Goal: Task Accomplishment & Management: Manage account settings

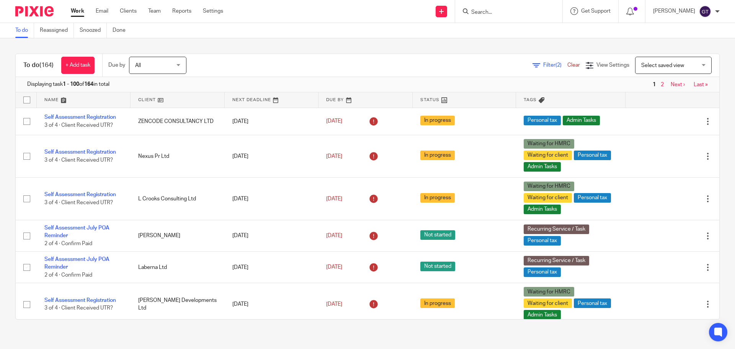
click at [499, 11] on input "Search" at bounding box center [504, 12] width 69 height 7
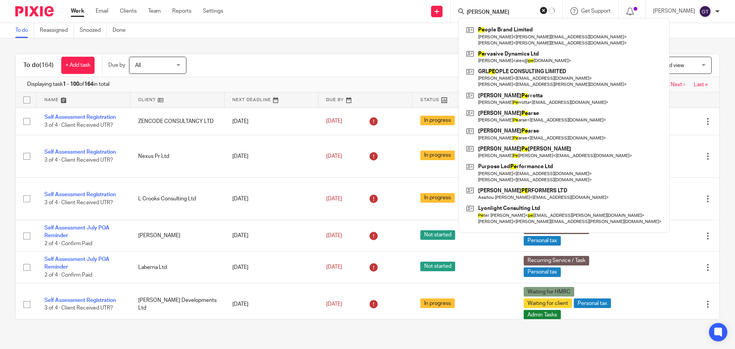
type input "peter"
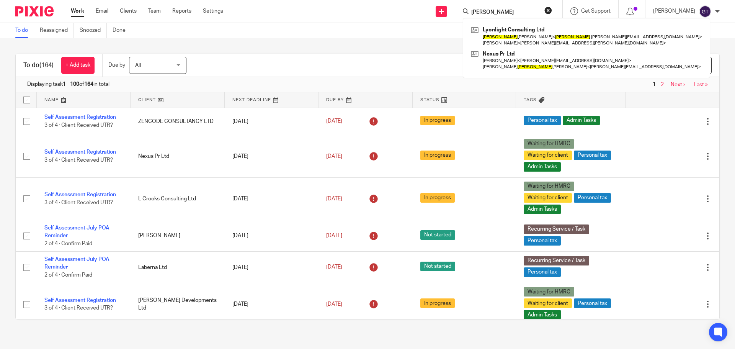
drag, startPoint x: 503, startPoint y: 11, endPoint x: 460, endPoint y: 2, distance: 44.5
click at [457, 8] on div "Send new email Create task Add client Request signature peter Lyonlight Consult…" at bounding box center [485, 11] width 500 height 23
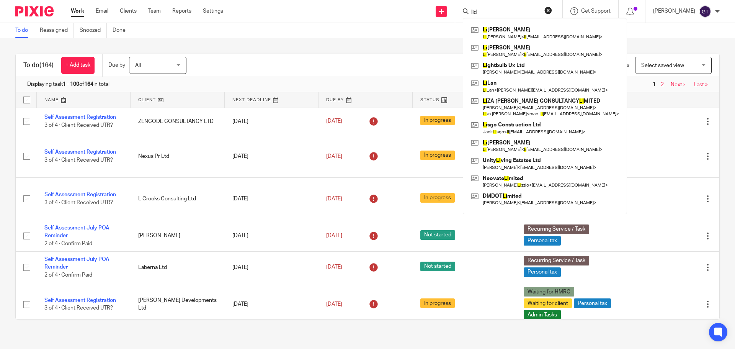
type input "lidd"
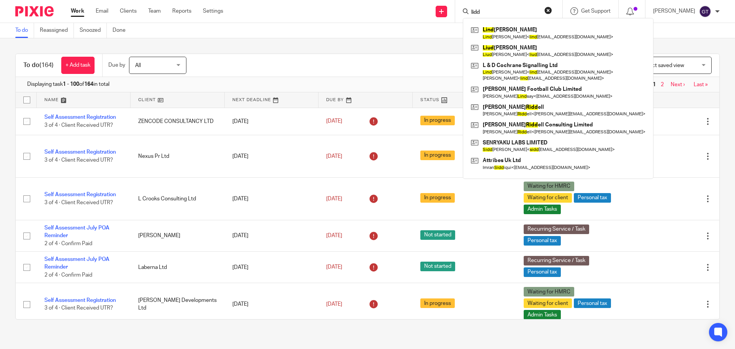
drag, startPoint x: 496, startPoint y: 12, endPoint x: 432, endPoint y: 3, distance: 64.5
click at [431, 7] on div "Send new email Create task Add client Request signature lidd Lind sey Cochrane …" at bounding box center [485, 11] width 500 height 23
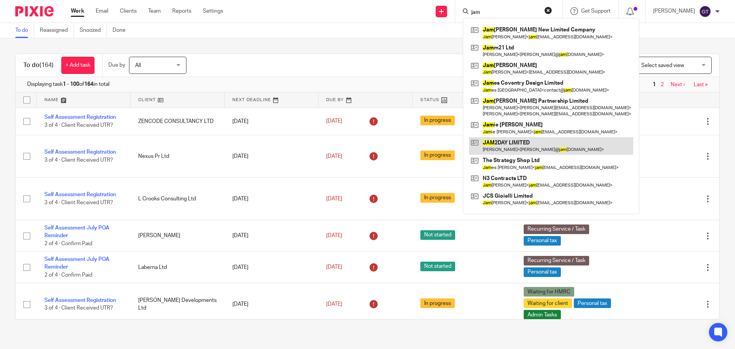
type input "jam"
click at [520, 145] on link at bounding box center [551, 146] width 164 height 18
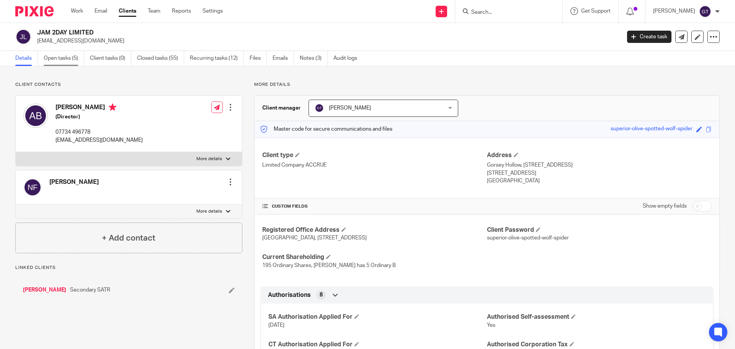
click at [70, 55] on link "Open tasks (5)" at bounding box center [64, 58] width 41 height 15
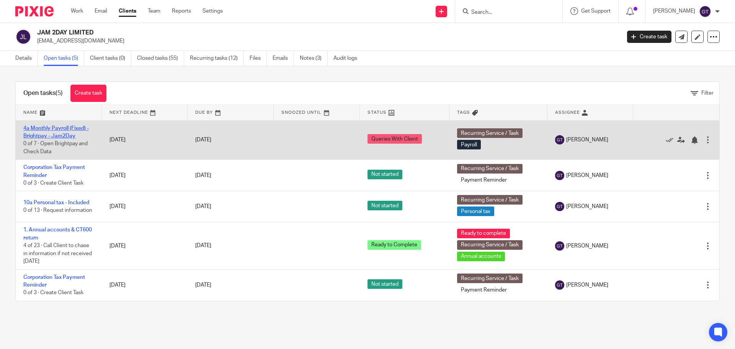
click at [49, 135] on link "4a Monthly Payroll (Fixed) - Brightpay - Jam2Day" at bounding box center [55, 132] width 65 height 13
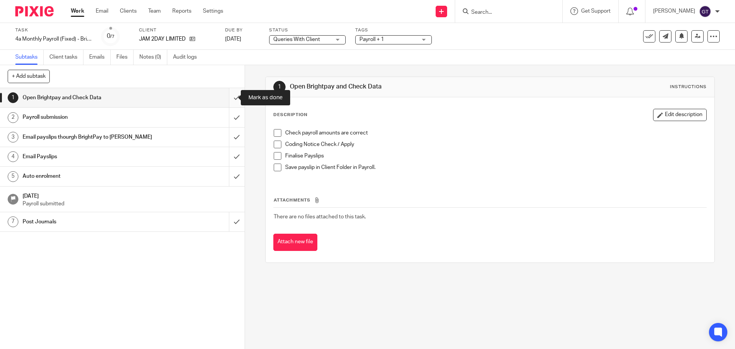
click at [229, 98] on input "submit" at bounding box center [122, 97] width 245 height 19
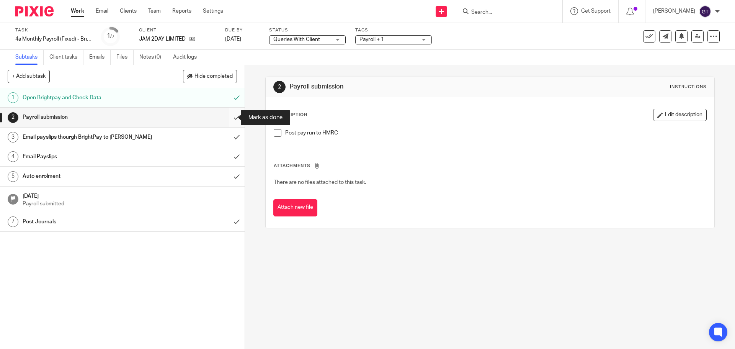
click at [225, 117] on input "submit" at bounding box center [122, 117] width 245 height 19
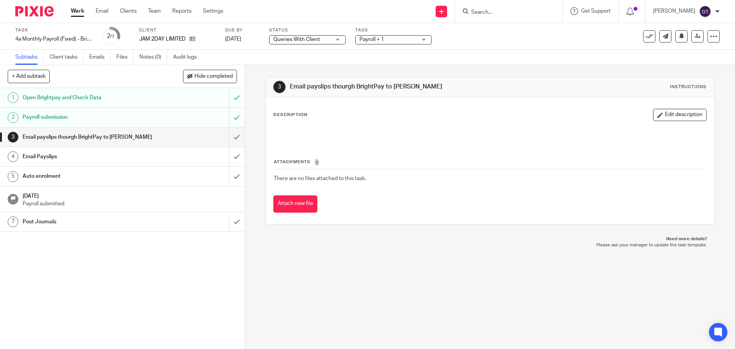
click at [160, 157] on div "Email Payslips" at bounding box center [122, 156] width 199 height 11
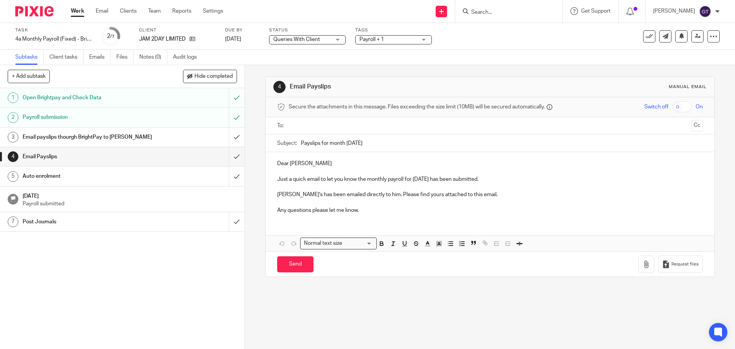
click at [322, 126] on input "text" at bounding box center [489, 125] width 396 height 9
click at [288, 196] on p "Neil's has been emailed directly to him. Please find yours attached to this ema…" at bounding box center [489, 196] width 425 height 8
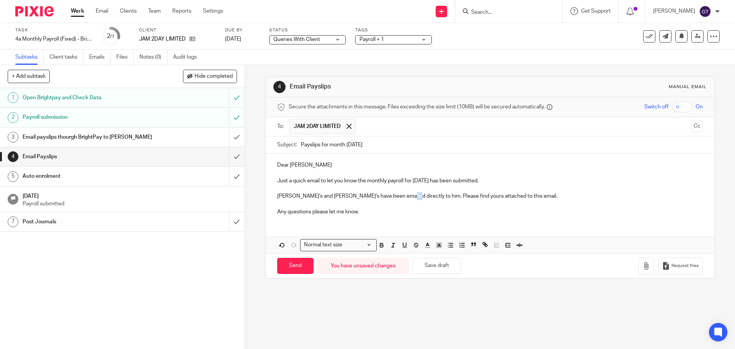
drag, startPoint x: 396, startPoint y: 196, endPoint x: 389, endPoint y: 196, distance: 7.3
click at [389, 196] on p "Neil's and Peter's have been emailed directly to him. Please find yours attache…" at bounding box center [489, 196] width 425 height 8
click at [509, 194] on p "Neil's and Peter's have been emailed directly to them. Please find yours attach…" at bounding box center [489, 196] width 425 height 8
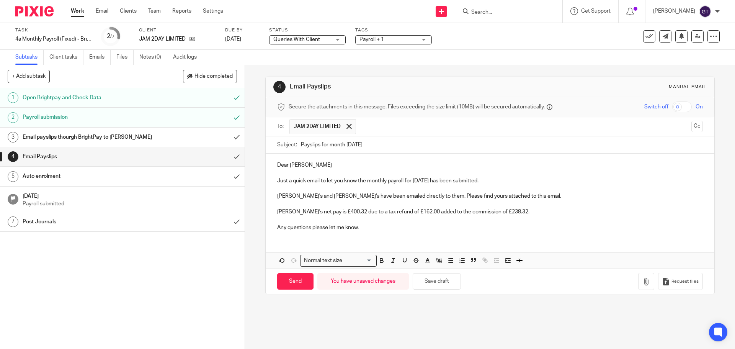
click at [675, 108] on input "checkbox" at bounding box center [682, 106] width 20 height 11
click at [638, 283] on button "button" at bounding box center [646, 280] width 16 height 17
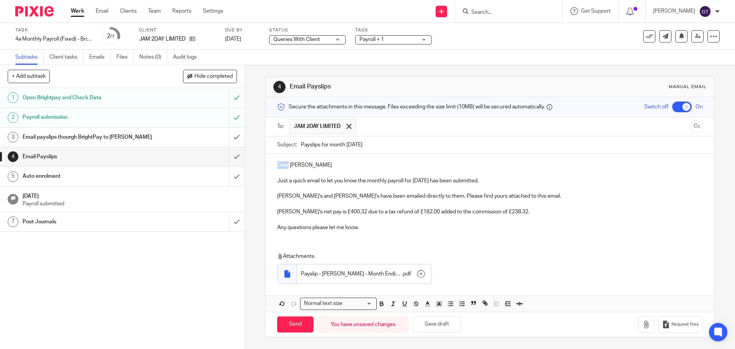
drag, startPoint x: 286, startPoint y: 163, endPoint x: 259, endPoint y: 162, distance: 26.8
click at [259, 162] on div "4 Email Payslips Manual email Secure the attachments in this message. Files exc…" at bounding box center [490, 207] width 490 height 284
click at [307, 165] on p "Hi Alistair" at bounding box center [489, 165] width 425 height 8
click at [295, 323] on input "Send" at bounding box center [295, 324] width 36 height 16
checkbox input "false"
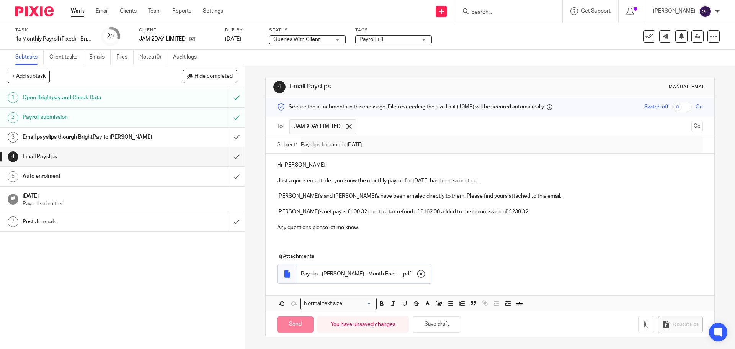
type input "Sent"
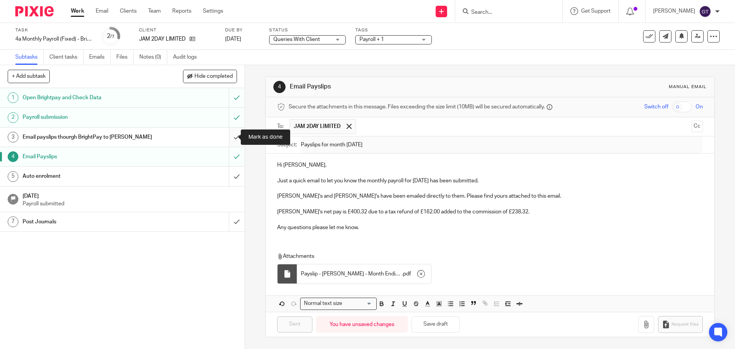
click at [229, 136] on input "submit" at bounding box center [122, 136] width 245 height 19
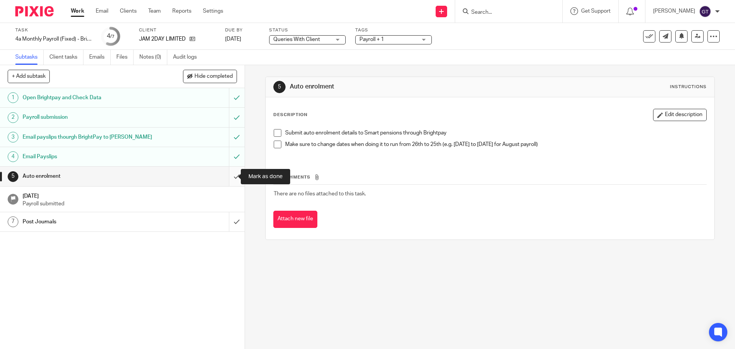
click at [232, 178] on input "submit" at bounding box center [122, 175] width 245 height 19
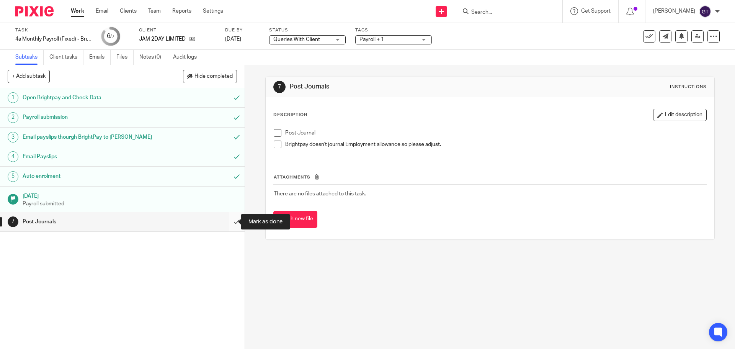
click at [232, 228] on input "submit" at bounding box center [122, 221] width 245 height 19
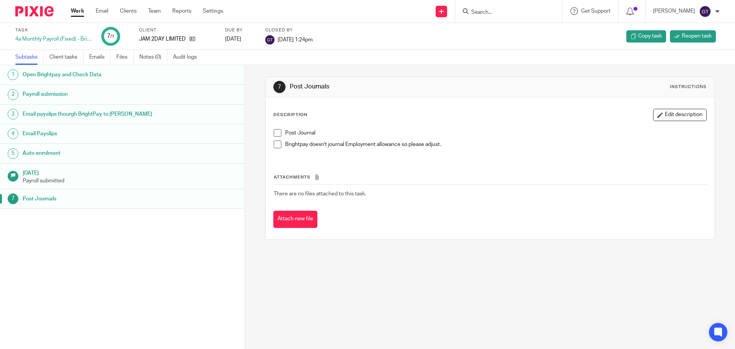
click at [509, 13] on input "Search" at bounding box center [504, 12] width 69 height 7
type input "10 age"
click at [516, 31] on link at bounding box center [516, 33] width 95 height 18
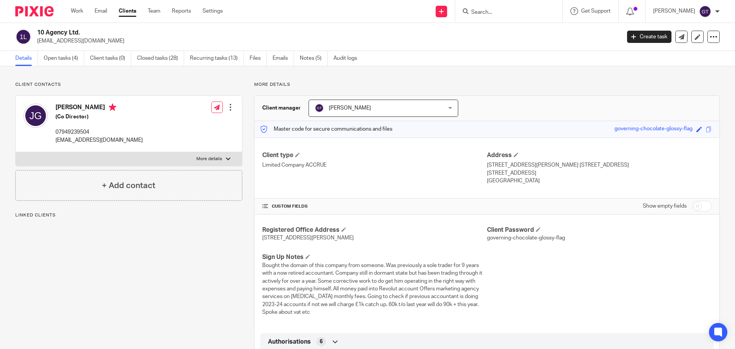
click at [60, 60] on link "Open tasks (4)" at bounding box center [64, 58] width 41 height 15
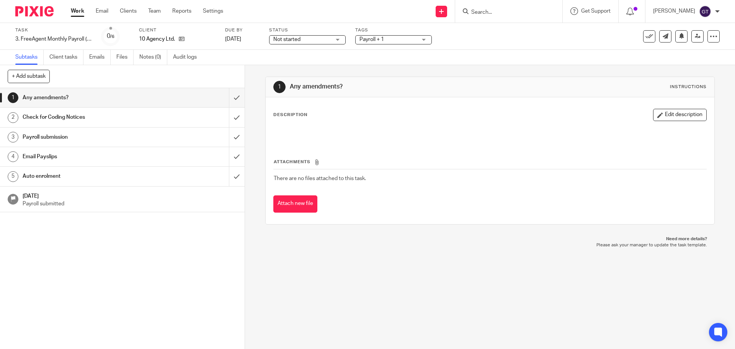
click at [138, 157] on h1 "Email Payslips" at bounding box center [89, 156] width 132 height 11
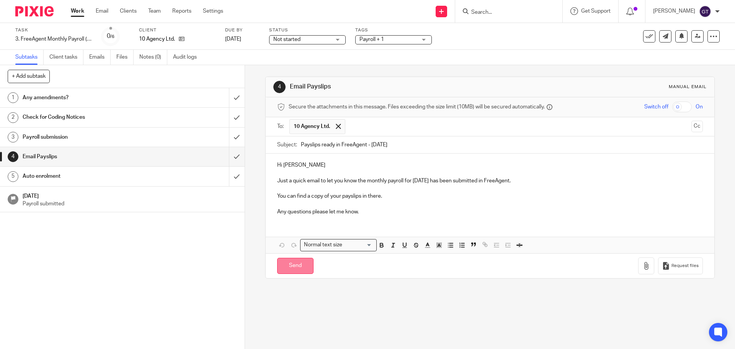
click at [291, 266] on input "Send" at bounding box center [295, 266] width 36 height 16
type input "Sent"
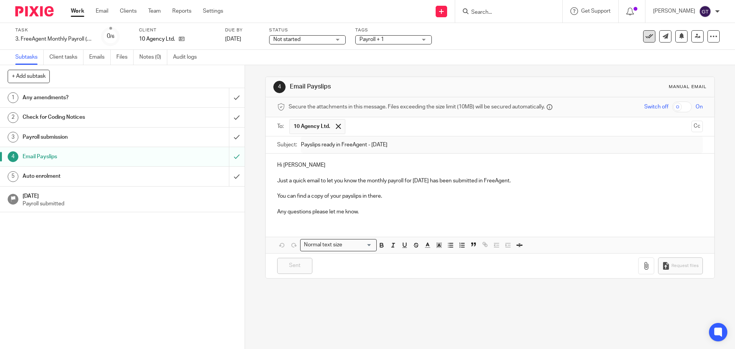
click at [648, 38] on button at bounding box center [649, 36] width 12 height 12
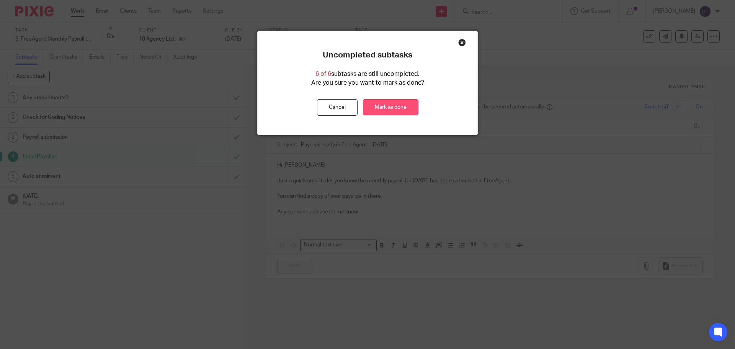
click at [384, 112] on link "Mark as done" at bounding box center [390, 107] width 55 height 16
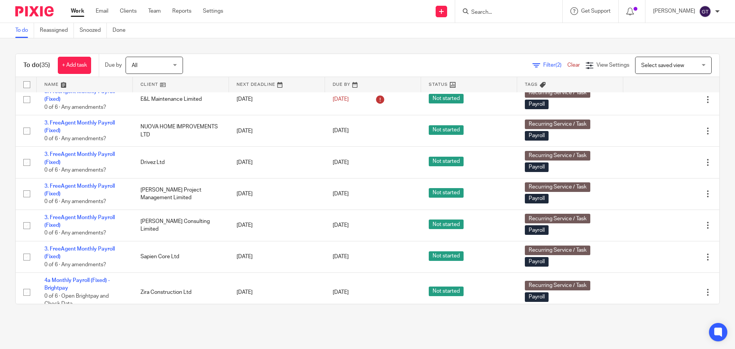
scroll to position [498, 0]
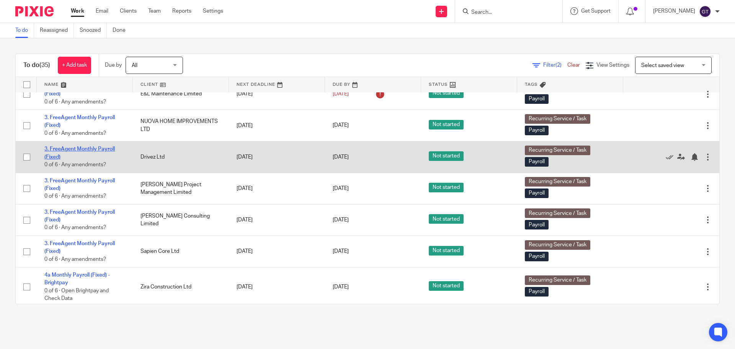
click at [79, 150] on link "3. FreeAgent Monthly Payroll (Fixed)" at bounding box center [79, 152] width 70 height 13
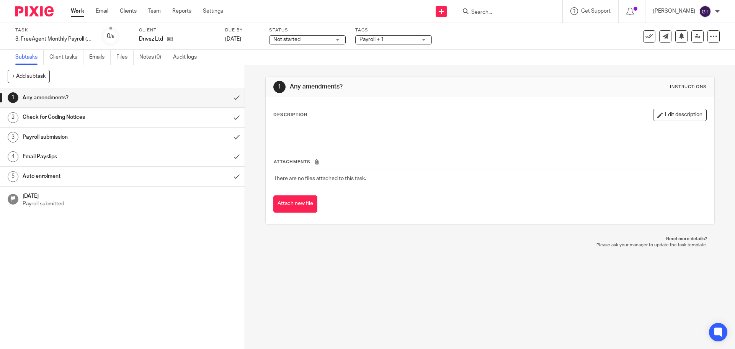
click at [560, 65] on div "1 Any amendments? Instructions Description Edit description Attachments There a…" at bounding box center [489, 150] width 449 height 171
click at [645, 39] on icon at bounding box center [649, 37] width 8 height 8
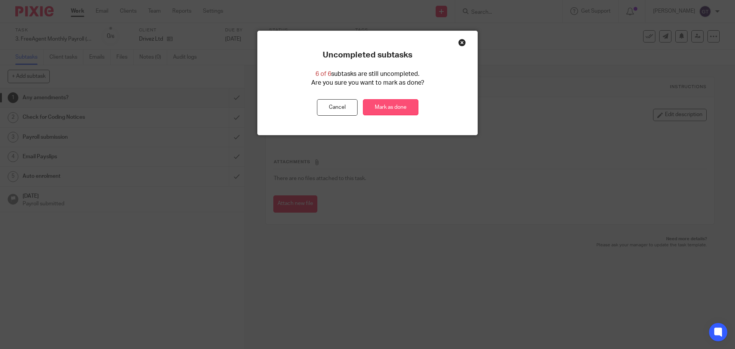
click at [384, 104] on link "Mark as done" at bounding box center [390, 107] width 55 height 16
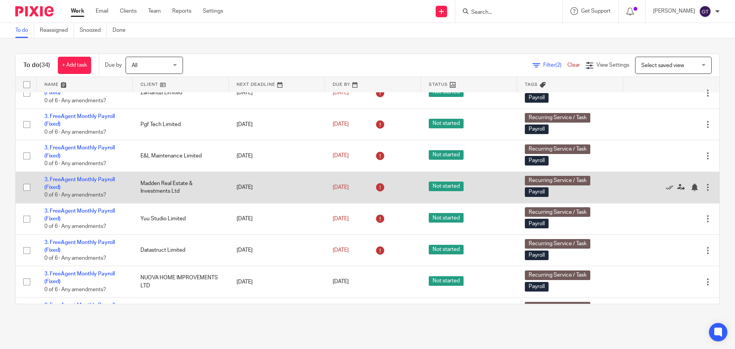
scroll to position [344, 0]
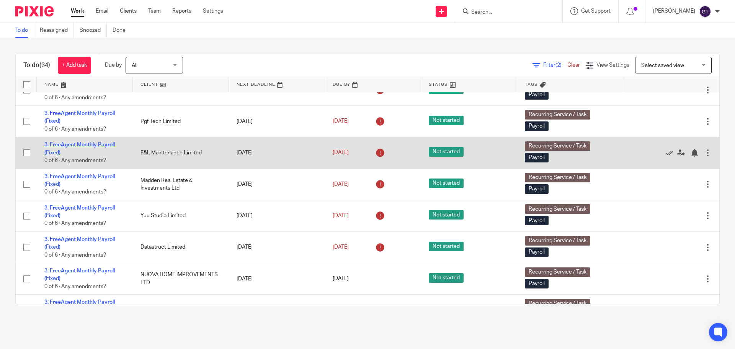
click at [70, 147] on link "3. FreeAgent Monthly Payroll (Fixed)" at bounding box center [79, 148] width 70 height 13
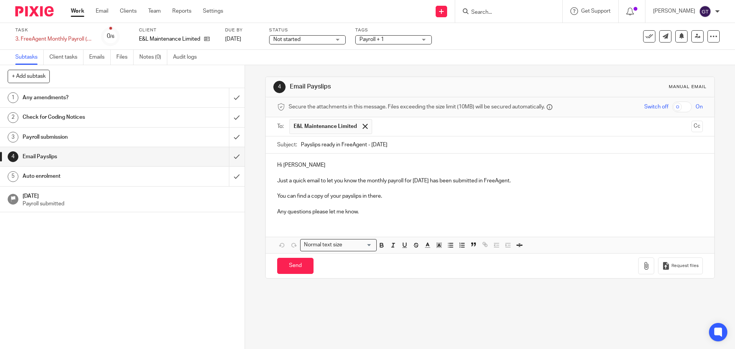
click at [393, 196] on p "You can find a copy of your payslips in there." at bounding box center [489, 196] width 425 height 8
click at [545, 178] on p "Just a quick email to let you know the monthly payroll for [DATE] has been subm…" at bounding box center [489, 181] width 425 height 8
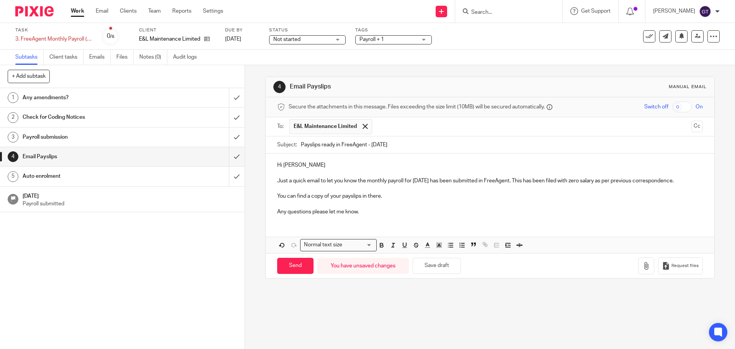
click at [398, 122] on input "text" at bounding box center [532, 126] width 312 height 15
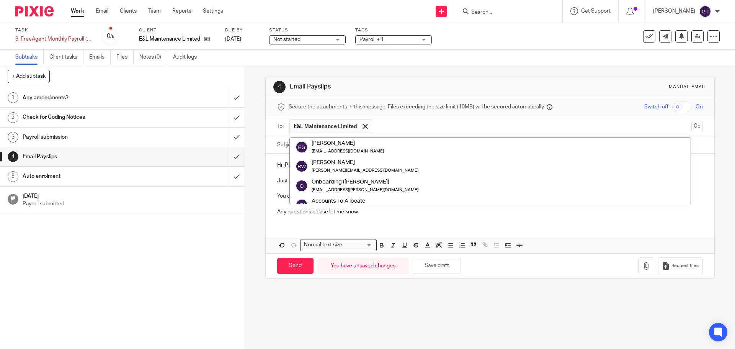
scroll to position [38, 0]
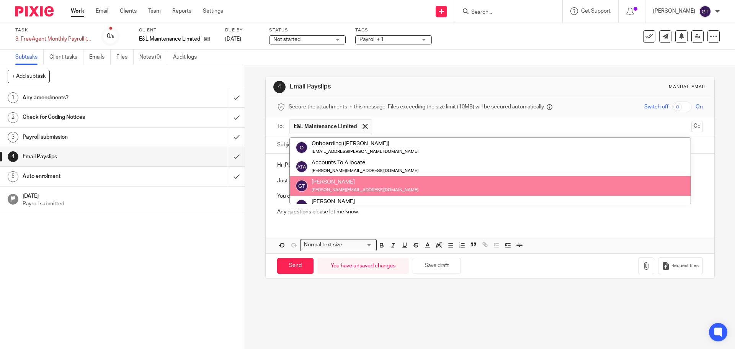
click at [337, 215] on p "Any questions please let me know." at bounding box center [489, 212] width 425 height 8
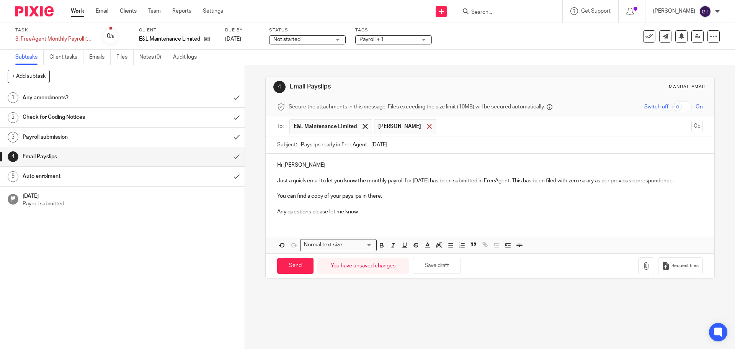
click at [427, 127] on span at bounding box center [429, 126] width 5 height 5
click at [414, 123] on input "text" at bounding box center [532, 126] width 312 height 15
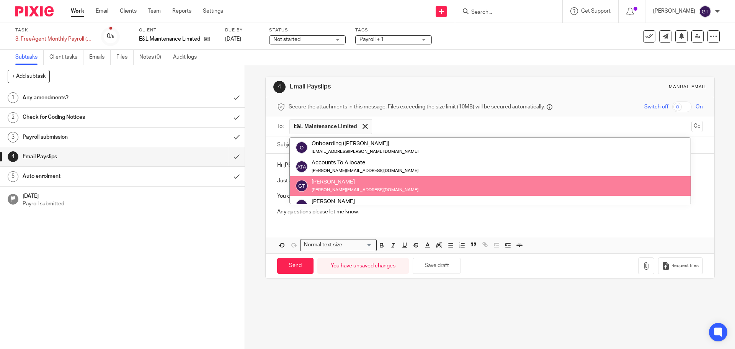
click at [298, 236] on div "Hi [PERSON_NAME] Just a quick email to let you know the monthly payroll for [DA…" at bounding box center [490, 202] width 448 height 99
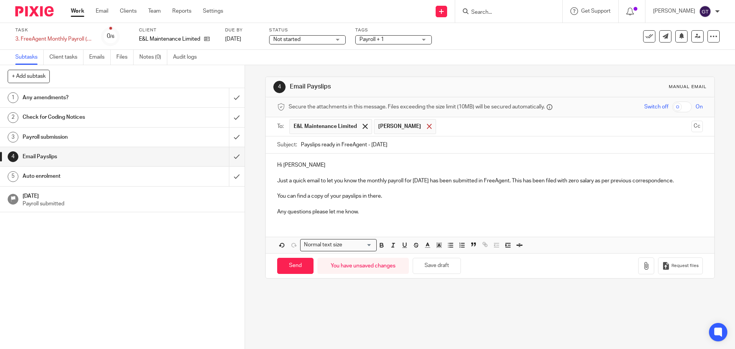
click at [427, 127] on span at bounding box center [429, 126] width 5 height 5
click at [362, 126] on span at bounding box center [364, 126] width 5 height 5
click at [354, 126] on input "text" at bounding box center [489, 125] width 396 height 9
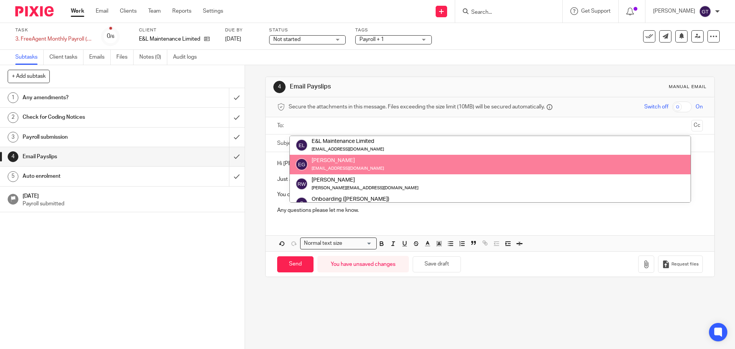
scroll to position [0, 0]
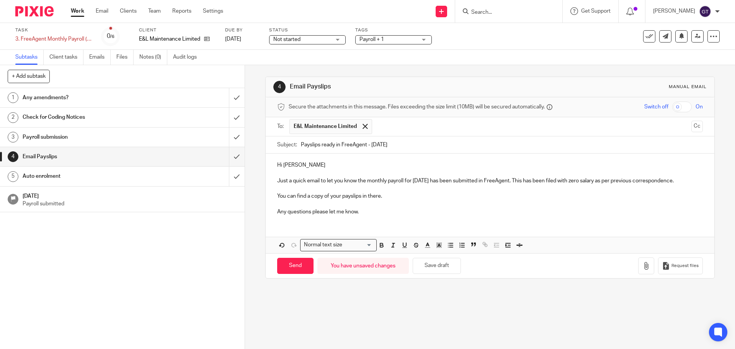
click at [332, 184] on p "Just a quick email to let you know the monthly payroll for [DATE] has been subm…" at bounding box center [489, 181] width 425 height 8
click at [292, 274] on input "Send" at bounding box center [295, 266] width 36 height 16
type input "Sent"
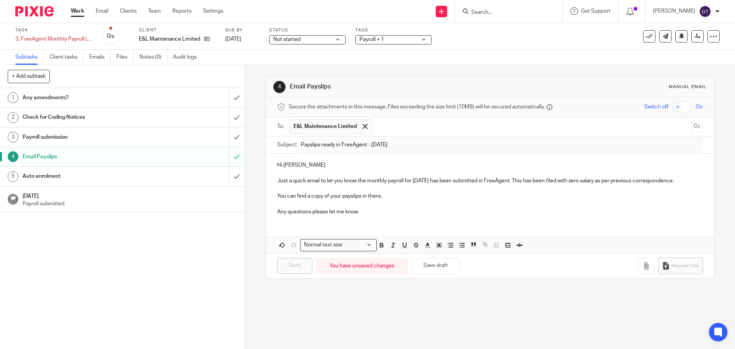
click at [500, 11] on input "Search" at bounding box center [504, 12] width 69 height 7
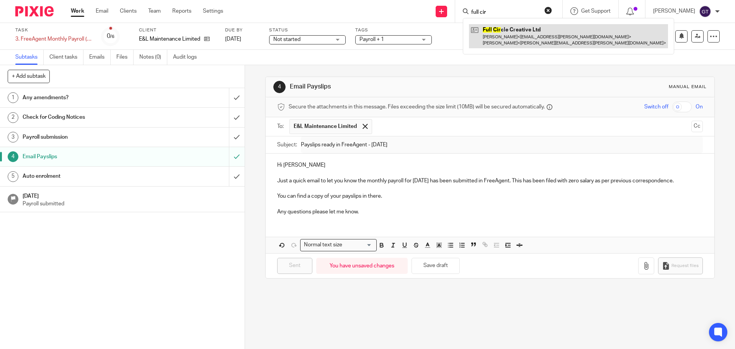
type input "full cir"
click at [516, 34] on link at bounding box center [568, 36] width 199 height 24
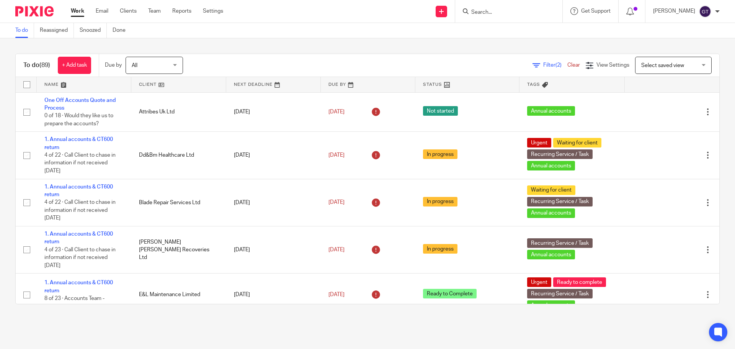
click at [494, 11] on input "Search" at bounding box center [504, 12] width 69 height 7
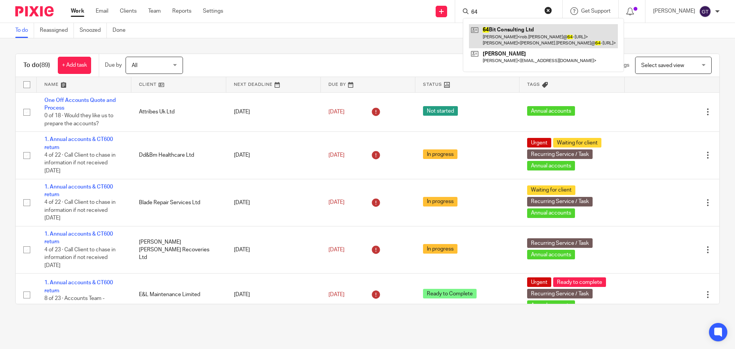
type input "64"
click at [509, 32] on link at bounding box center [543, 36] width 149 height 24
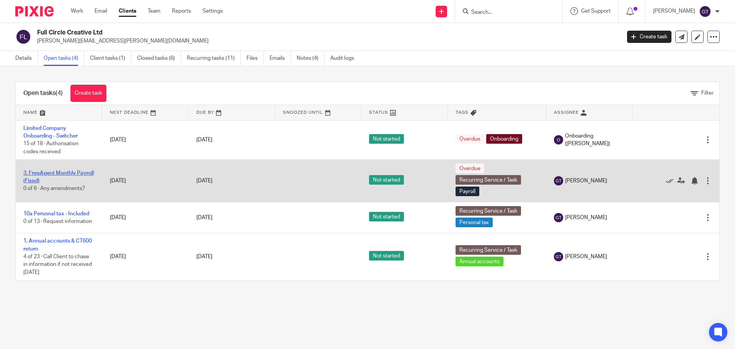
click at [45, 180] on link "3. FreeAgent Monthly Payroll (Fixed)" at bounding box center [58, 176] width 70 height 13
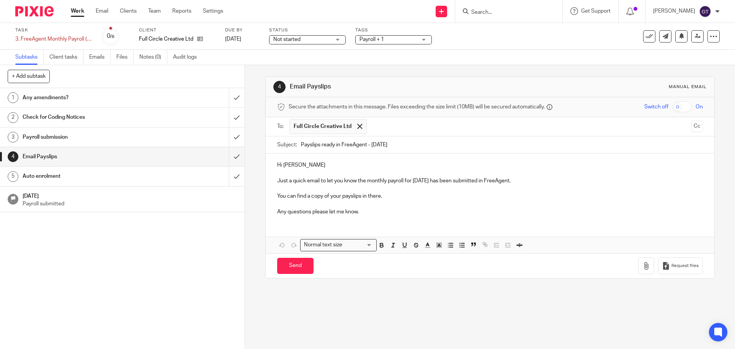
click at [317, 166] on p "Hi [PERSON_NAME]" at bounding box center [489, 165] width 425 height 8
click at [292, 269] on input "Send" at bounding box center [295, 266] width 36 height 16
type input "Sent"
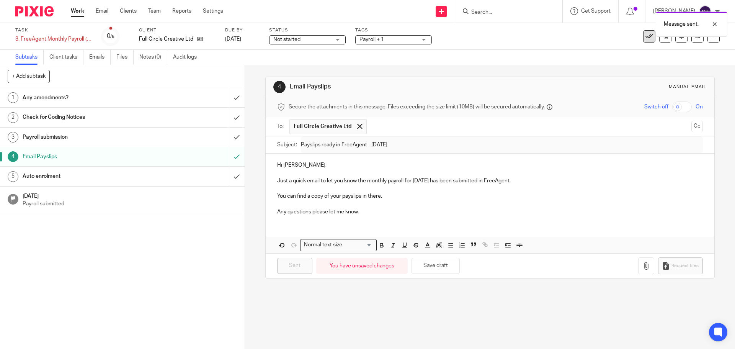
click at [643, 40] on button at bounding box center [649, 36] width 12 height 12
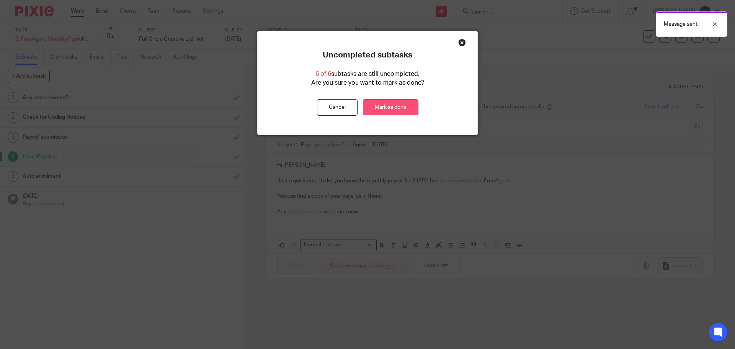
click at [393, 108] on link "Mark as done" at bounding box center [390, 107] width 55 height 16
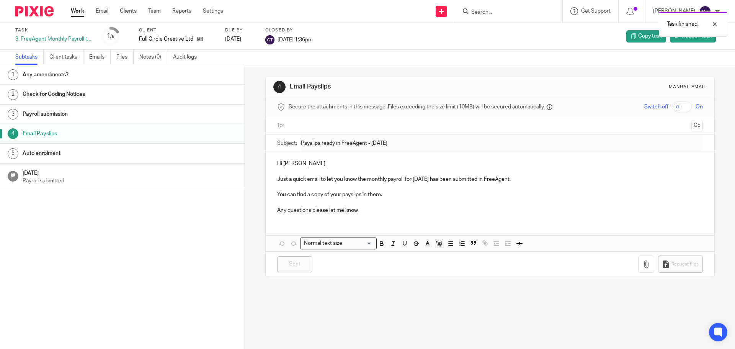
click at [511, 11] on div "Task finished." at bounding box center [547, 22] width 360 height 29
click at [499, 12] on div "Task finished." at bounding box center [547, 22] width 360 height 29
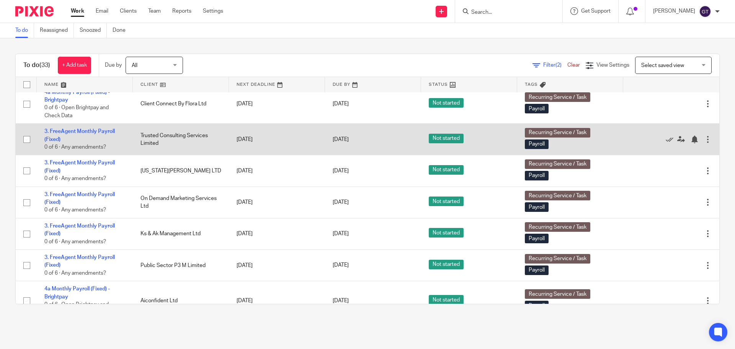
scroll to position [727, 0]
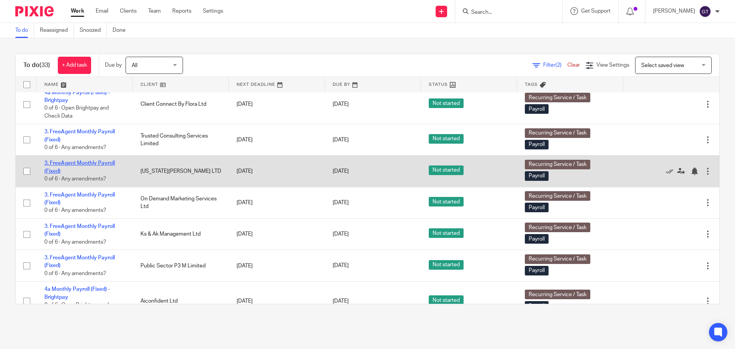
click at [82, 168] on link "3. FreeAgent Monthly Payroll (Fixed)" at bounding box center [79, 166] width 70 height 13
click at [80, 166] on link "3. FreeAgent Monthly Payroll (Fixed)" at bounding box center [79, 166] width 70 height 13
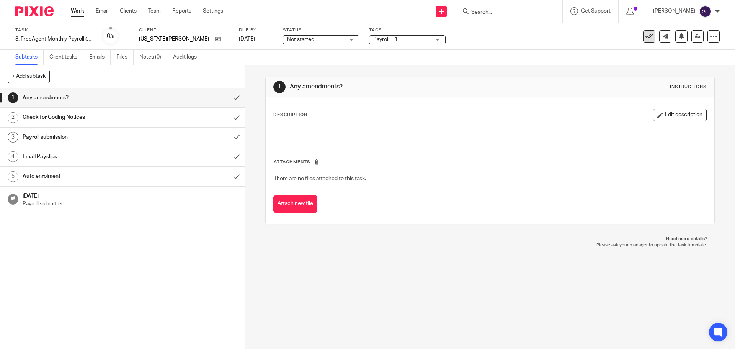
click at [645, 38] on icon at bounding box center [649, 37] width 8 height 8
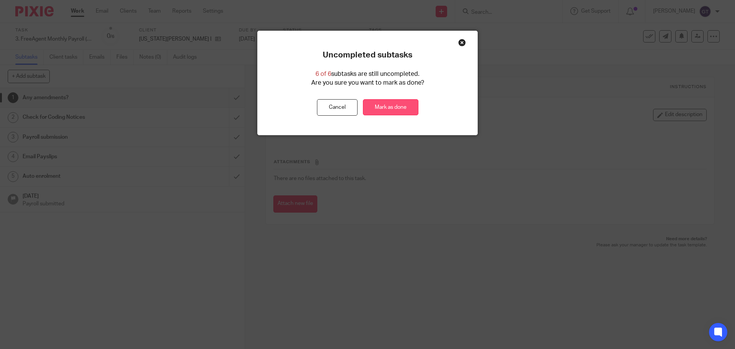
click at [390, 107] on link "Mark as done" at bounding box center [390, 107] width 55 height 16
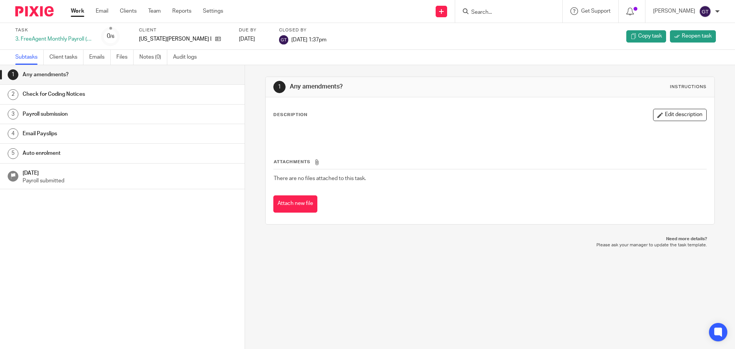
click at [502, 12] on input "Search" at bounding box center [504, 12] width 69 height 7
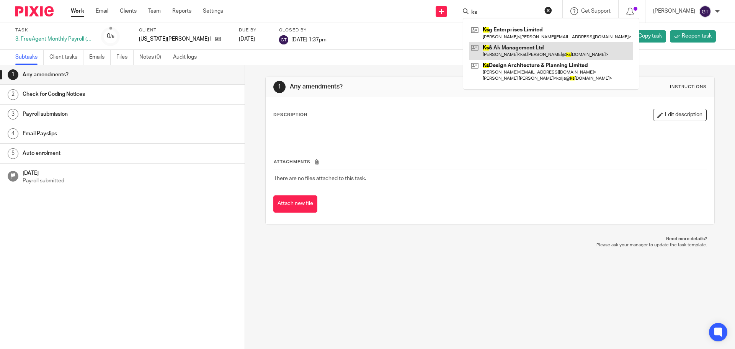
type input "ks"
click at [510, 53] on link at bounding box center [551, 51] width 164 height 18
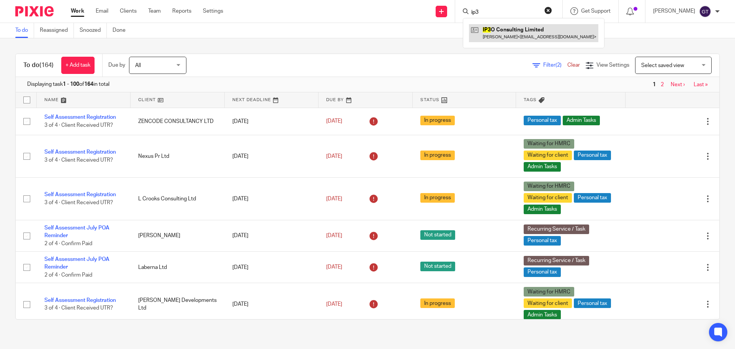
type input "ip3"
click at [505, 29] on link at bounding box center [533, 33] width 129 height 18
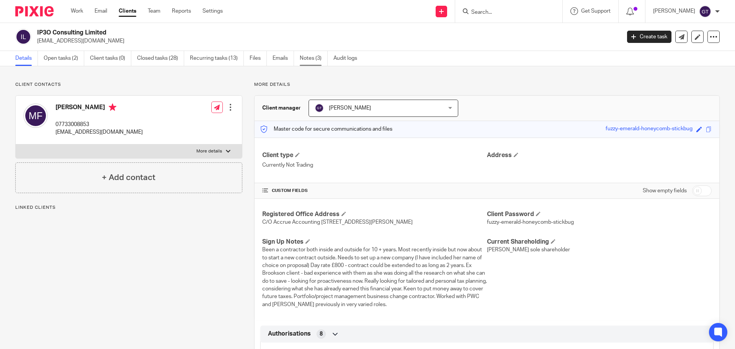
click at [304, 57] on link "Notes (3)" at bounding box center [314, 58] width 28 height 15
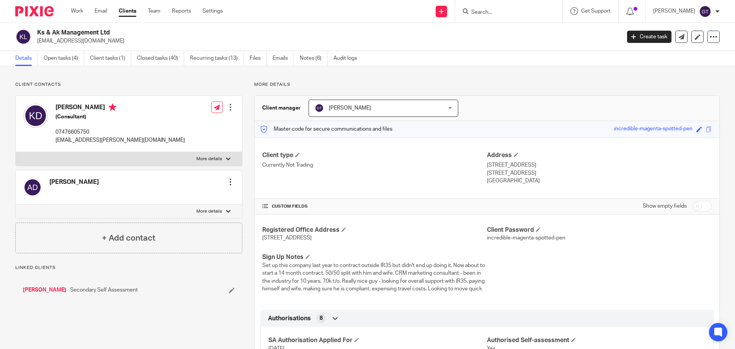
click at [59, 58] on link "Open tasks (4)" at bounding box center [64, 58] width 41 height 15
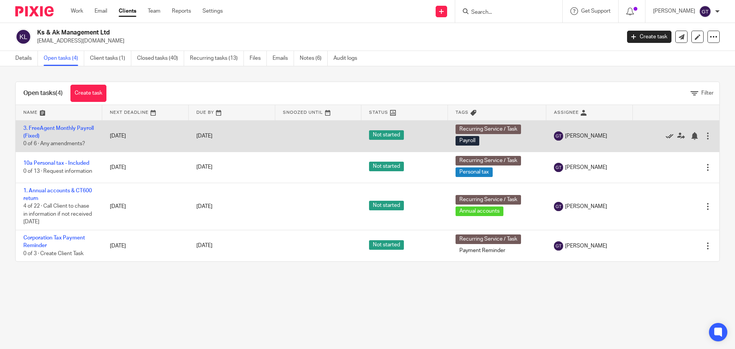
click at [666, 137] on icon at bounding box center [670, 136] width 8 height 8
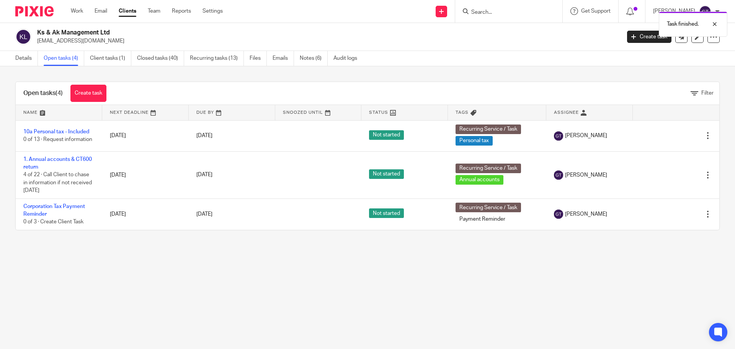
click at [499, 10] on div "Task finished." at bounding box center [547, 22] width 360 height 29
click at [516, 9] on div "Task finished." at bounding box center [547, 22] width 360 height 29
click at [516, 9] on input "Search" at bounding box center [504, 12] width 69 height 7
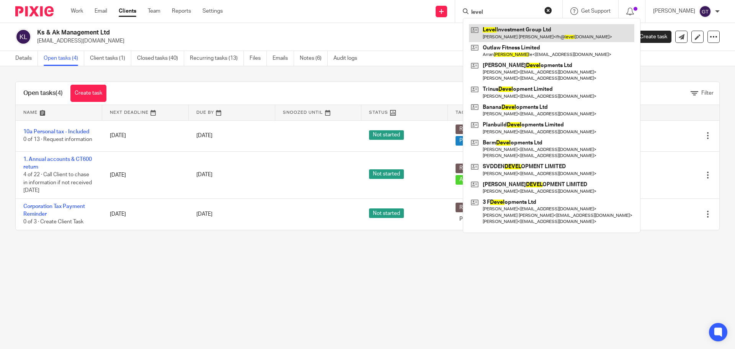
type input "level"
click at [525, 28] on link at bounding box center [551, 33] width 165 height 18
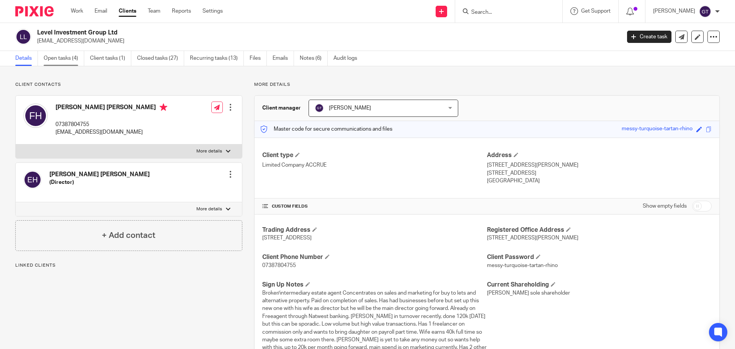
click at [54, 57] on link "Open tasks (4)" at bounding box center [64, 58] width 41 height 15
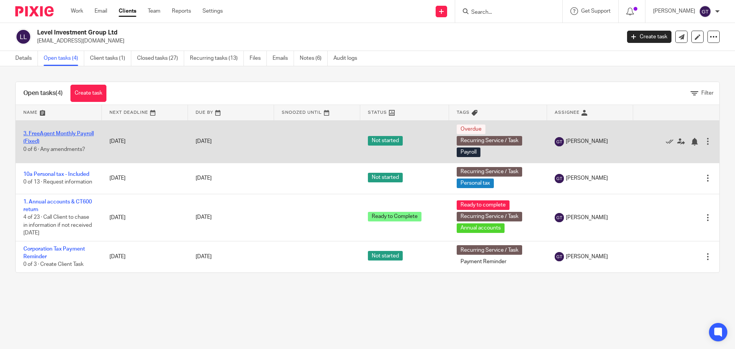
click at [50, 135] on link "3. FreeAgent Monthly Payroll (Fixed)" at bounding box center [58, 137] width 70 height 13
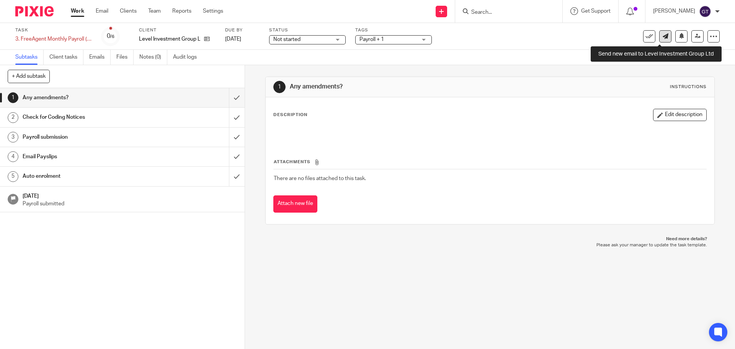
click at [662, 36] on icon at bounding box center [665, 36] width 6 height 6
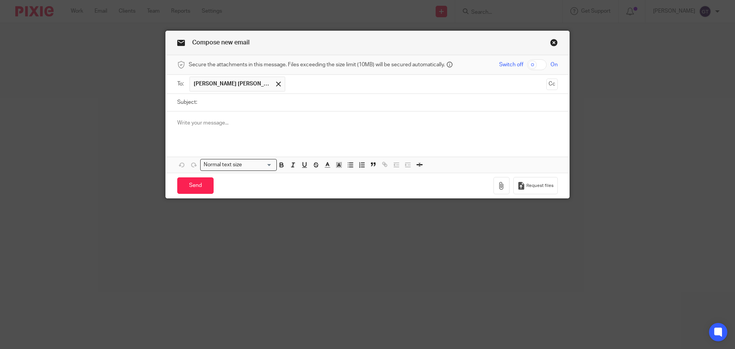
click at [268, 99] on input "Subject:" at bounding box center [379, 102] width 357 height 17
type input "September payroll"
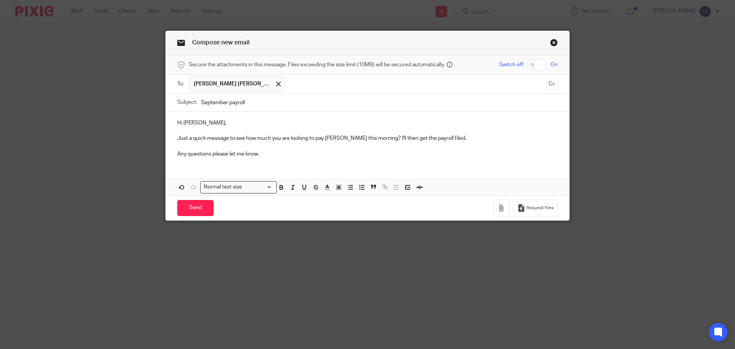
click at [214, 121] on p "Hi [PERSON_NAME]," at bounding box center [367, 123] width 380 height 8
click at [364, 139] on p "Just a quick message to see how much you are looking to pay Ella this morning? …" at bounding box center [367, 138] width 380 height 8
click at [315, 148] on p at bounding box center [367, 146] width 380 height 8
click at [192, 208] on input "Send" at bounding box center [195, 208] width 36 height 16
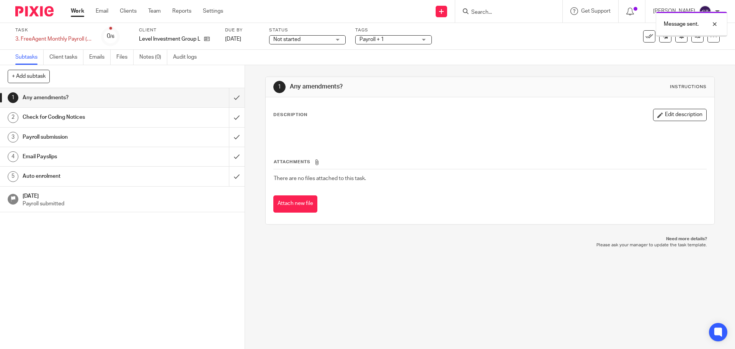
click at [327, 41] on span "Not started" at bounding box center [301, 40] width 57 height 8
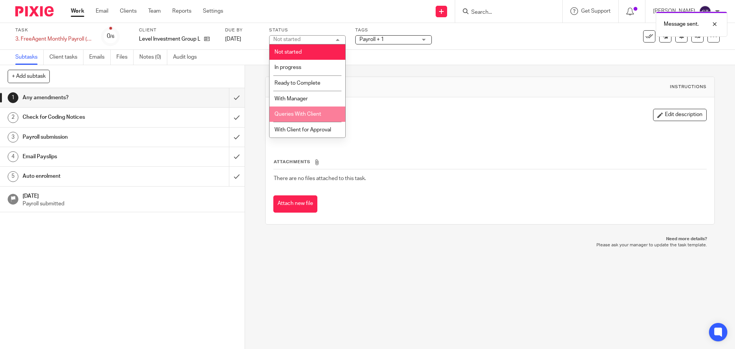
click at [301, 111] on span "Queries With Client" at bounding box center [297, 113] width 47 height 5
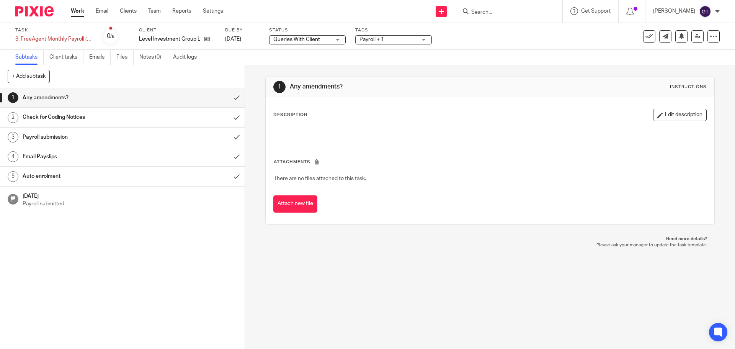
click at [500, 10] on input "Search" at bounding box center [504, 12] width 69 height 7
type input "mainsp"
click at [509, 29] on link at bounding box center [533, 33] width 129 height 18
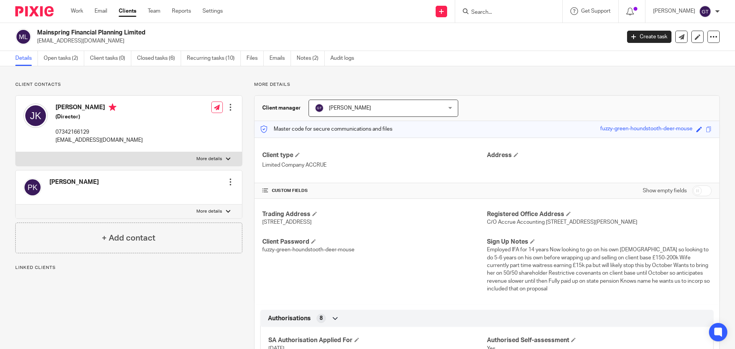
click at [59, 62] on link "Open tasks (2)" at bounding box center [64, 58] width 41 height 15
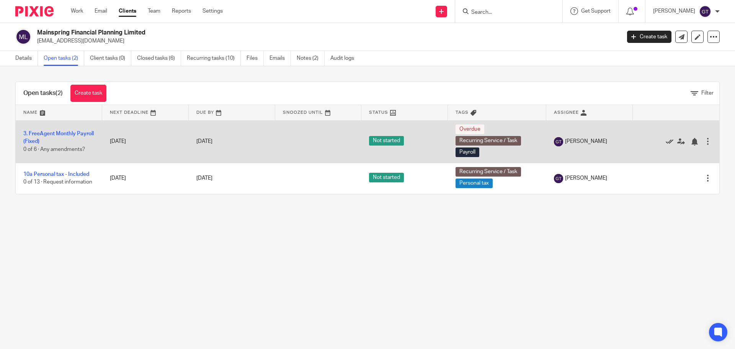
click at [666, 142] on icon at bounding box center [670, 142] width 8 height 8
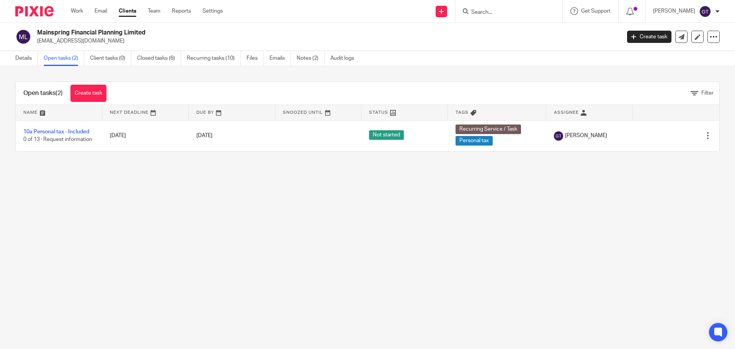
click at [496, 10] on input "Search" at bounding box center [504, 12] width 69 height 7
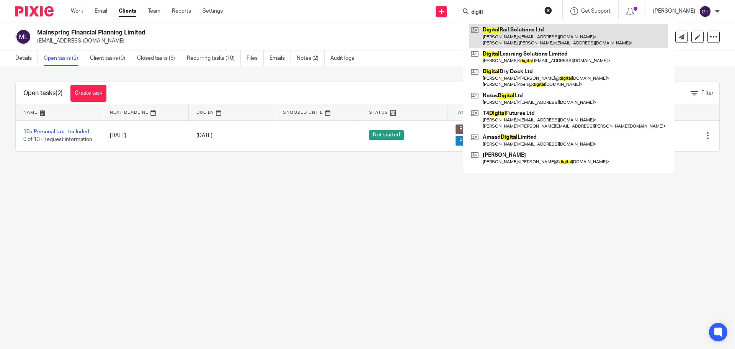
type input "digitl"
click at [511, 33] on link at bounding box center [568, 36] width 199 height 24
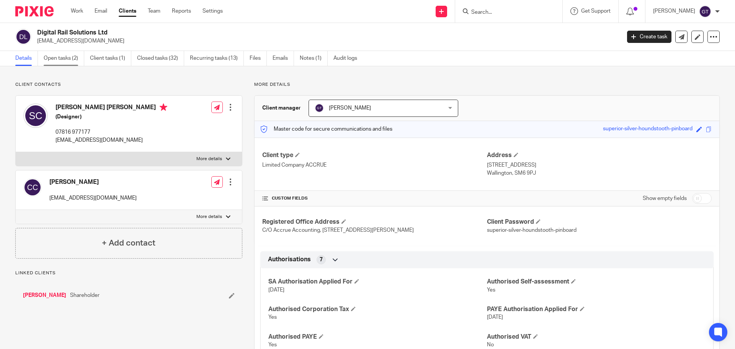
click at [58, 59] on link "Open tasks (2)" at bounding box center [64, 58] width 41 height 15
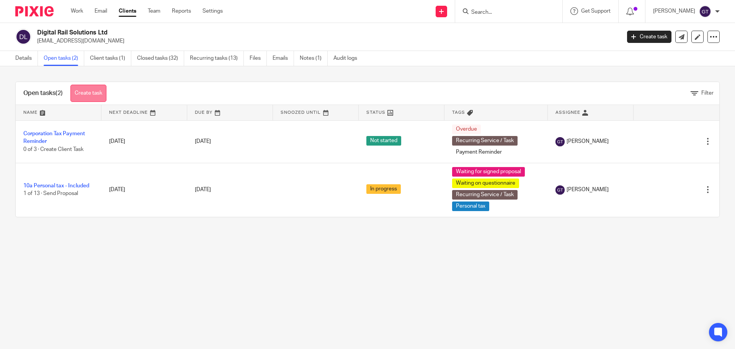
click at [81, 98] on link "Create task" at bounding box center [88, 93] width 36 height 17
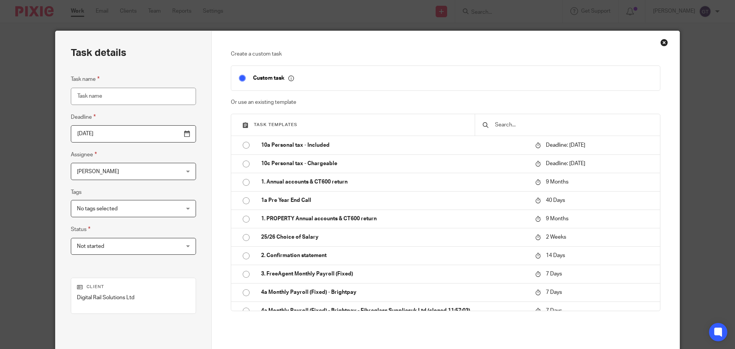
click at [517, 123] on input "text" at bounding box center [573, 125] width 158 height 8
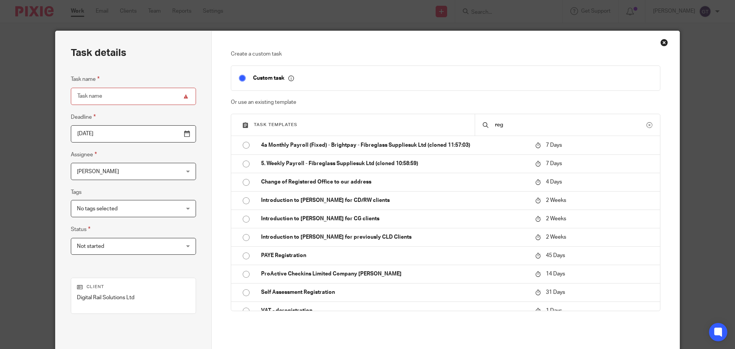
drag, startPoint x: 510, startPoint y: 125, endPoint x: 443, endPoint y: 115, distance: 67.4
click at [443, 115] on div "Task templates reg" at bounding box center [445, 125] width 429 height 22
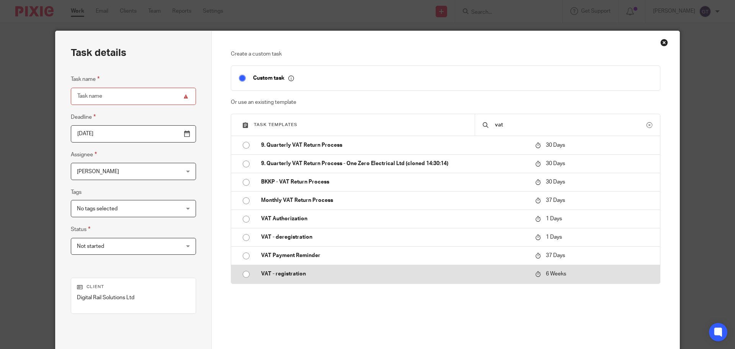
type input "vat"
click at [297, 272] on p "VAT - registration" at bounding box center [394, 274] width 266 height 8
type input "[DATE]"
type input "VAT - registration"
checkbox input "false"
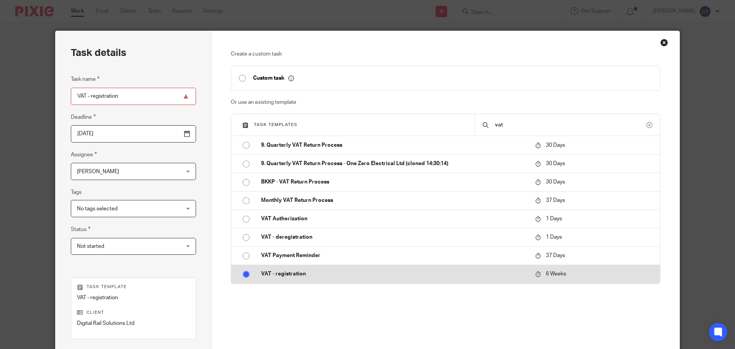
radio input "true"
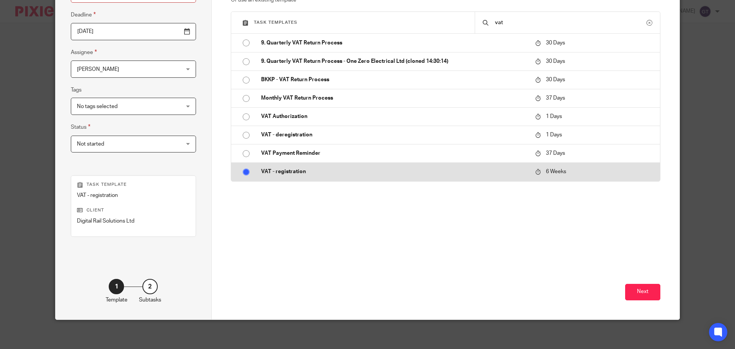
scroll to position [104, 0]
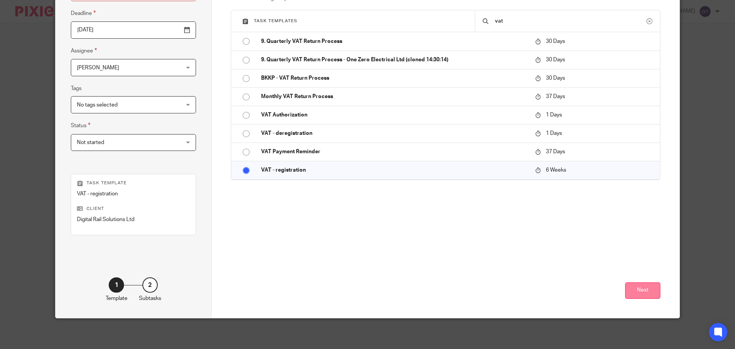
click at [627, 297] on button "Next" at bounding box center [642, 290] width 35 height 16
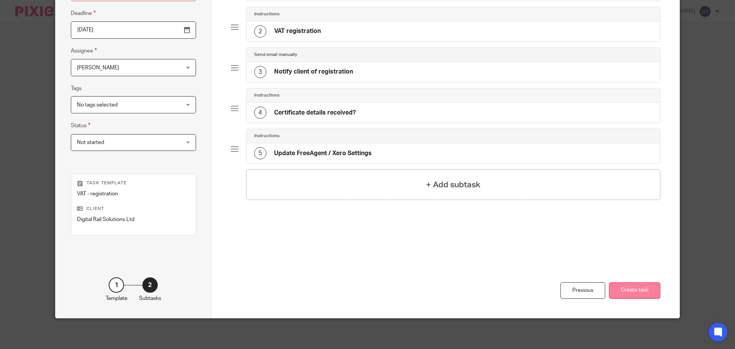
click at [639, 288] on button "Create task" at bounding box center [634, 290] width 51 height 16
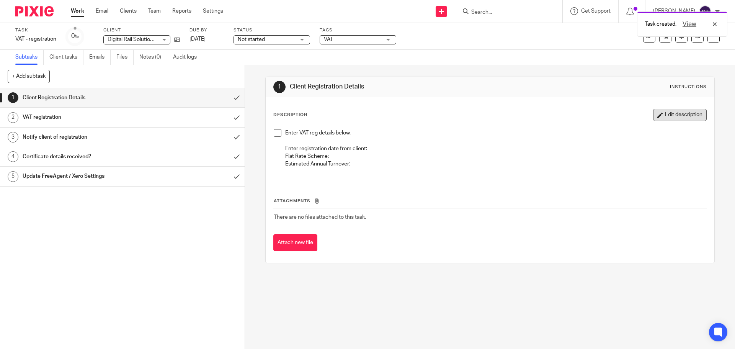
click at [676, 113] on button "Edit description" at bounding box center [680, 115] width 54 height 12
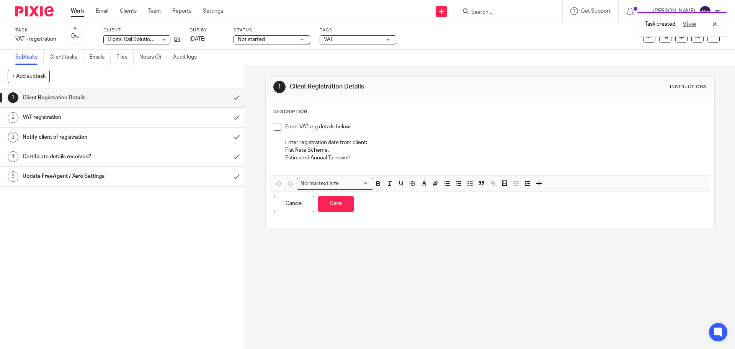
click at [408, 139] on p "Enter registration date from client:" at bounding box center [495, 143] width 421 height 8
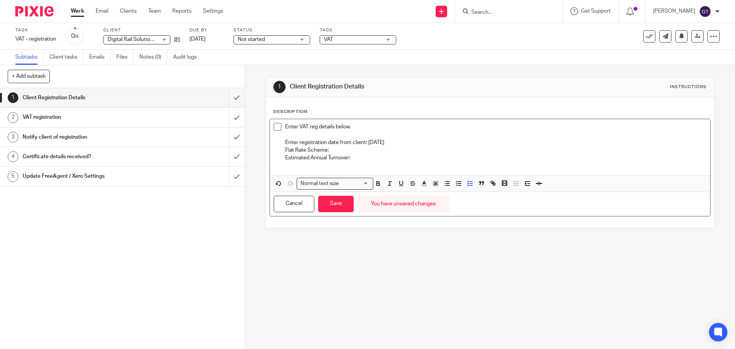
drag, startPoint x: 395, startPoint y: 143, endPoint x: 408, endPoint y: 142, distance: 13.0
click at [408, 142] on p "Enter registration date from client: [DATE]" at bounding box center [495, 143] width 421 height 8
click at [360, 149] on p "Flat Rate Scheme:" at bounding box center [495, 150] width 421 height 8
click at [360, 155] on p "Estimated Annual Turnover:" at bounding box center [495, 158] width 421 height 8
click at [338, 202] on button "Save" at bounding box center [336, 204] width 36 height 16
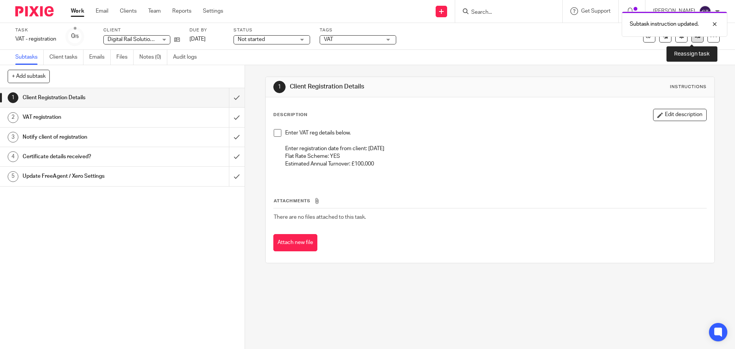
click at [691, 40] on link at bounding box center [697, 36] width 12 height 12
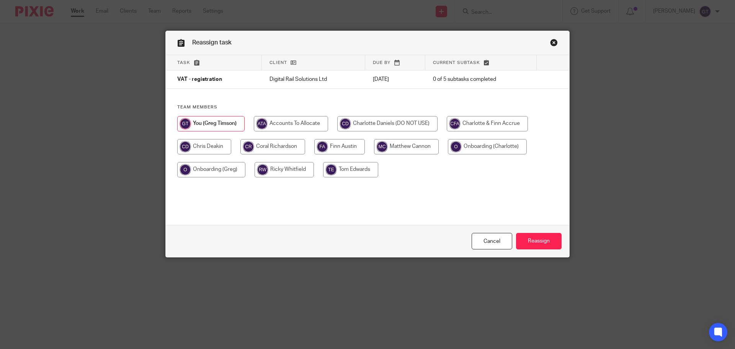
click at [295, 152] on input "radio" at bounding box center [272, 146] width 65 height 15
radio input "true"
click at [535, 237] on input "Reassign" at bounding box center [539, 241] width 46 height 16
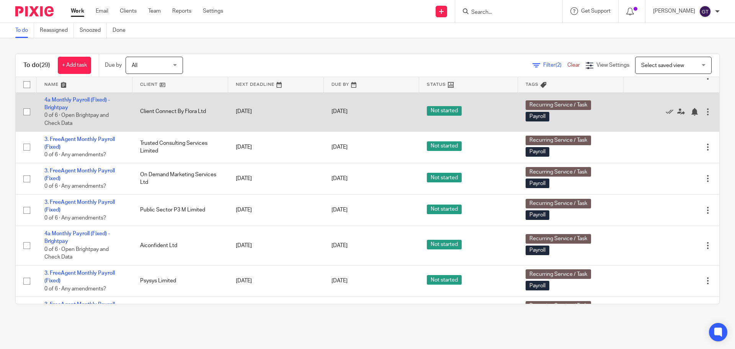
scroll to position [664, 0]
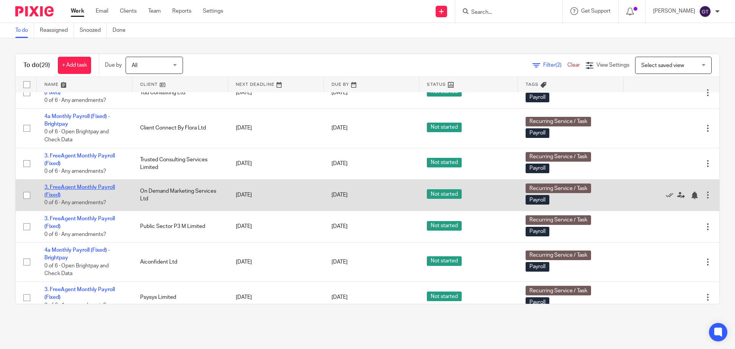
click at [67, 190] on link "3. FreeAgent Monthly Payroll (Fixed)" at bounding box center [79, 190] width 70 height 13
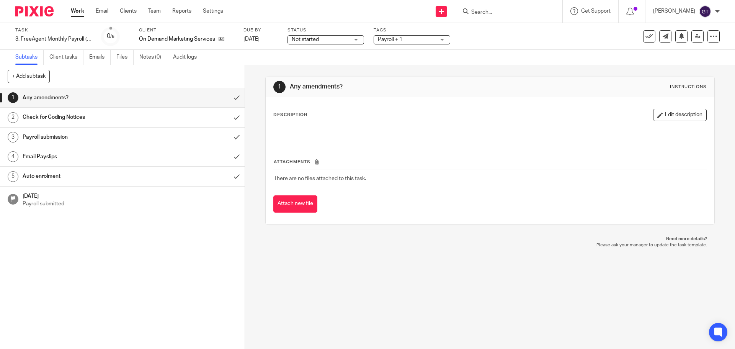
click at [98, 157] on h1 "Email Payslips" at bounding box center [89, 156] width 132 height 11
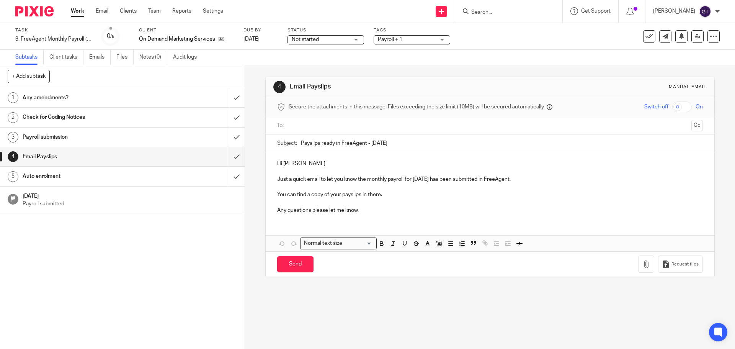
click at [340, 126] on input "text" at bounding box center [489, 125] width 396 height 9
drag, startPoint x: 297, startPoint y: 164, endPoint x: 282, endPoint y: 163, distance: 14.6
click at [282, 163] on p "Hi [PERSON_NAME]" at bounding box center [489, 165] width 425 height 8
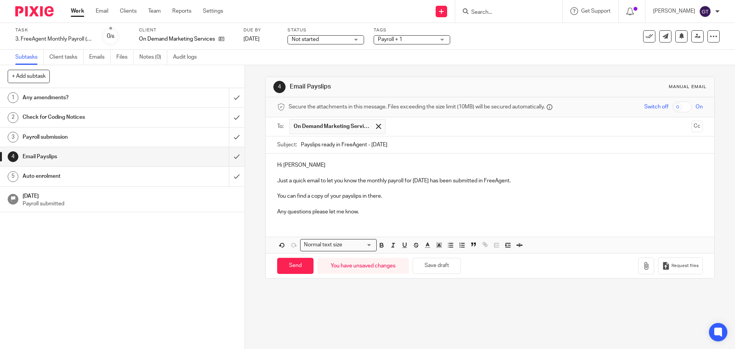
click at [546, 177] on p "Just a quick email to let you know the monthly payroll for September 2025 has b…" at bounding box center [489, 181] width 425 height 8
click at [436, 196] on p "You can find a copy of your payslips in there." at bounding box center [489, 196] width 425 height 8
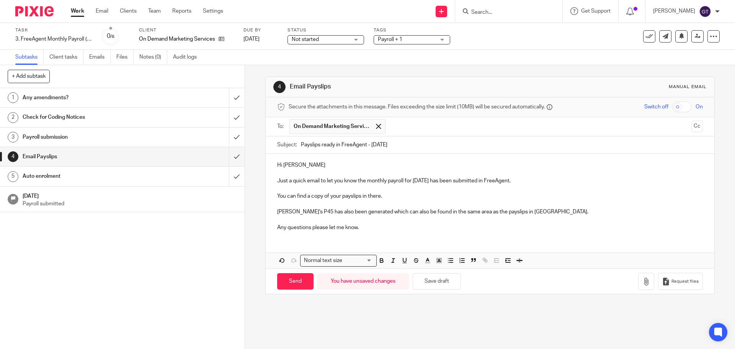
click at [424, 197] on p "You can find a copy of your payslips in there." at bounding box center [489, 196] width 425 height 8
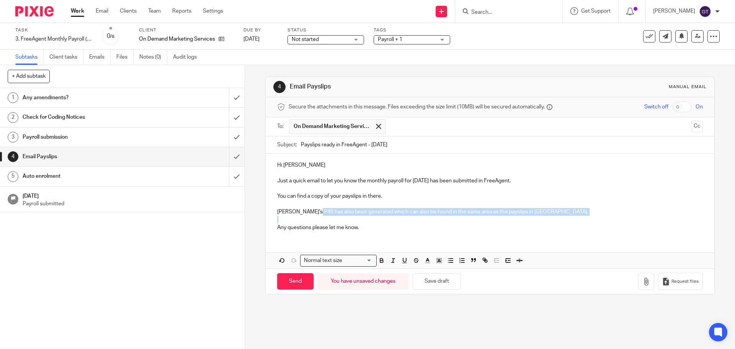
drag, startPoint x: 314, startPoint y: 212, endPoint x: 488, endPoint y: 218, distance: 173.9
click at [488, 218] on div "Hi Jason Just a quick email to let you know the monthly payroll for September 2…" at bounding box center [490, 194] width 448 height 83
click at [535, 215] on p "Sean's P45 has also been generated which can also be found in the same area as …" at bounding box center [489, 212] width 425 height 8
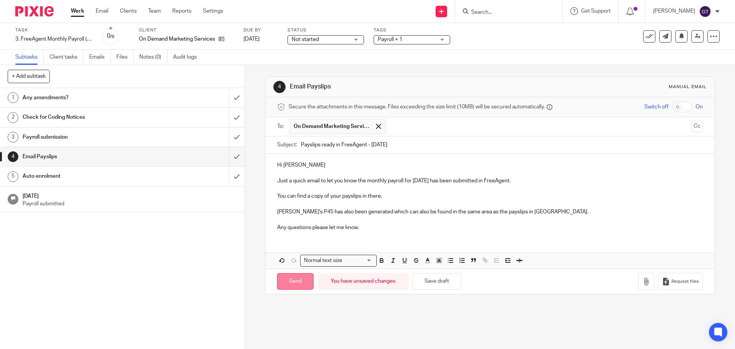
click at [293, 281] on input "Send" at bounding box center [295, 281] width 36 height 16
type input "Sent"
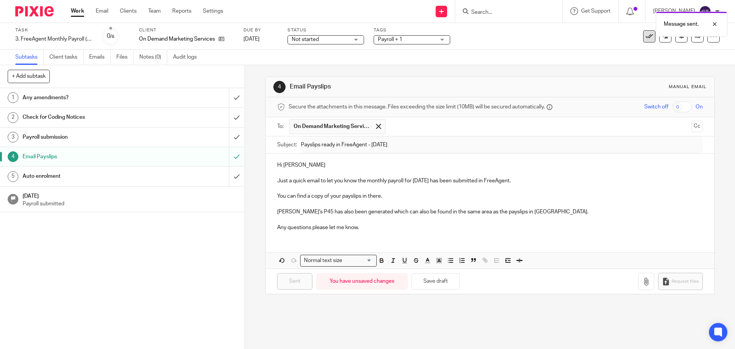
click at [638, 38] on div "See template in use Advanced task editor Copy task Change schedule Delete" at bounding box center [660, 36] width 117 height 12
click at [645, 38] on icon at bounding box center [649, 37] width 8 height 8
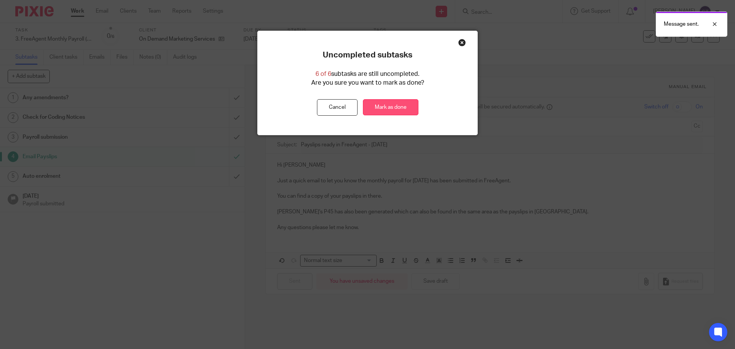
click at [395, 108] on link "Mark as done" at bounding box center [390, 107] width 55 height 16
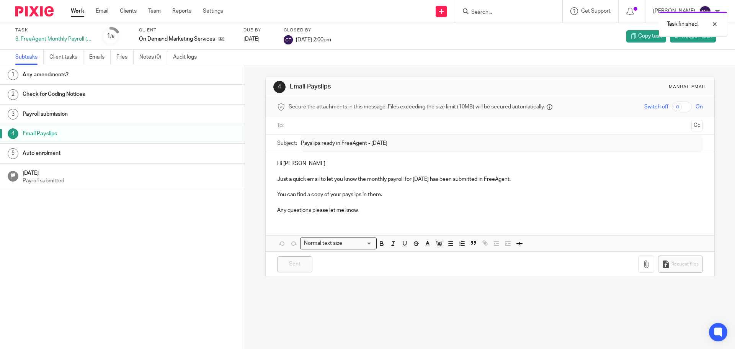
click at [502, 10] on div "Task finished." at bounding box center [547, 22] width 360 height 29
click at [500, 11] on input "Search" at bounding box center [504, 12] width 69 height 7
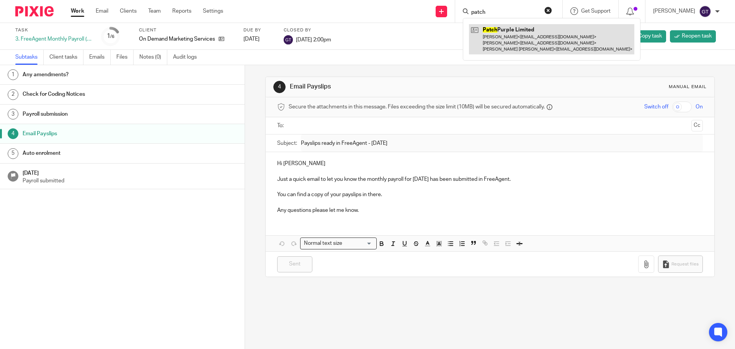
type input "patch"
click at [514, 36] on link at bounding box center [551, 39] width 165 height 30
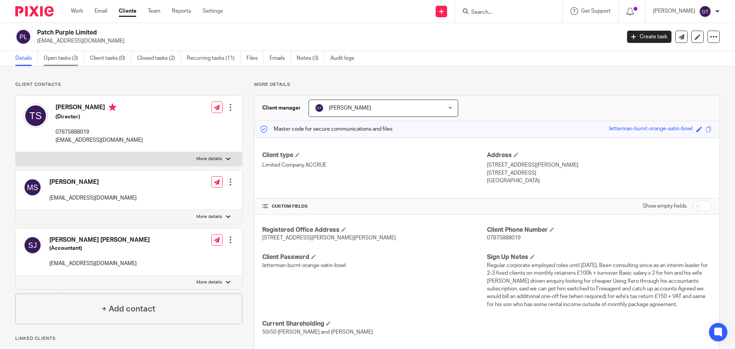
click at [60, 59] on link "Open tasks (3)" at bounding box center [64, 58] width 41 height 15
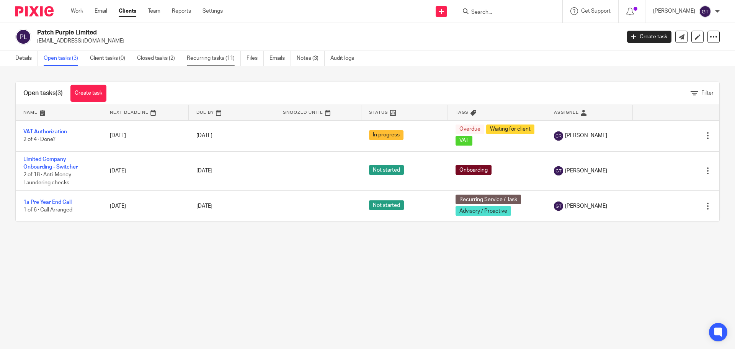
click at [202, 57] on link "Recurring tasks (11)" at bounding box center [214, 58] width 54 height 15
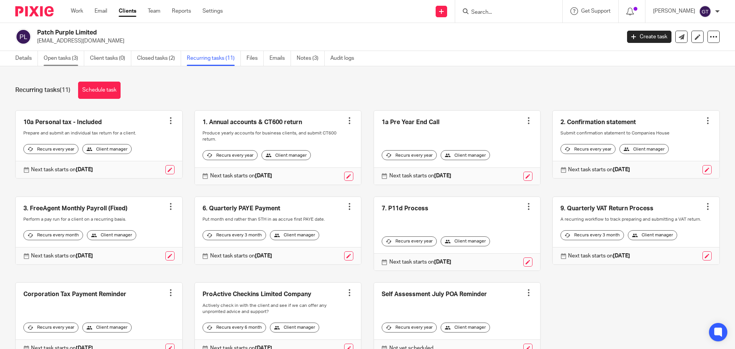
click at [63, 54] on link "Open tasks (3)" at bounding box center [64, 58] width 41 height 15
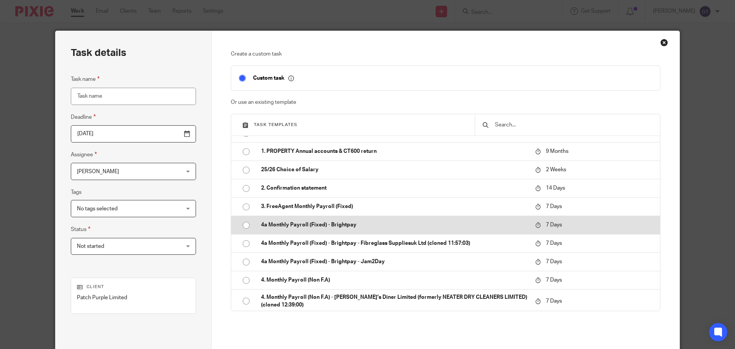
scroll to position [77, 0]
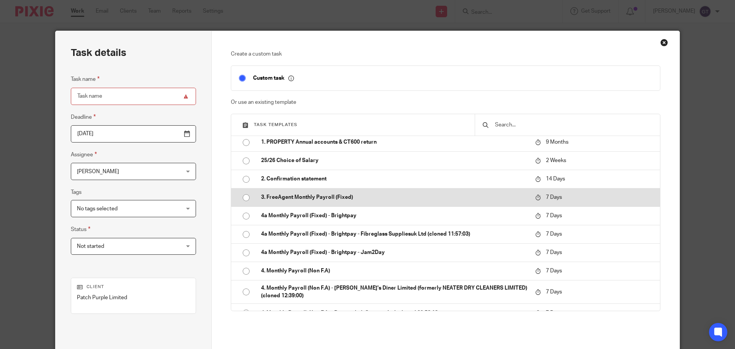
click at [332, 193] on td "3. FreeAgent Monthly Payroll (Fixed)" at bounding box center [392, 197] width 278 height 18
type input "[DATE]"
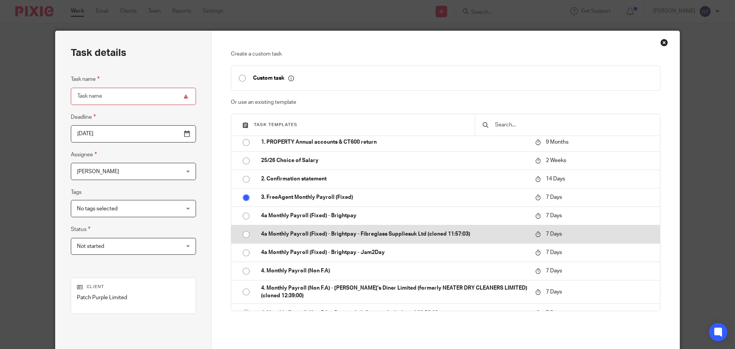
type input "3. FreeAgent Monthly Payroll (Fixed)"
checkbox input "false"
radio input "true"
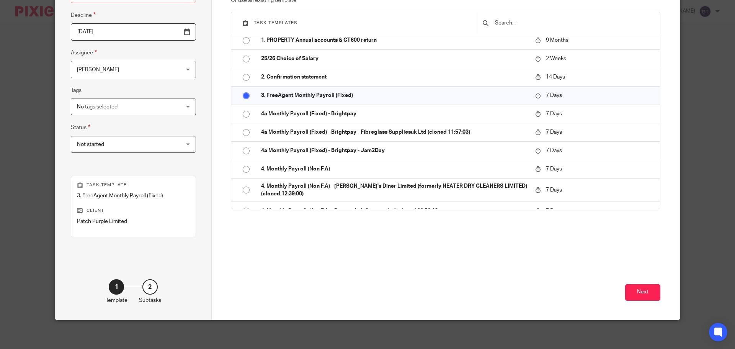
scroll to position [104, 0]
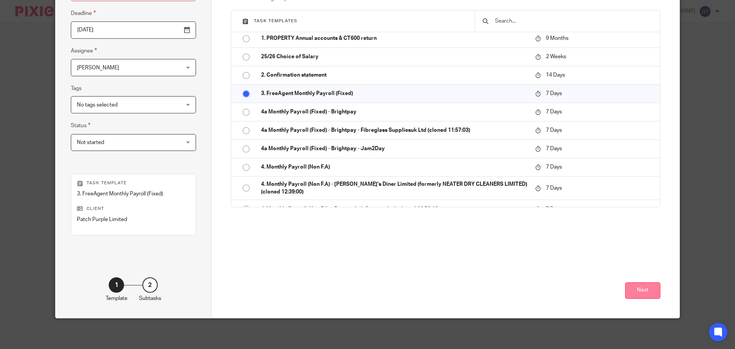
click at [646, 286] on button "Next" at bounding box center [642, 290] width 35 height 16
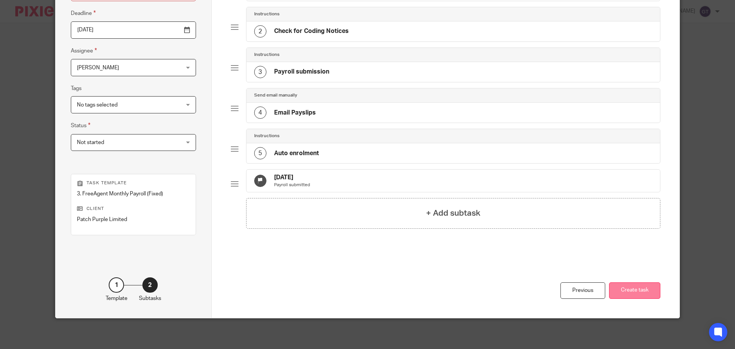
click at [635, 293] on button "Create task" at bounding box center [634, 290] width 51 height 16
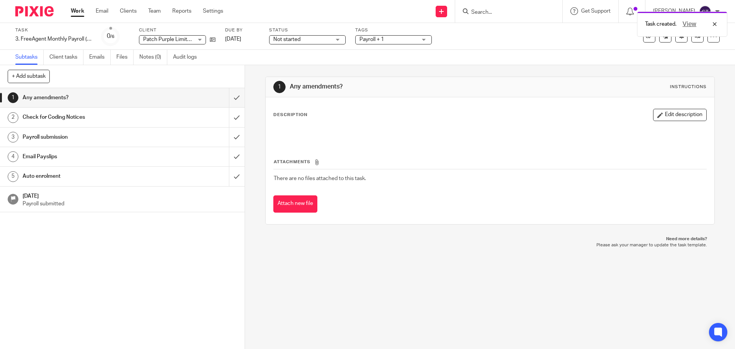
click at [150, 152] on div "Email Payslips" at bounding box center [122, 156] width 199 height 11
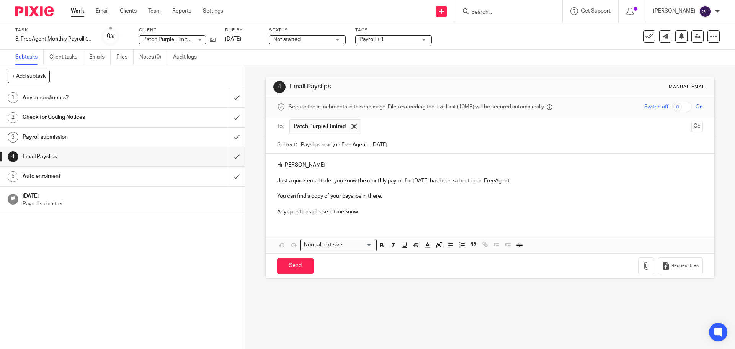
click at [330, 181] on p "Just a quick email to let you know the monthly payroll for [DATE] has been subm…" at bounding box center [489, 181] width 425 height 8
click at [409, 189] on p at bounding box center [489, 188] width 425 height 8
click at [374, 213] on p "Any questions please let me know." at bounding box center [489, 212] width 425 height 8
click at [299, 262] on input "Send" at bounding box center [295, 266] width 36 height 16
type input "Sent"
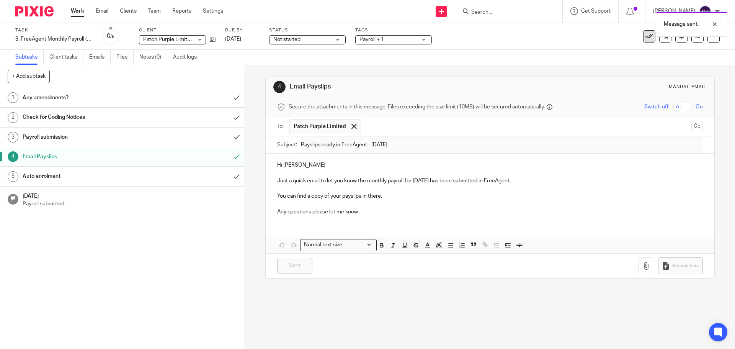
click at [645, 38] on icon at bounding box center [649, 37] width 8 height 8
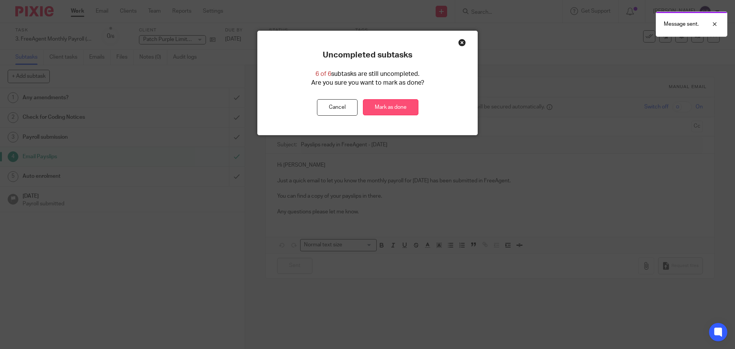
click at [385, 109] on link "Mark as done" at bounding box center [390, 107] width 55 height 16
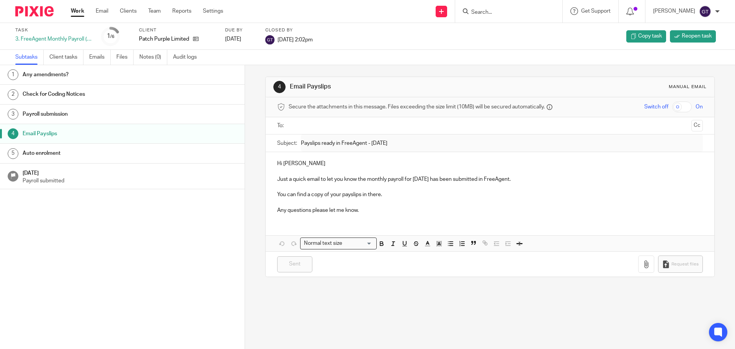
click at [513, 11] on input "Search" at bounding box center [504, 12] width 69 height 7
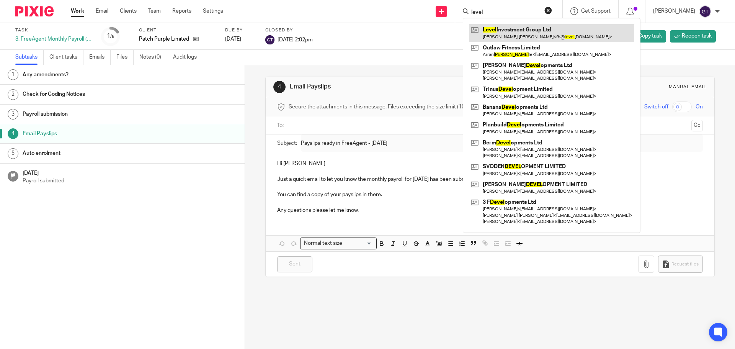
type input "level"
click at [527, 30] on link at bounding box center [551, 33] width 165 height 18
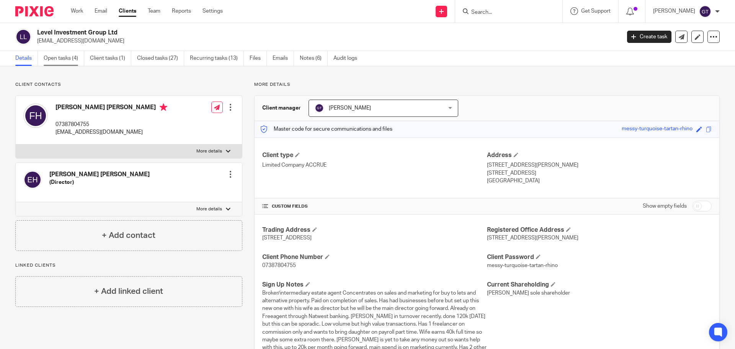
click at [67, 54] on link "Open tasks (4)" at bounding box center [64, 58] width 41 height 15
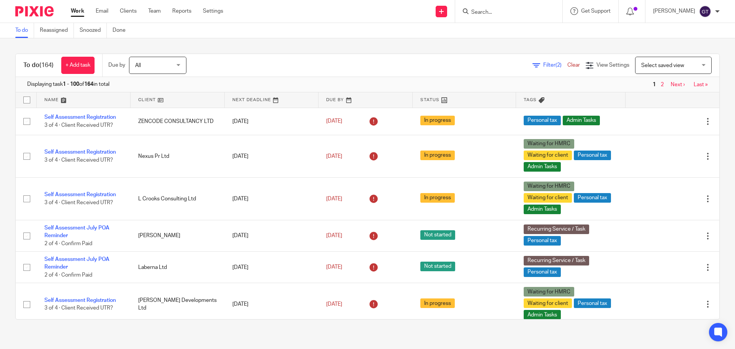
click at [499, 13] on input "Search" at bounding box center [504, 12] width 69 height 7
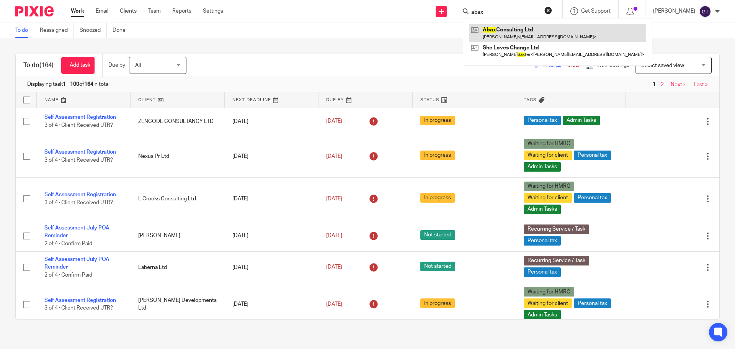
type input "abax"
click at [509, 36] on link at bounding box center [557, 33] width 177 height 18
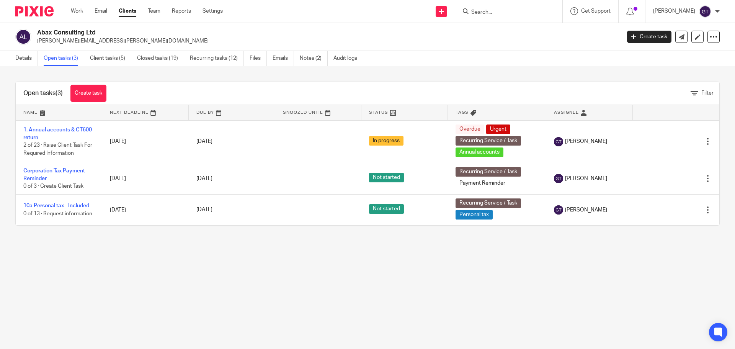
click at [497, 12] on input "Search" at bounding box center [504, 12] width 69 height 7
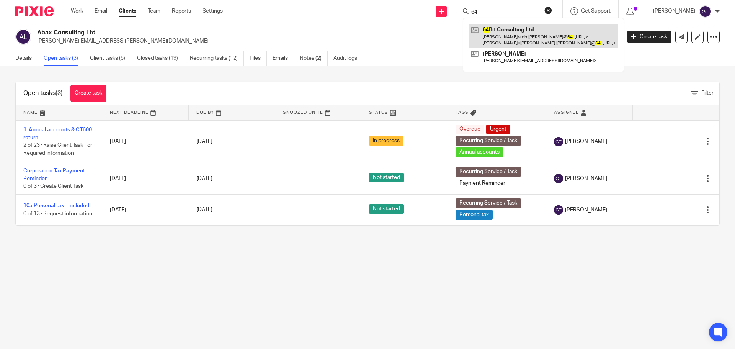
type input "64"
click at [511, 31] on link at bounding box center [543, 36] width 149 height 24
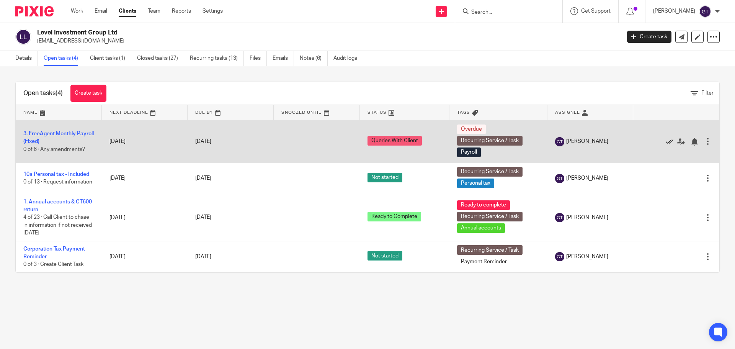
click at [666, 140] on icon at bounding box center [670, 142] width 8 height 8
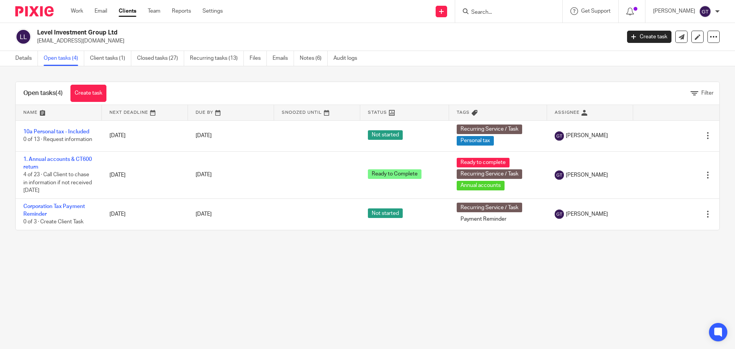
click at [527, 13] on input "Search" at bounding box center [504, 12] width 69 height 7
type input "pgf"
click at [529, 34] on link at bounding box center [517, 33] width 96 height 18
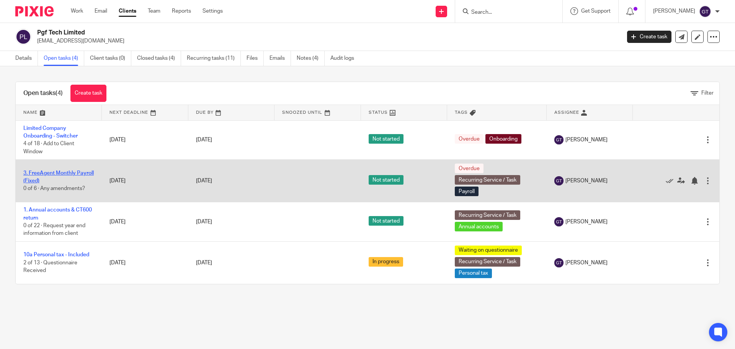
click at [46, 180] on link "3. FreeAgent Monthly Payroll (Fixed)" at bounding box center [58, 176] width 70 height 13
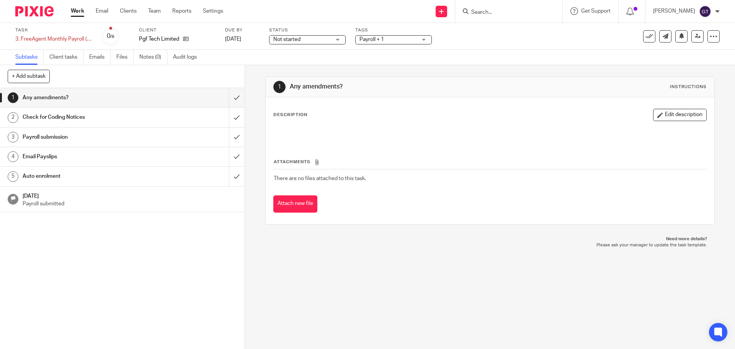
click at [46, 156] on h1 "Email Payslips" at bounding box center [89, 156] width 132 height 11
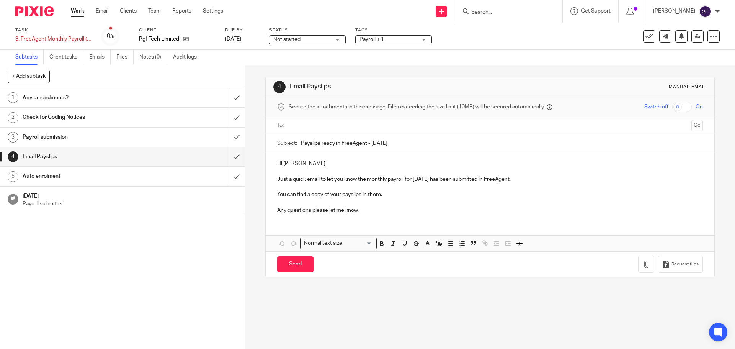
click at [322, 129] on input "text" at bounding box center [489, 125] width 396 height 9
click at [326, 129] on input "text" at bounding box center [489, 125] width 396 height 9
click at [309, 165] on p "Hi [PERSON_NAME]" at bounding box center [489, 165] width 425 height 8
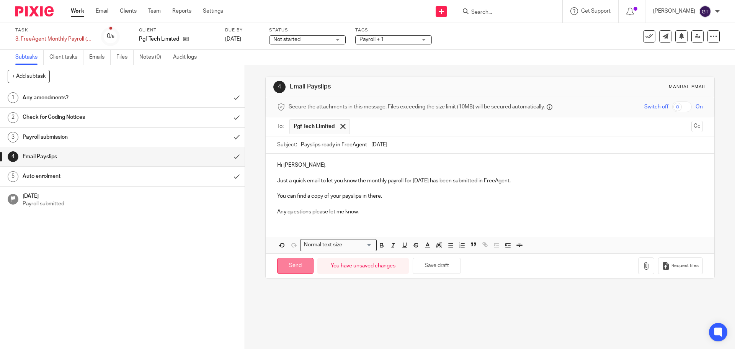
click at [293, 264] on input "Send" at bounding box center [295, 266] width 36 height 16
type input "Sent"
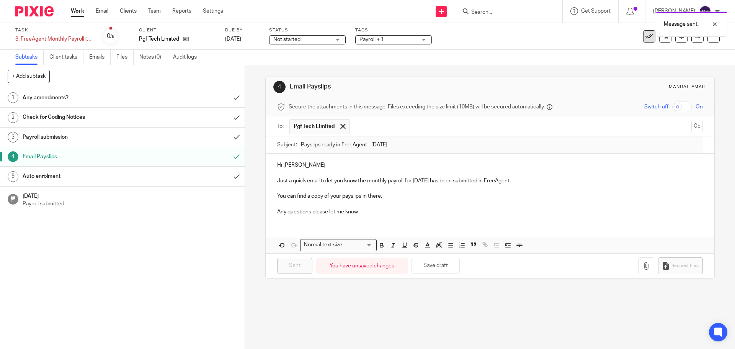
click at [645, 39] on icon at bounding box center [649, 37] width 8 height 8
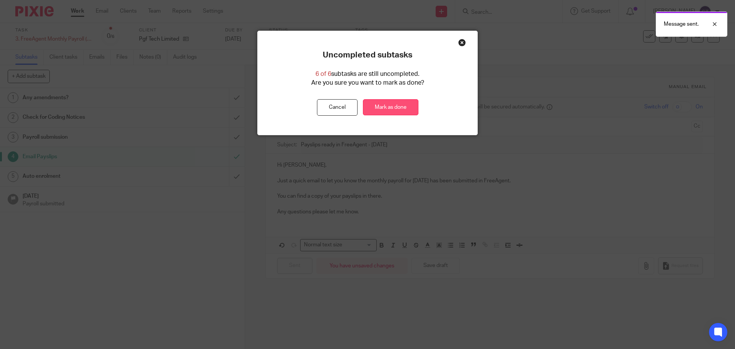
click at [400, 109] on link "Mark as done" at bounding box center [390, 107] width 55 height 16
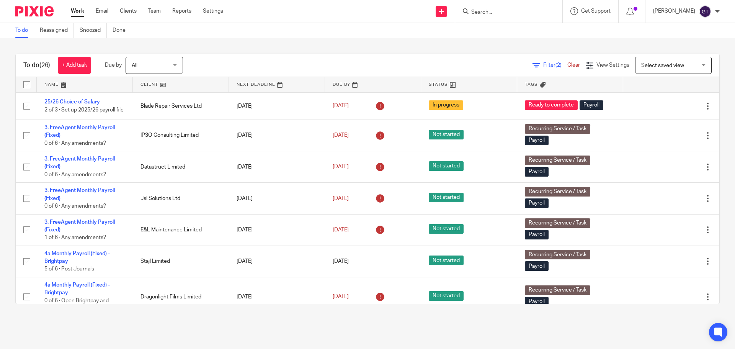
click at [501, 13] on input "Search" at bounding box center [504, 12] width 69 height 7
type input "psysy"
click at [512, 33] on link at bounding box center [528, 33] width 118 height 18
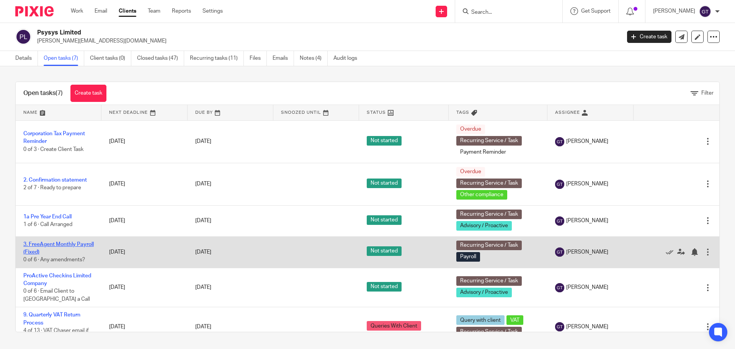
click at [46, 241] on link "3. FreeAgent Monthly Payroll (Fixed)" at bounding box center [58, 247] width 70 height 13
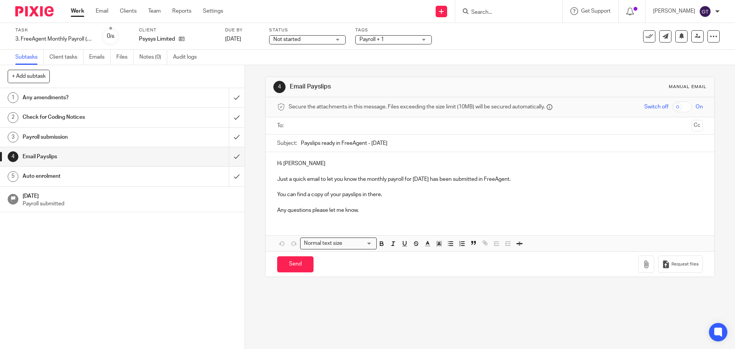
click at [353, 123] on input "text" at bounding box center [489, 125] width 396 height 9
click at [291, 261] on input "Send" at bounding box center [295, 266] width 36 height 16
type input "Sent"
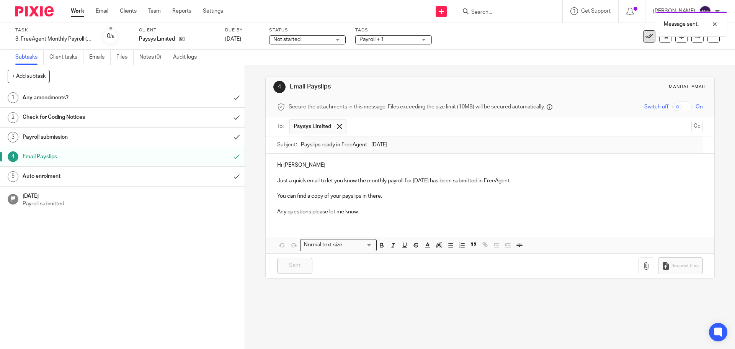
click at [645, 39] on icon at bounding box center [649, 37] width 8 height 8
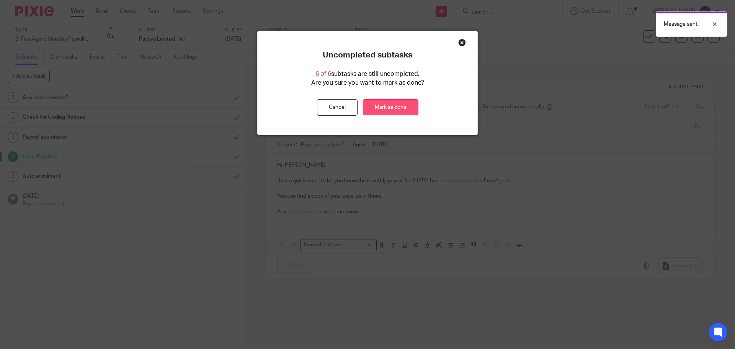
click at [392, 107] on link "Mark as done" at bounding box center [390, 107] width 55 height 16
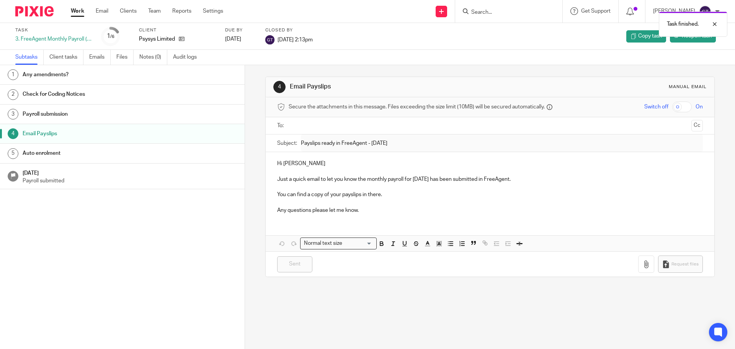
click at [505, 12] on div "Task finished." at bounding box center [547, 22] width 360 height 29
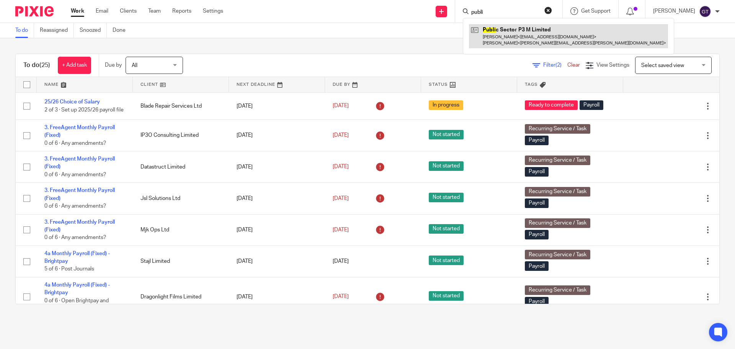
type input "publi"
click at [506, 28] on link at bounding box center [568, 36] width 199 height 24
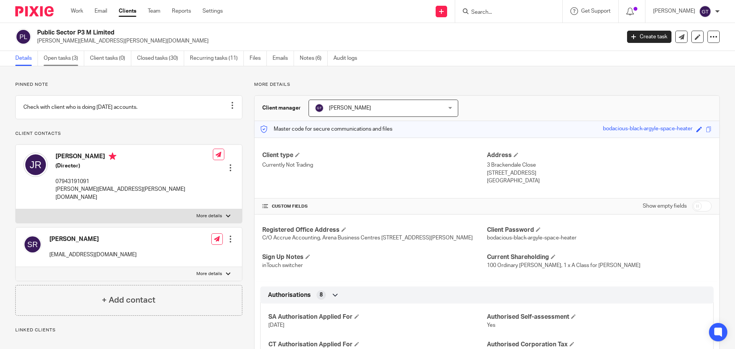
click at [70, 59] on link "Open tasks (3)" at bounding box center [64, 58] width 41 height 15
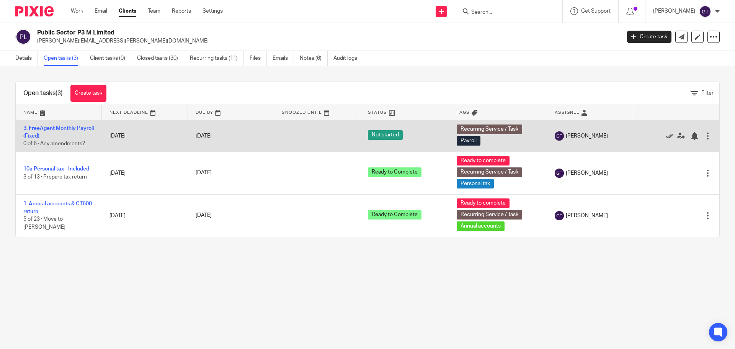
click at [666, 137] on icon at bounding box center [670, 136] width 8 height 8
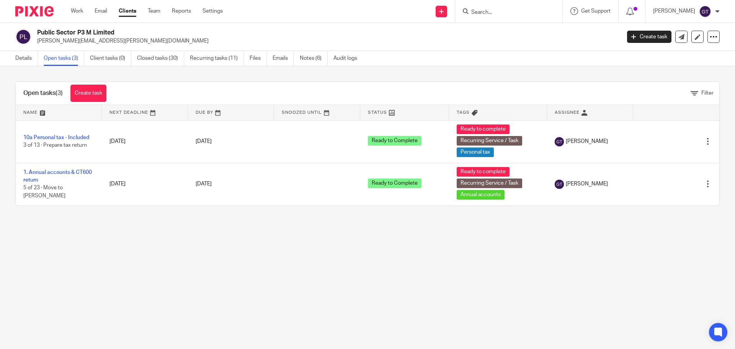
click at [507, 11] on input "Search" at bounding box center [504, 12] width 69 height 7
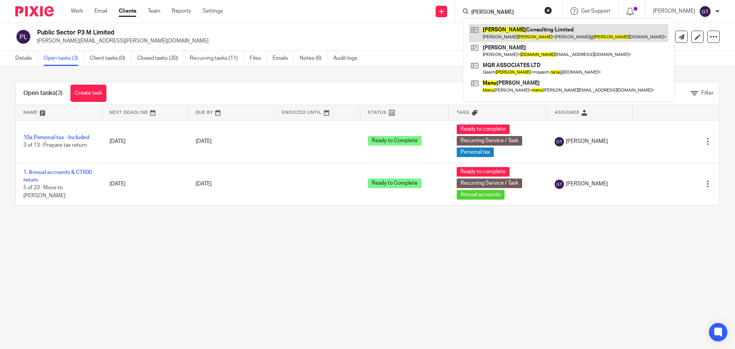
type input "ranu"
click at [505, 26] on link at bounding box center [568, 33] width 199 height 18
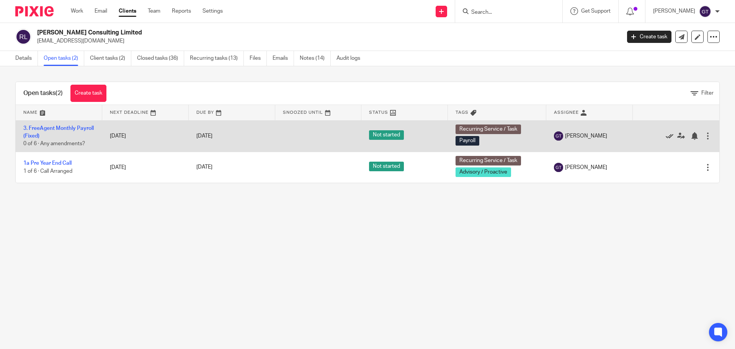
click at [666, 135] on icon at bounding box center [670, 136] width 8 height 8
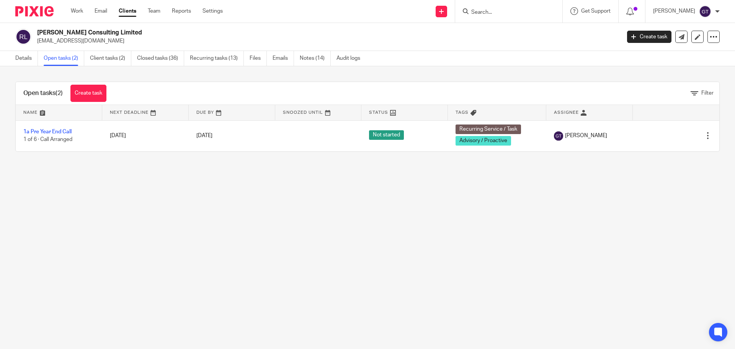
click at [498, 11] on input "Search" at bounding box center [504, 12] width 69 height 7
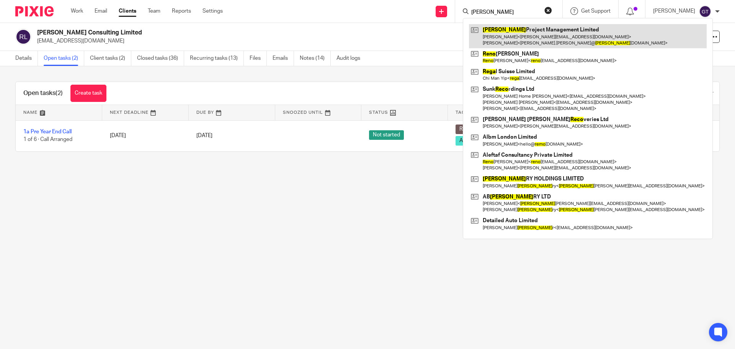
type input "rego"
click at [501, 33] on link at bounding box center [588, 36] width 238 height 24
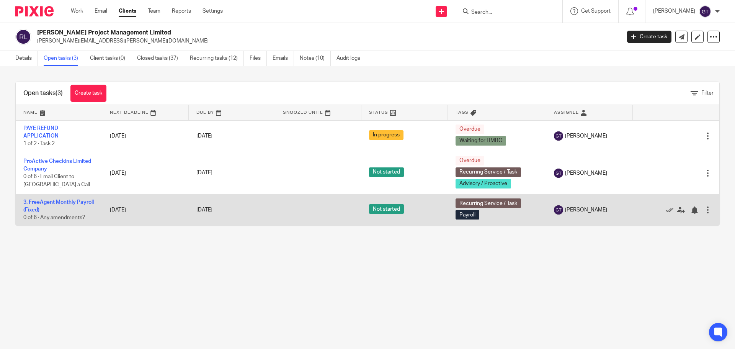
click at [42, 205] on td "3. FreeAgent Monthly Payroll (Fixed) 0 of 6 · Any amendments?" at bounding box center [59, 209] width 86 height 31
click at [42, 201] on link "3. FreeAgent Monthly Payroll (Fixed)" at bounding box center [58, 205] width 70 height 13
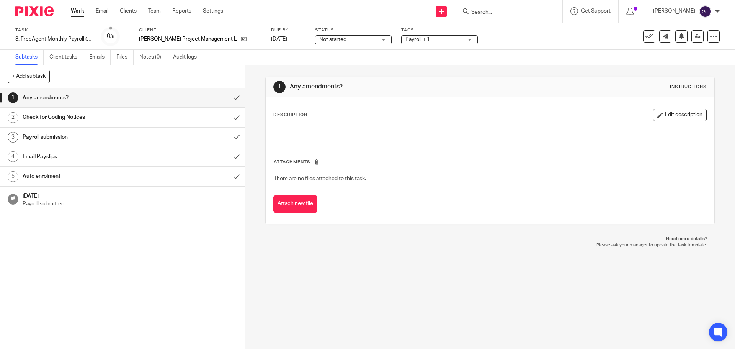
click at [54, 142] on h1 "Payroll submission" at bounding box center [89, 136] width 132 height 11
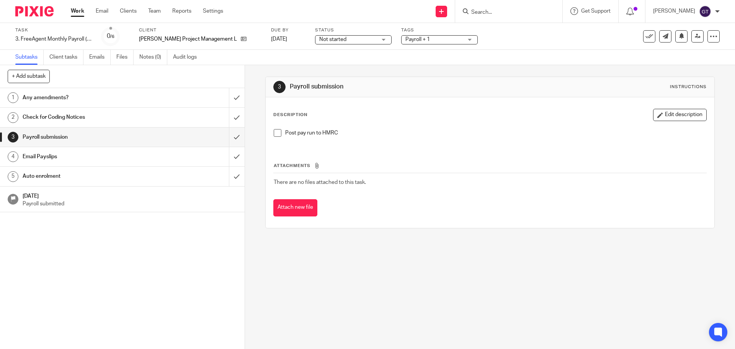
click at [62, 155] on h1 "Email Payslips" at bounding box center [89, 156] width 132 height 11
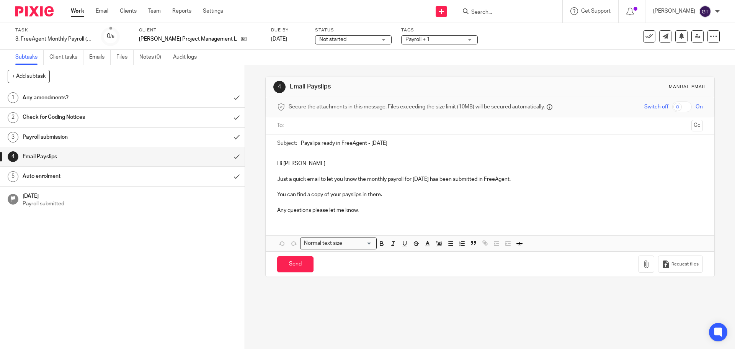
click at [328, 126] on input "text" at bounding box center [489, 125] width 396 height 9
click at [294, 266] on input "Send" at bounding box center [295, 266] width 36 height 16
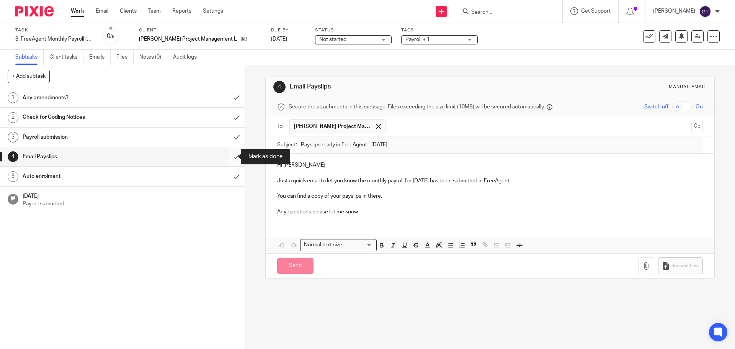
type input "Sent"
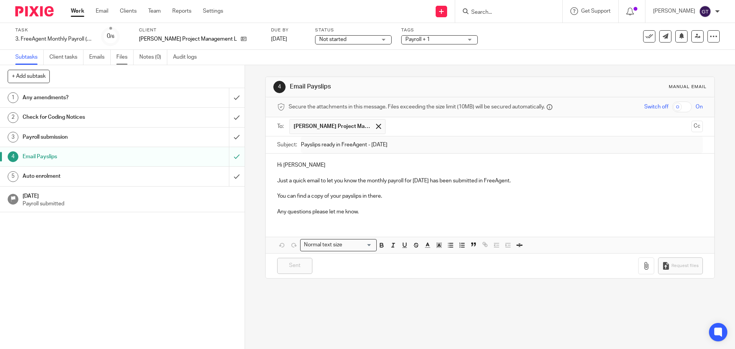
drag, startPoint x: 107, startPoint y: 57, endPoint x: 120, endPoint y: 57, distance: 13.0
click at [108, 57] on link "Emails" at bounding box center [99, 57] width 21 height 15
click at [122, 57] on link "Files" at bounding box center [124, 57] width 17 height 15
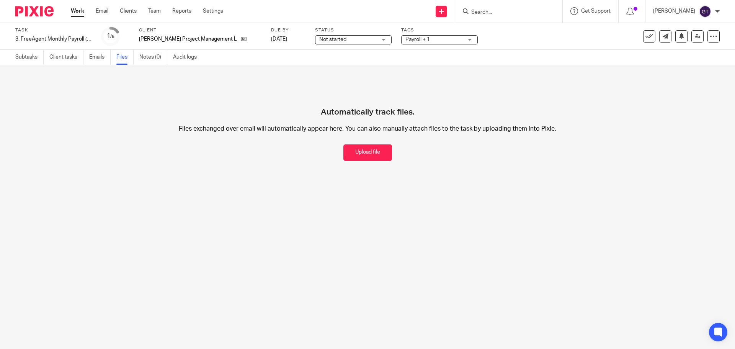
click at [101, 57] on link "Emails" at bounding box center [99, 57] width 21 height 15
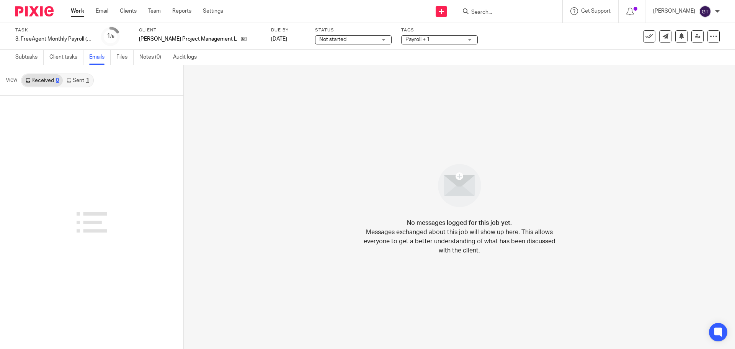
click at [80, 78] on link "Sent 1" at bounding box center [78, 80] width 30 height 12
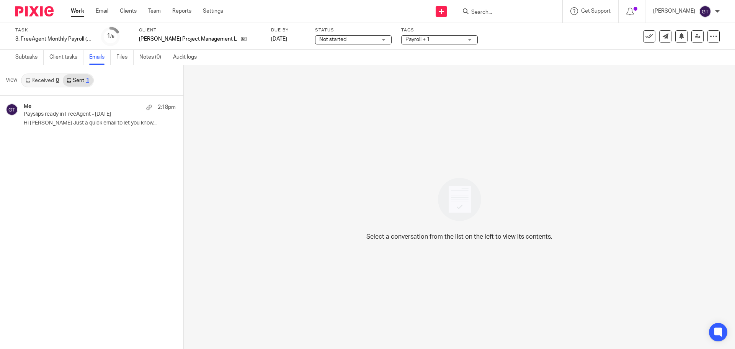
click at [73, 84] on link "Sent 1" at bounding box center [78, 80] width 30 height 12
click at [645, 37] on icon at bounding box center [649, 37] width 8 height 8
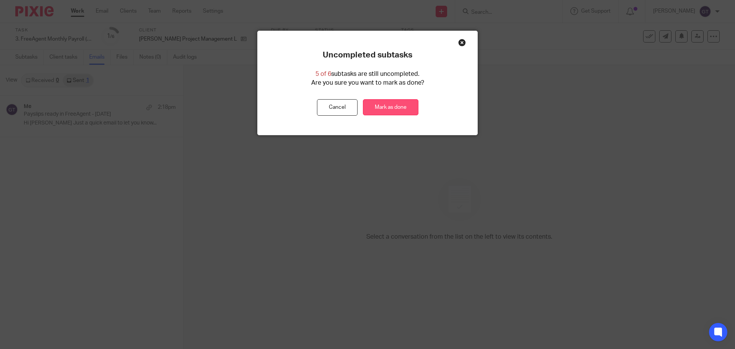
click at [400, 109] on link "Mark as done" at bounding box center [390, 107] width 55 height 16
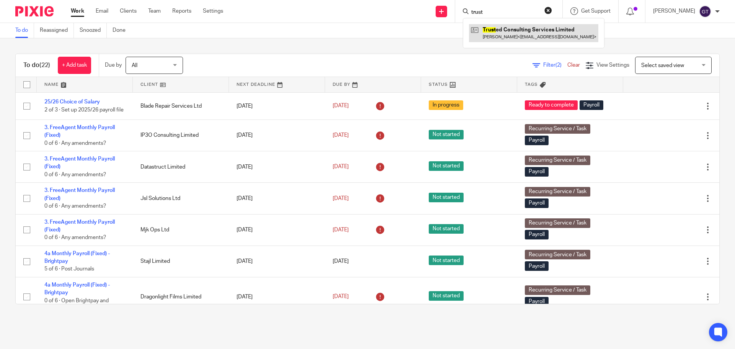
type input "trust"
click at [504, 29] on link at bounding box center [533, 33] width 129 height 18
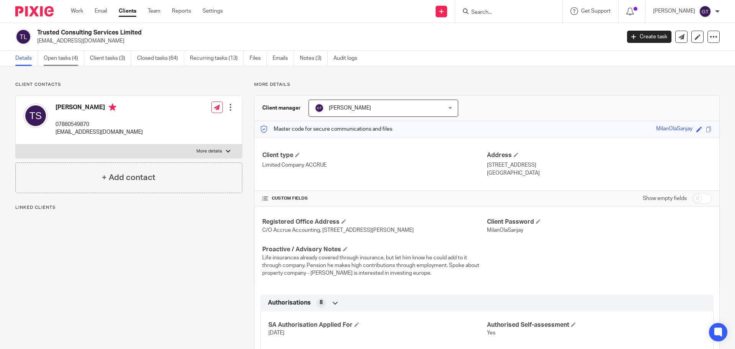
click at [63, 62] on link "Open tasks (4)" at bounding box center [64, 58] width 41 height 15
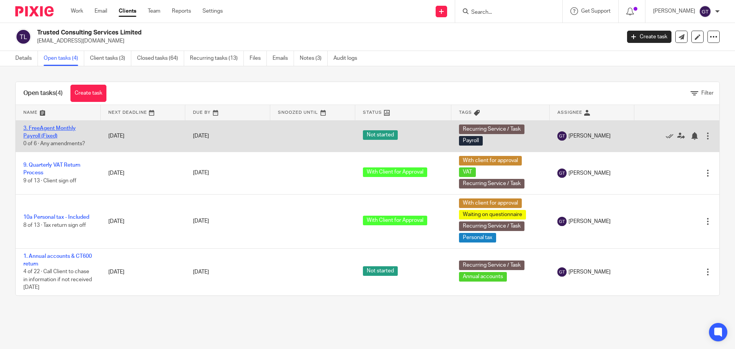
click at [52, 136] on link "3. FreeAgent Monthly Payroll (Fixed)" at bounding box center [49, 132] width 52 height 13
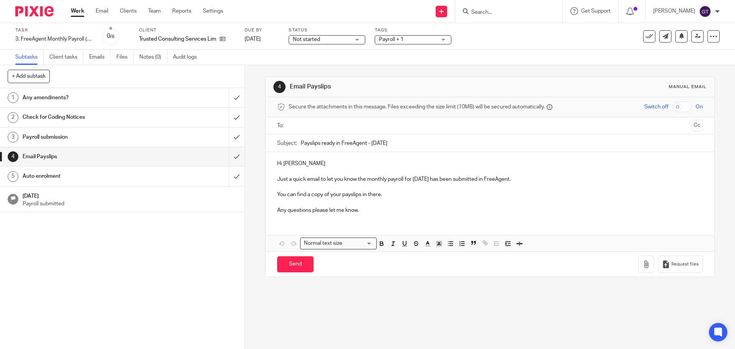
click at [546, 179] on p "Just a quick email to let you know the monthly payroll for [DATE] has been subm…" at bounding box center [489, 179] width 425 height 8
drag, startPoint x: 555, startPoint y: 193, endPoint x: 516, endPoint y: 196, distance: 39.9
click at [516, 196] on p "You can find a copy of your payslips in there. As per previous correspondence t…" at bounding box center [489, 195] width 425 height 8
click at [365, 127] on input "text" at bounding box center [489, 125] width 396 height 9
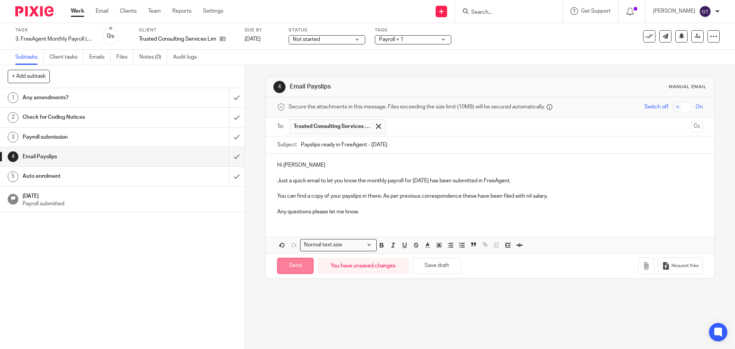
click at [292, 270] on input "Send" at bounding box center [295, 266] width 36 height 16
type input "Sent"
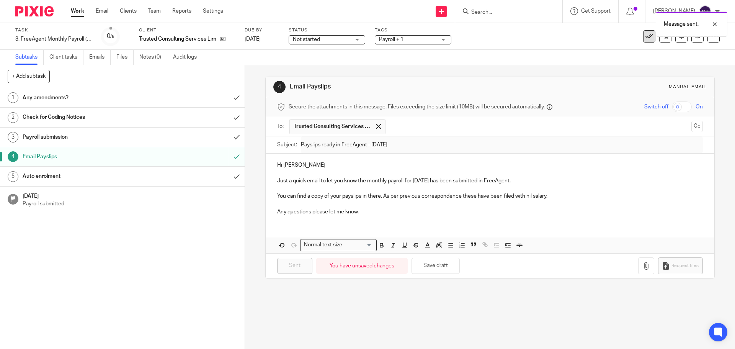
click at [645, 39] on icon at bounding box center [649, 37] width 8 height 8
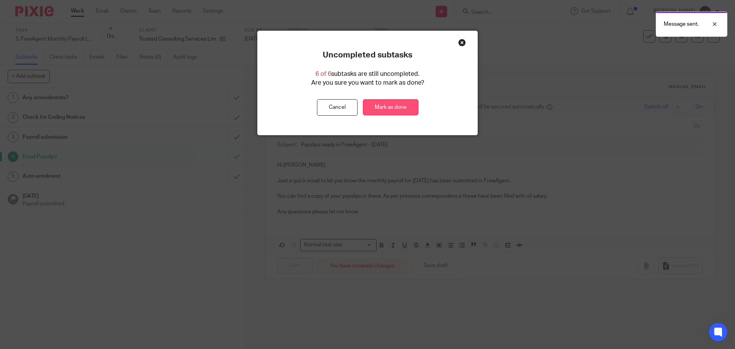
click at [393, 107] on link "Mark as done" at bounding box center [390, 107] width 55 height 16
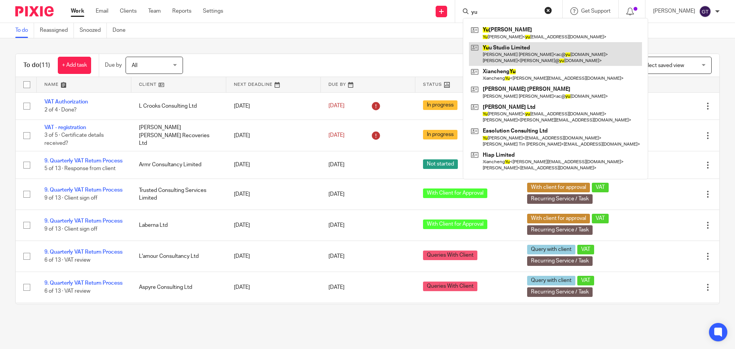
type input "yu"
click at [511, 52] on link at bounding box center [555, 54] width 173 height 24
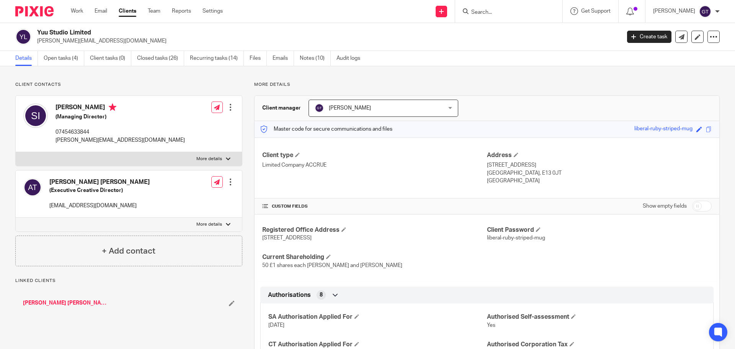
click at [69, 58] on link "Open tasks (4)" at bounding box center [64, 58] width 41 height 15
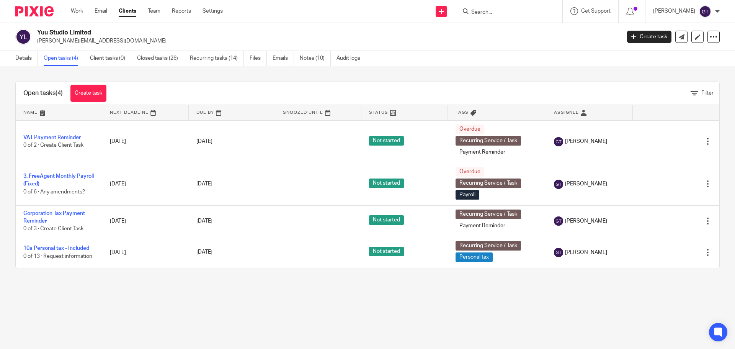
click at [500, 13] on input "Search" at bounding box center [504, 12] width 69 height 7
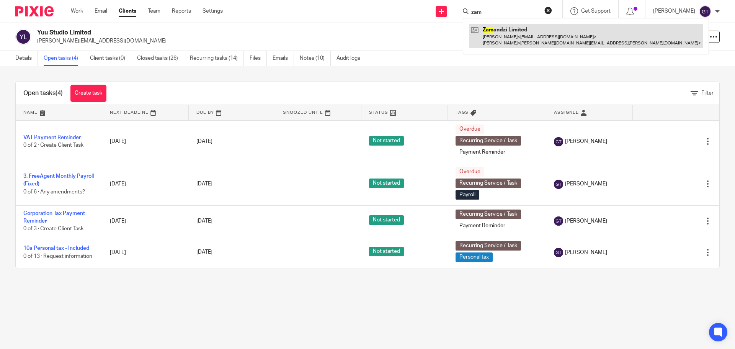
type input "zam"
click at [515, 35] on link at bounding box center [586, 36] width 234 height 24
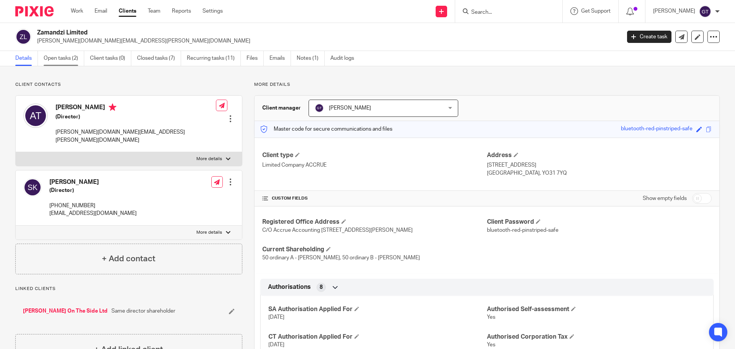
click at [53, 58] on link "Open tasks (2)" at bounding box center [64, 58] width 41 height 15
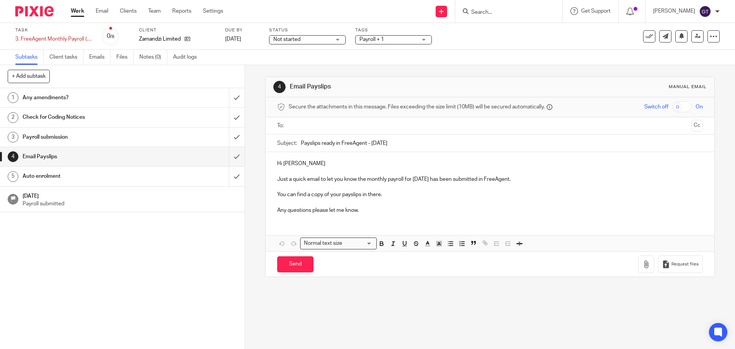
click at [394, 194] on p "You can find a copy of your payslips in there." at bounding box center [489, 195] width 425 height 8
click at [535, 176] on p "Just a quick email to let you know the monthly payroll for September 2025 has b…" at bounding box center [489, 179] width 425 height 8
click at [437, 190] on p at bounding box center [489, 187] width 425 height 8
click at [431, 197] on p "You can find a copy of your payslips in there." at bounding box center [489, 195] width 425 height 8
click at [397, 214] on div "Hi Andrew Just a quick email to let you know the monthly payroll for September …" at bounding box center [490, 186] width 448 height 68
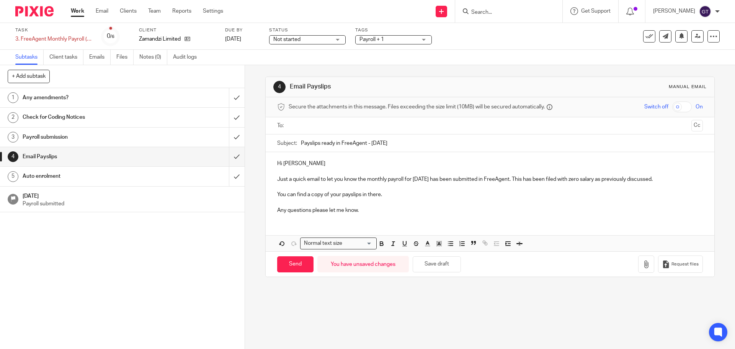
click at [324, 127] on input "text" at bounding box center [489, 125] width 396 height 9
click at [383, 195] on p "You can find a copy of your payslips in there." at bounding box center [489, 196] width 425 height 8
click at [293, 265] on input "Send" at bounding box center [295, 266] width 36 height 16
type input "Sent"
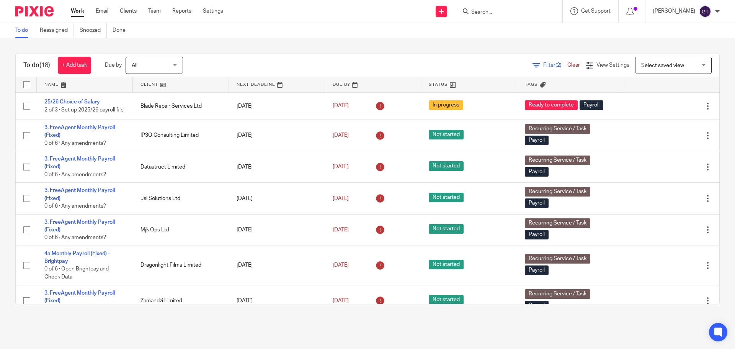
click at [242, 62] on div "Filter (2) Clear View Settings View Settings (2) Filters Clear Save Manage save…" at bounding box center [457, 65] width 523 height 17
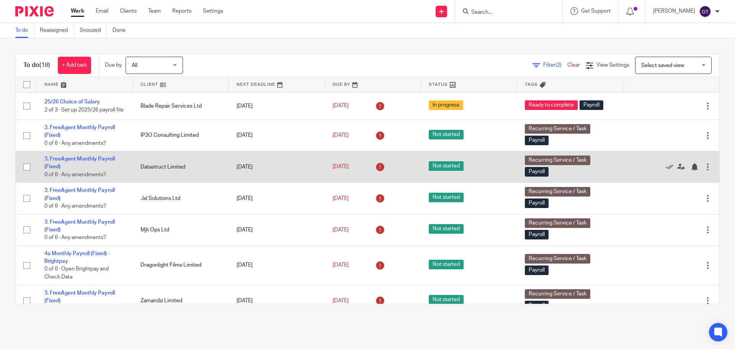
click at [704, 169] on div at bounding box center [708, 167] width 8 height 8
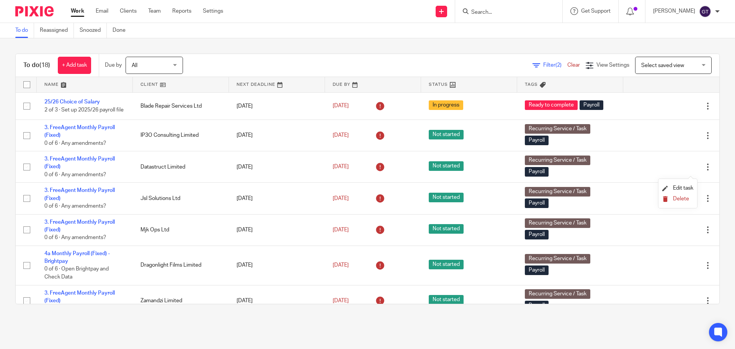
click at [679, 197] on span "Delete" at bounding box center [681, 198] width 16 height 5
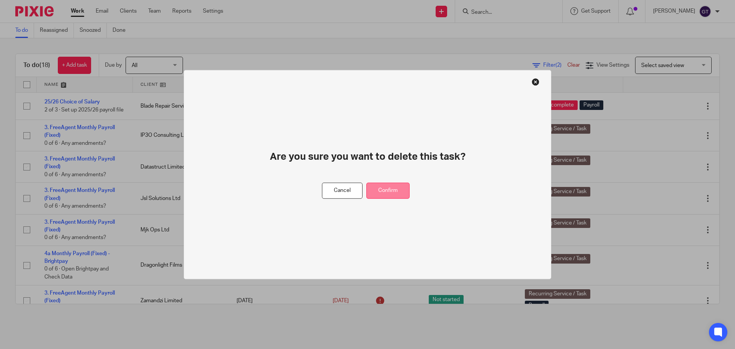
click at [392, 186] on button "Confirm" at bounding box center [387, 190] width 43 height 16
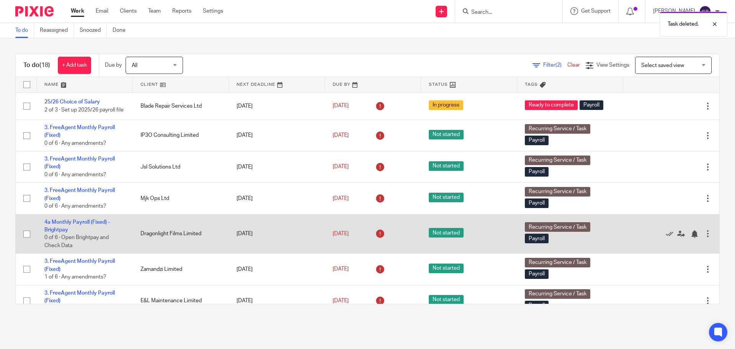
click at [704, 237] on div at bounding box center [708, 234] width 8 height 8
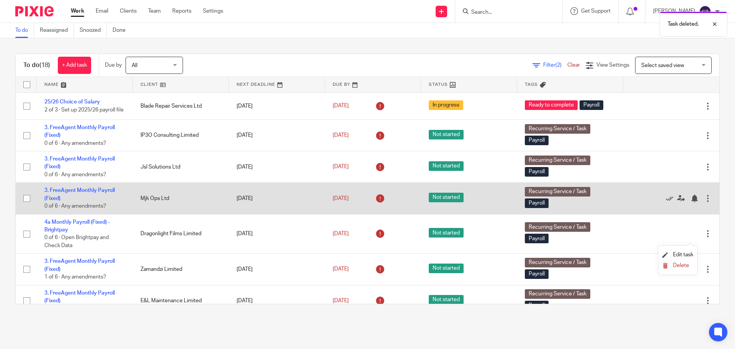
click at [196, 203] on td "Mjk Ops Ltd" at bounding box center [181, 198] width 96 height 31
click at [704, 199] on div at bounding box center [708, 198] width 8 height 8
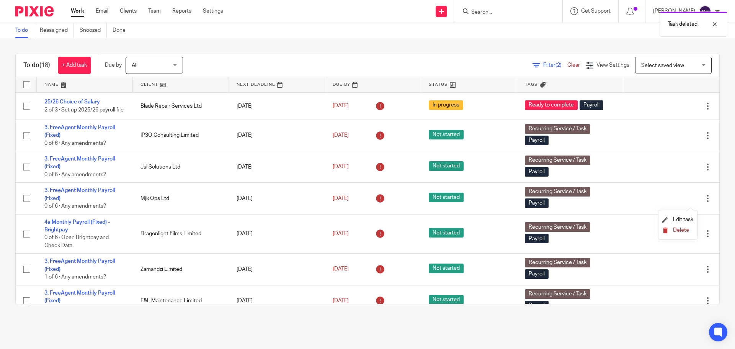
click at [676, 229] on span "Delete" at bounding box center [681, 229] width 16 height 5
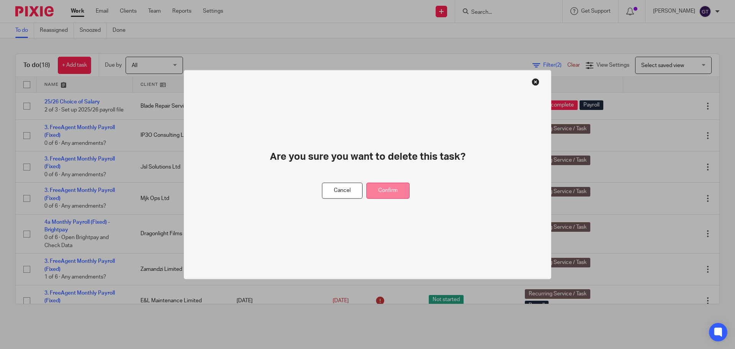
click at [401, 189] on button "Confirm" at bounding box center [387, 190] width 43 height 16
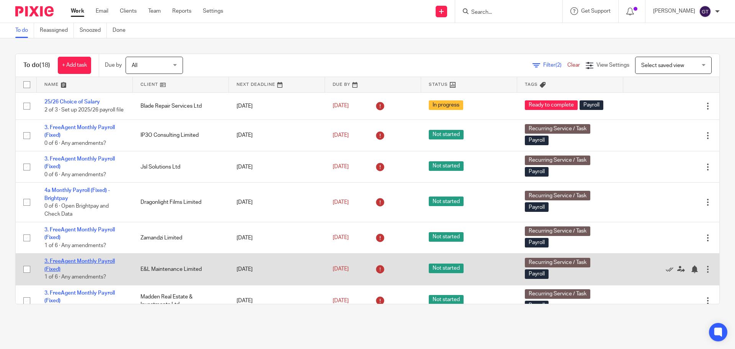
click at [63, 264] on link "3. FreeAgent Monthly Payroll (Fixed)" at bounding box center [79, 264] width 70 height 13
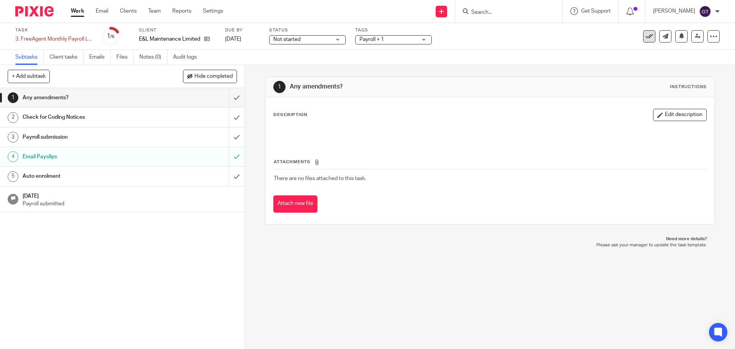
click at [645, 37] on icon at bounding box center [649, 37] width 8 height 8
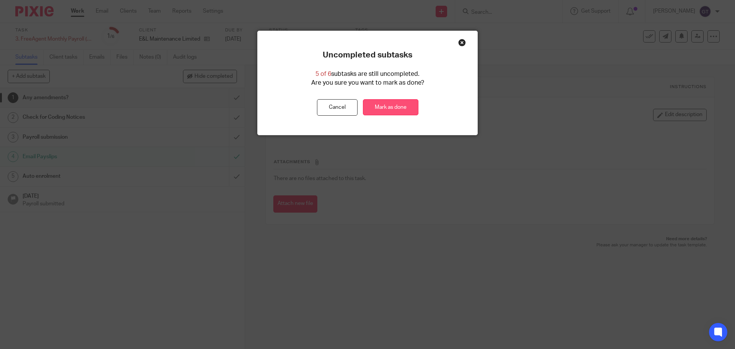
click at [400, 108] on link "Mark as done" at bounding box center [390, 107] width 55 height 16
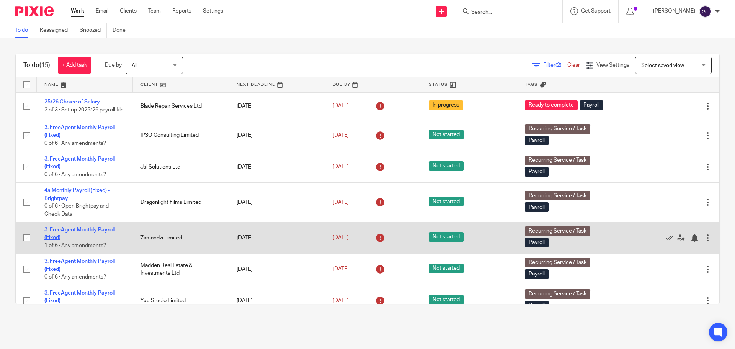
click at [103, 233] on link "3. FreeAgent Monthly Payroll (Fixed)" at bounding box center [79, 233] width 70 height 13
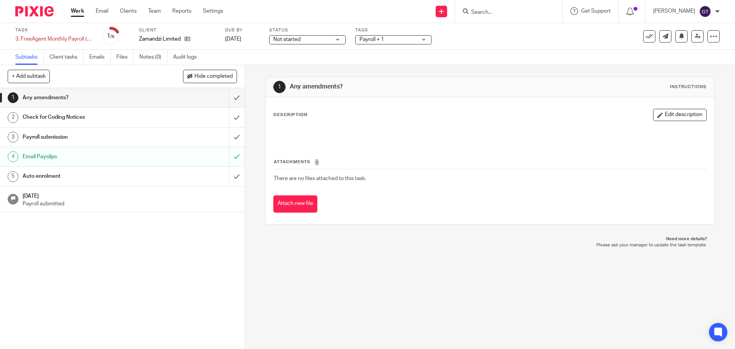
click at [645, 37] on icon at bounding box center [649, 37] width 8 height 8
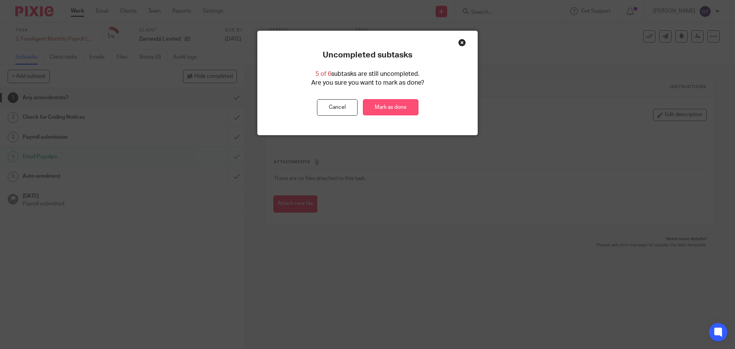
click at [392, 101] on link "Mark as done" at bounding box center [390, 107] width 55 height 16
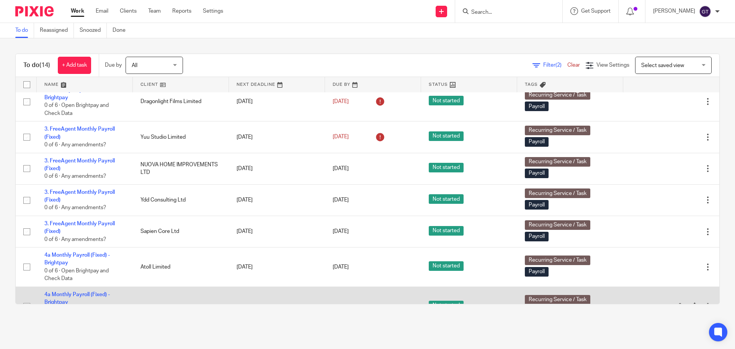
scroll to position [261, 0]
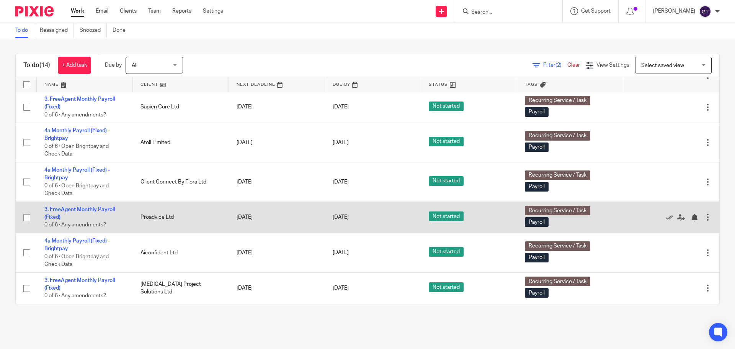
click at [704, 214] on div at bounding box center [708, 217] width 8 height 8
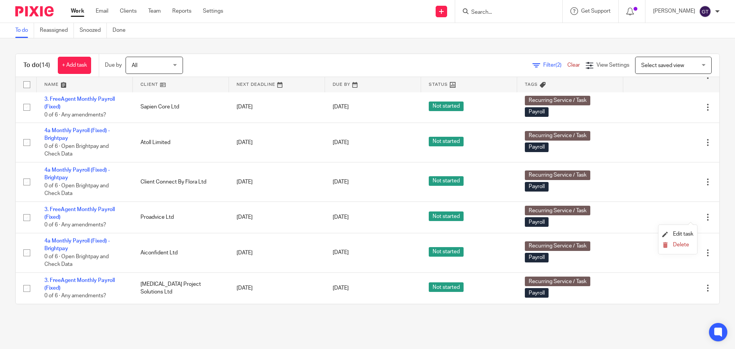
click at [681, 240] on li "Delete" at bounding box center [677, 245] width 31 height 10
click at [678, 244] on span "Delete" at bounding box center [681, 244] width 16 height 5
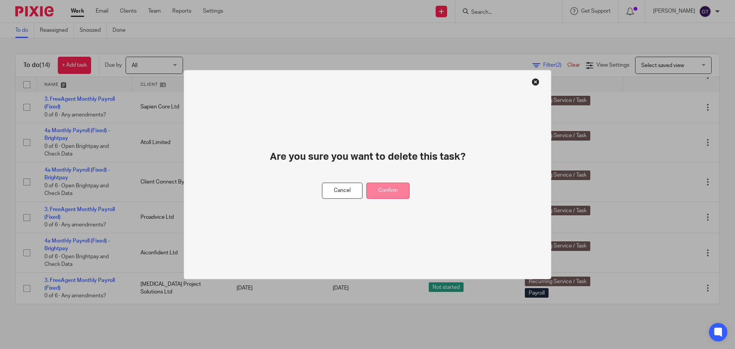
click at [393, 190] on button "Confirm" at bounding box center [387, 190] width 43 height 16
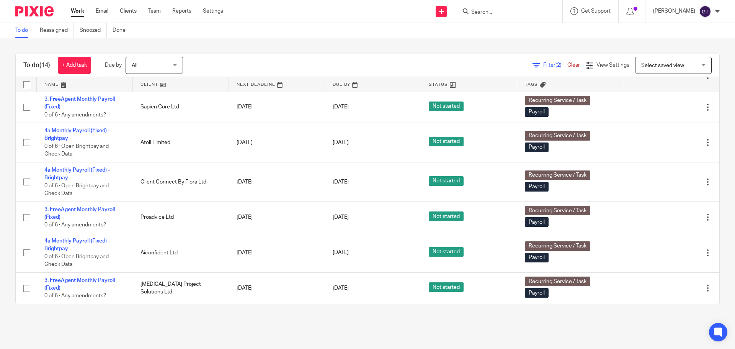
scroll to position [229, 0]
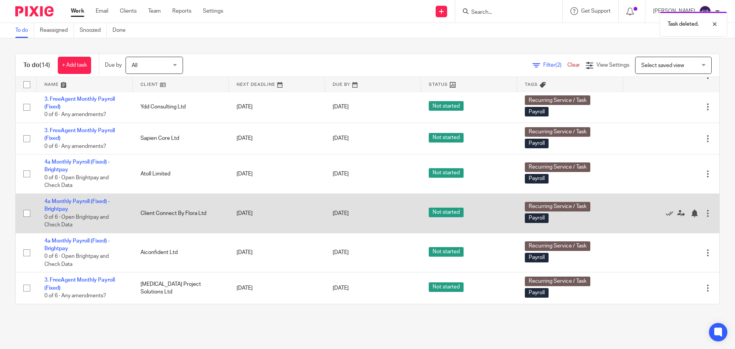
click at [704, 213] on div at bounding box center [708, 213] width 8 height 8
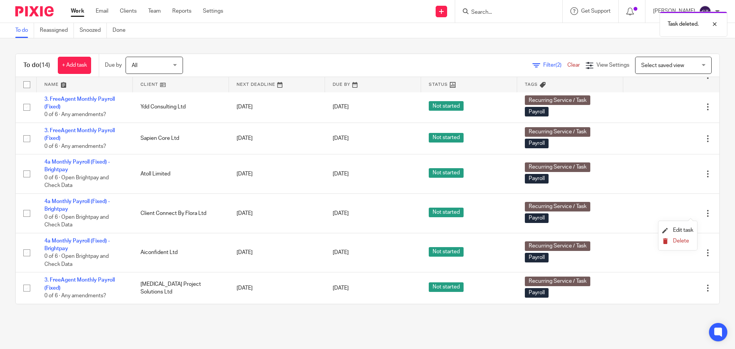
click at [676, 238] on span "Delete" at bounding box center [681, 240] width 16 height 5
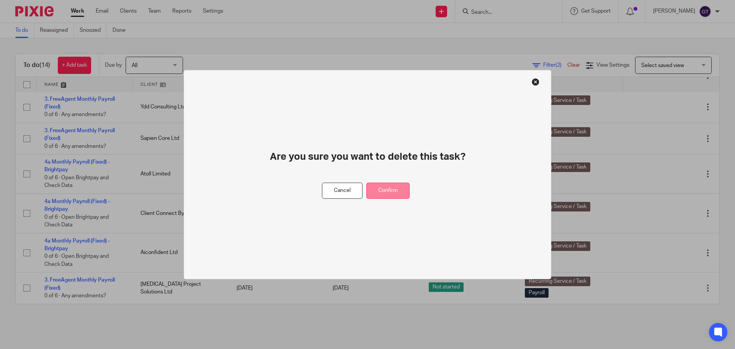
click at [383, 192] on button "Confirm" at bounding box center [387, 190] width 43 height 16
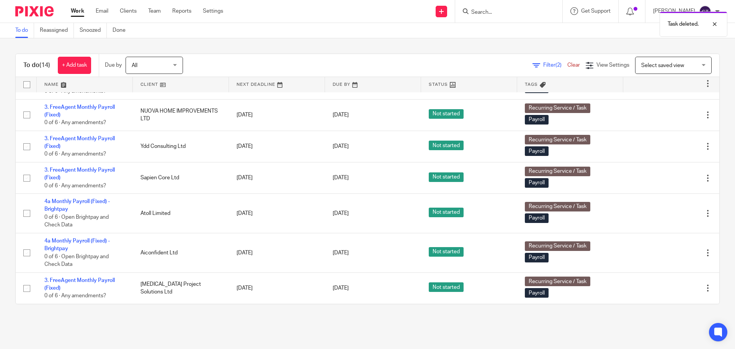
scroll to position [190, 0]
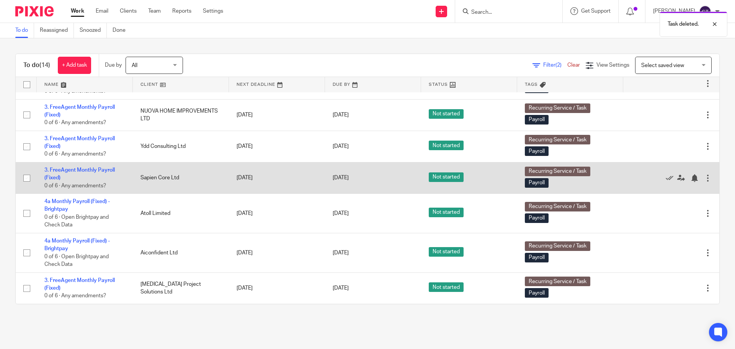
click at [704, 176] on div at bounding box center [708, 178] width 8 height 8
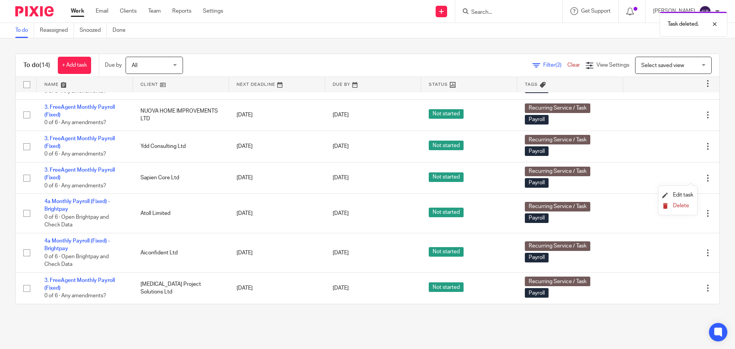
click at [682, 203] on span "Delete" at bounding box center [681, 205] width 16 height 5
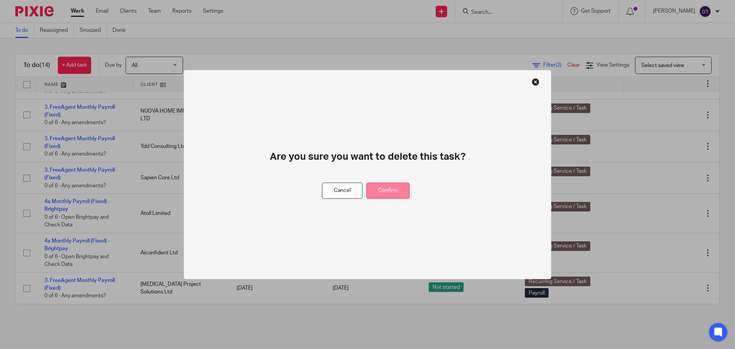
click at [384, 193] on button "Confirm" at bounding box center [387, 190] width 43 height 16
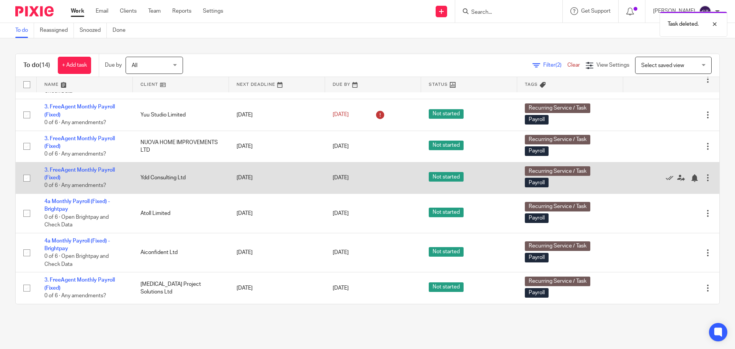
scroll to position [158, 0]
click at [704, 178] on div at bounding box center [708, 178] width 8 height 8
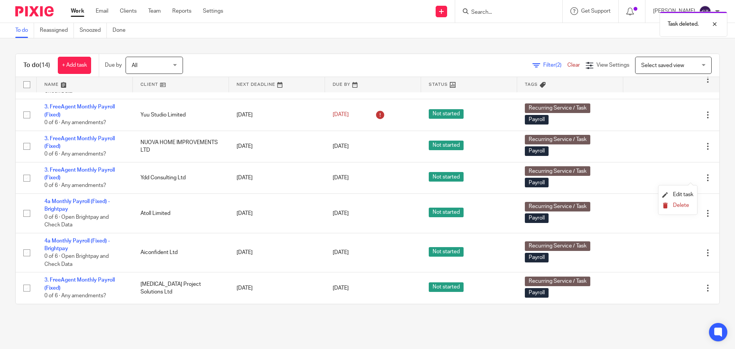
click at [681, 206] on span "Delete" at bounding box center [681, 204] width 16 height 5
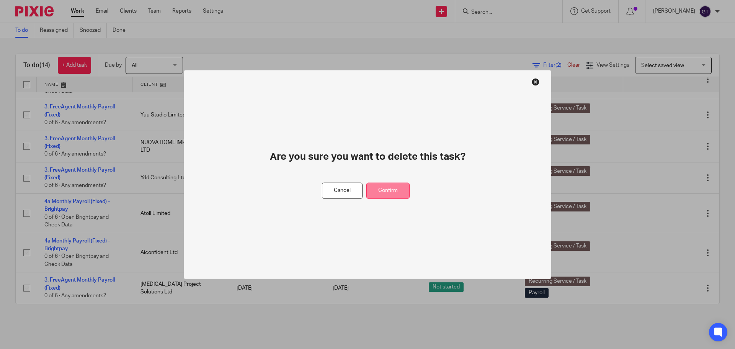
click at [392, 191] on button "Confirm" at bounding box center [387, 190] width 43 height 16
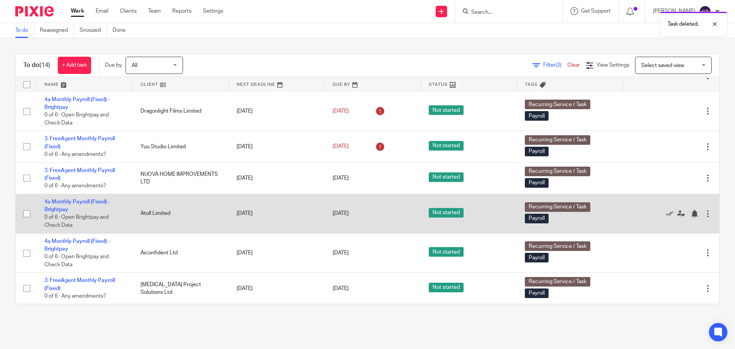
scroll to position [127, 0]
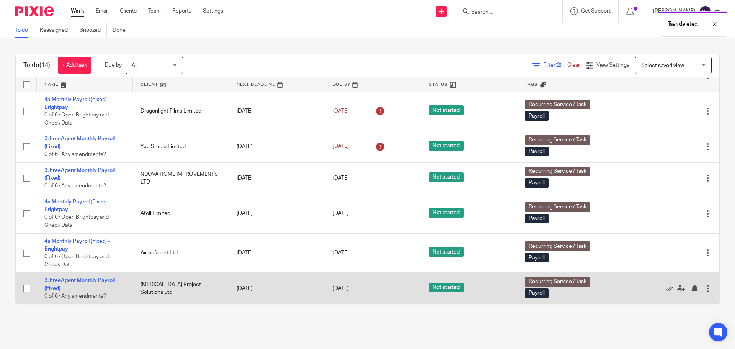
click at [704, 287] on div at bounding box center [708, 288] width 8 height 8
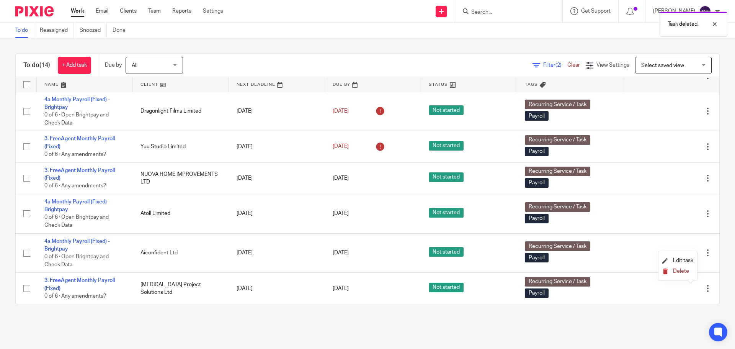
click at [676, 271] on span "Delete" at bounding box center [681, 270] width 16 height 5
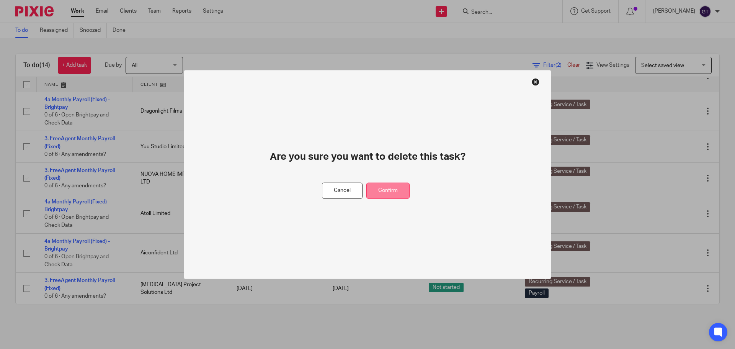
click at [395, 191] on button "Confirm" at bounding box center [387, 190] width 43 height 16
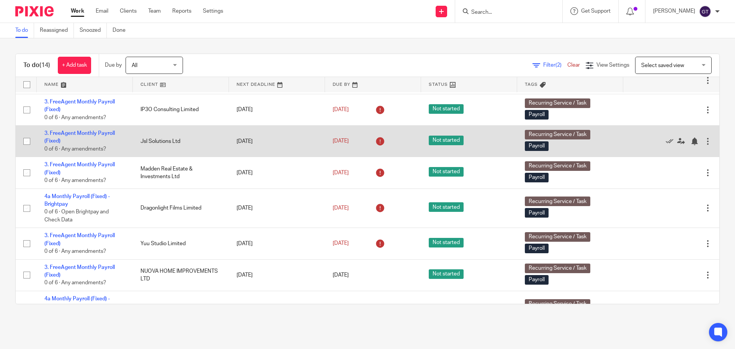
scroll to position [95, 0]
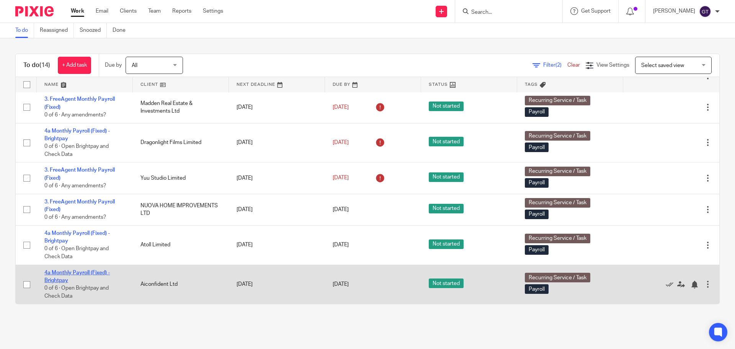
click at [62, 274] on link "4a Monthly Payroll (Fixed) - Brightpay" at bounding box center [76, 276] width 65 height 13
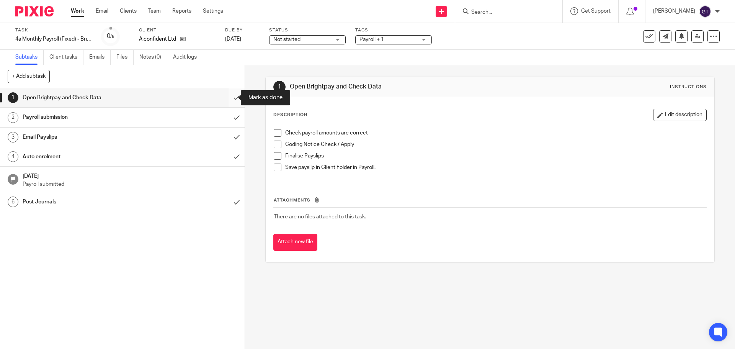
click at [228, 99] on input "submit" at bounding box center [122, 97] width 245 height 19
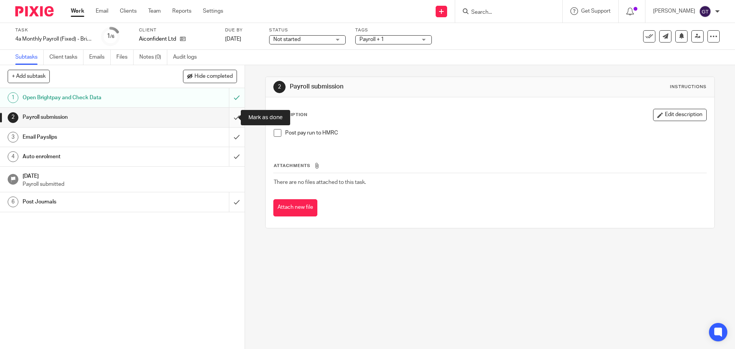
click at [231, 113] on input "submit" at bounding box center [122, 117] width 245 height 19
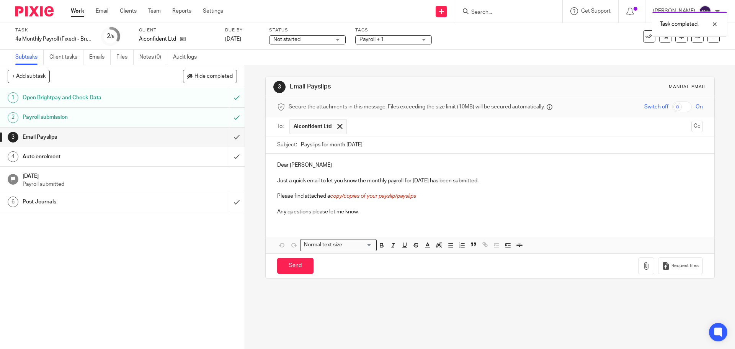
click at [315, 165] on p "Dear Timothy" at bounding box center [489, 165] width 425 height 8
drag, startPoint x: 309, startPoint y: 164, endPoint x: 269, endPoint y: 164, distance: 39.8
click at [269, 164] on div "Dear Timothy Just a quick email to let you know the monthly payroll for Septemb…" at bounding box center [490, 187] width 448 height 68
click at [328, 197] on p "Please find attached a copy/copies of your payslip/payslips" at bounding box center [489, 196] width 425 height 8
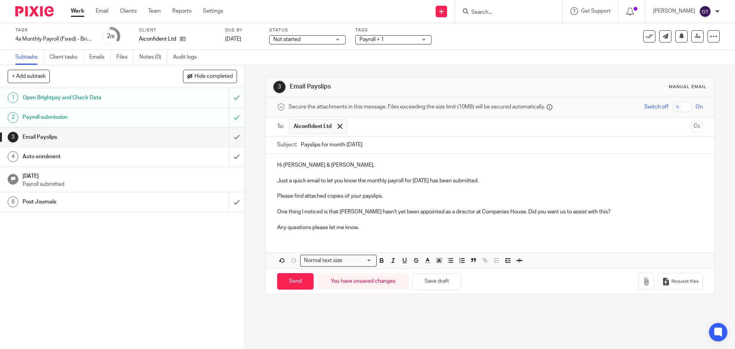
click at [672, 102] on input "checkbox" at bounding box center [682, 106] width 20 height 11
click at [642, 283] on icon "button" at bounding box center [646, 281] width 8 height 8
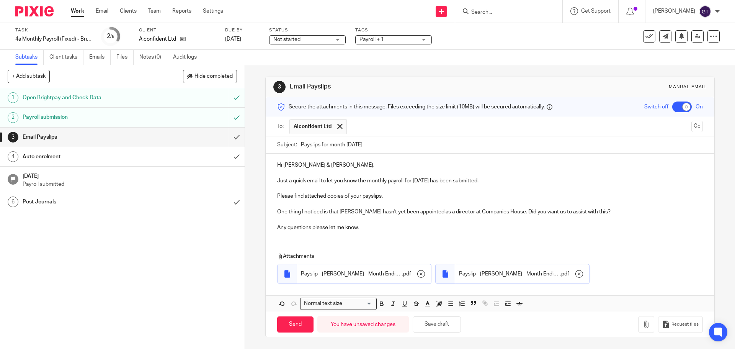
click at [367, 226] on p "Any questions please let me know." at bounding box center [489, 228] width 425 height 8
click at [296, 325] on input "Send" at bounding box center [295, 324] width 36 height 16
checkbox input "false"
type input "Sent"
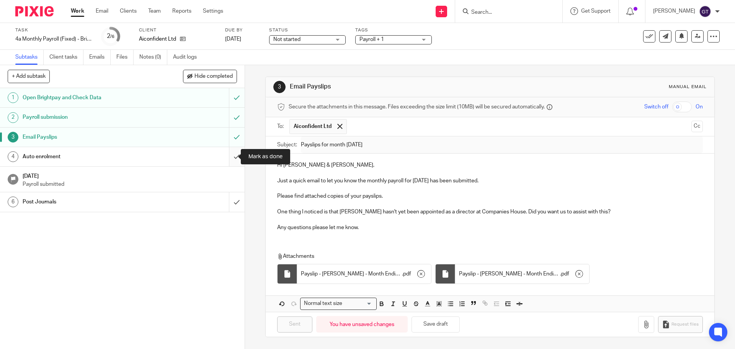
click at [230, 156] on input "submit" at bounding box center [122, 156] width 245 height 19
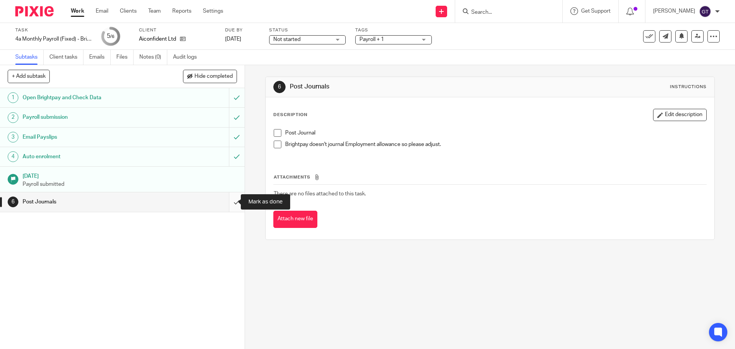
click at [228, 204] on input "submit" at bounding box center [122, 201] width 245 height 19
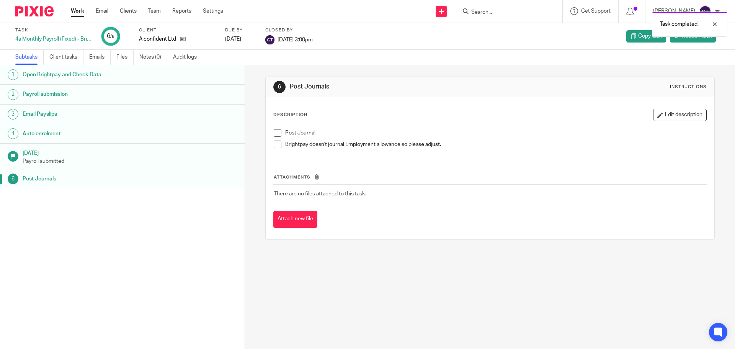
click at [504, 13] on div "Task completed." at bounding box center [547, 22] width 360 height 29
click at [502, 14] on input "Search" at bounding box center [504, 12] width 69 height 7
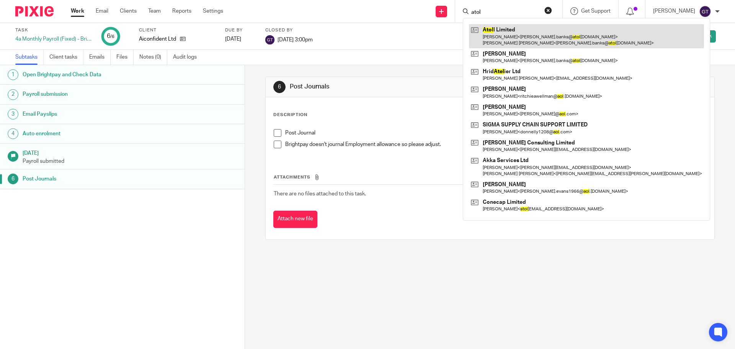
type input "atol"
click at [514, 31] on link at bounding box center [586, 36] width 235 height 24
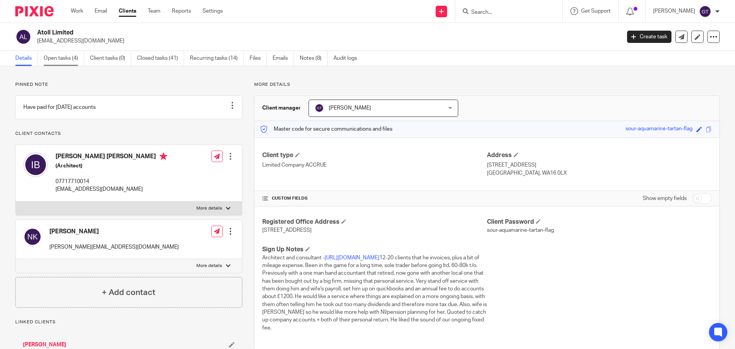
click at [48, 55] on link "Open tasks (4)" at bounding box center [64, 58] width 41 height 15
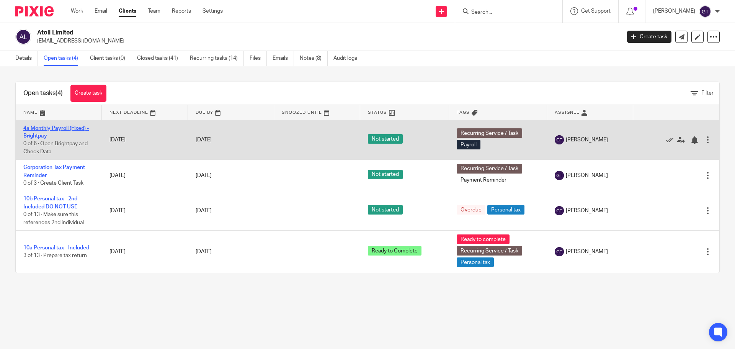
click at [42, 129] on link "4a Monthly Payroll (Fixed) - Brightpay" at bounding box center [55, 132] width 65 height 13
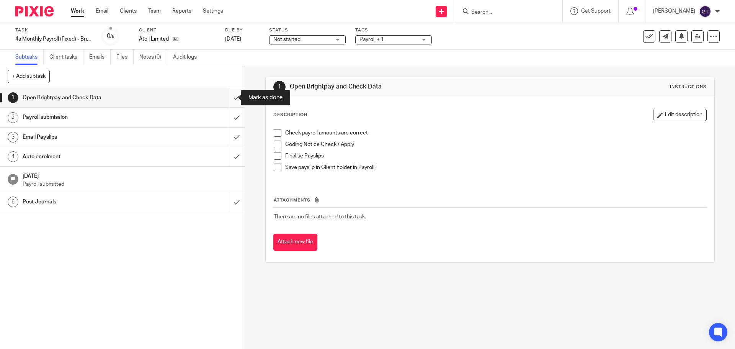
click at [228, 96] on input "submit" at bounding box center [122, 97] width 245 height 19
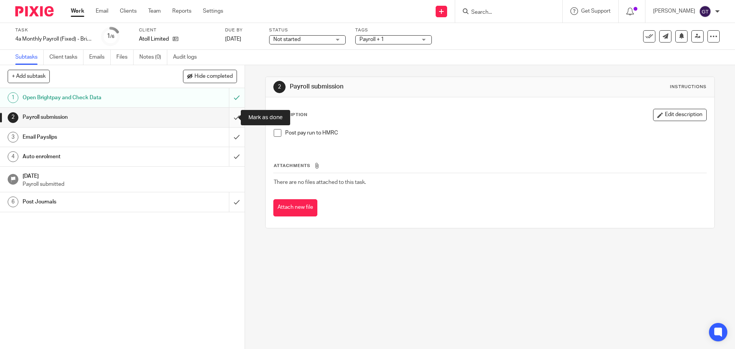
click at [231, 119] on input "submit" at bounding box center [122, 117] width 245 height 19
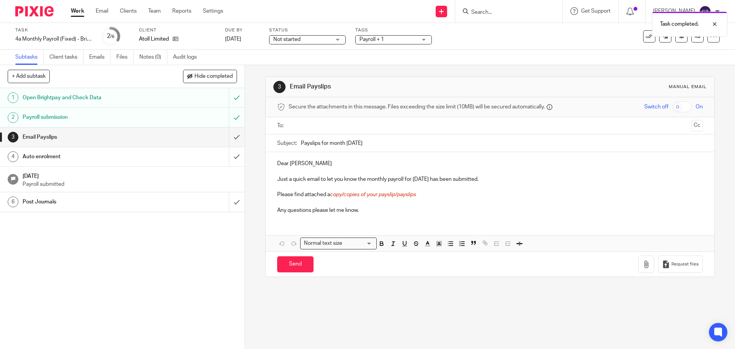
click at [319, 124] on input "text" at bounding box center [489, 125] width 396 height 9
click at [328, 196] on p "Please find attached a copy/copies of your payslip/payslips" at bounding box center [489, 196] width 425 height 8
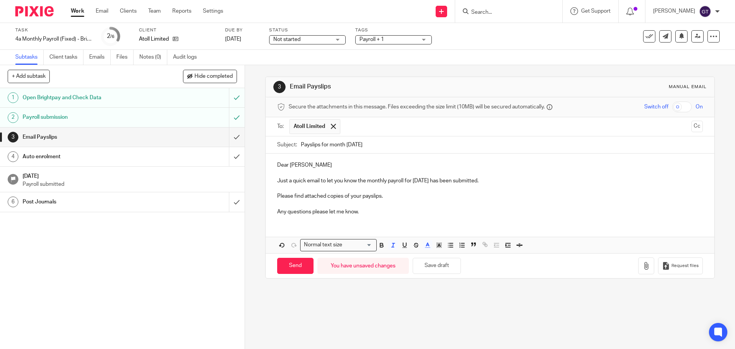
click at [672, 108] on input "checkbox" at bounding box center [682, 106] width 20 height 11
click at [638, 265] on button "button" at bounding box center [646, 265] width 16 height 17
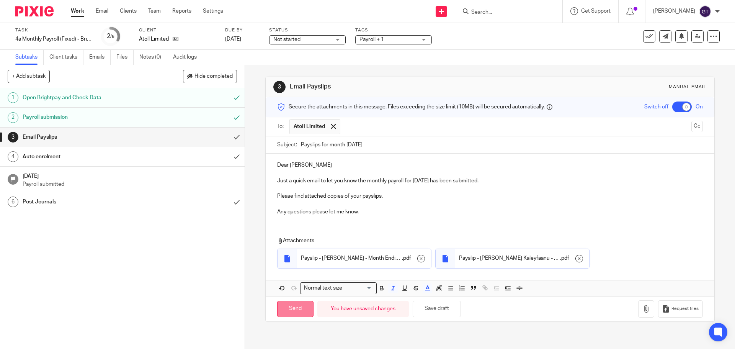
click at [288, 306] on input "Send" at bounding box center [295, 308] width 36 height 16
checkbox input "false"
type input "Sent"
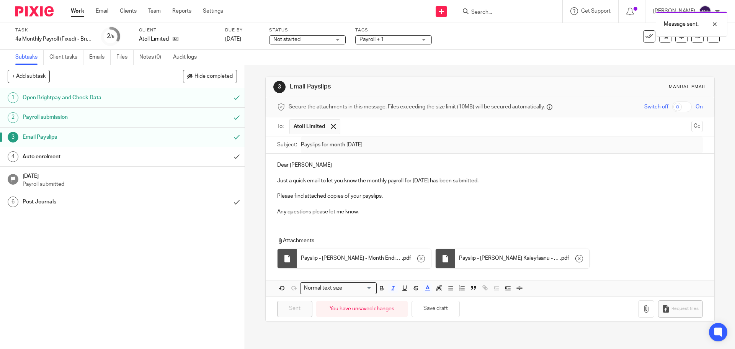
drag, startPoint x: 160, startPoint y: 156, endPoint x: 308, endPoint y: 151, distance: 147.8
click at [160, 156] on div "Auto enrolment" at bounding box center [122, 156] width 199 height 11
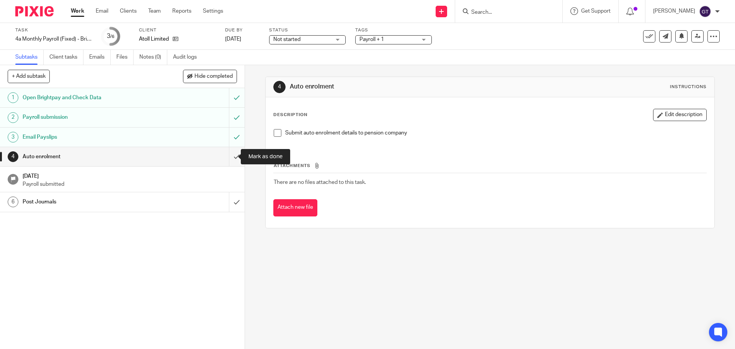
drag, startPoint x: 231, startPoint y: 156, endPoint x: 262, endPoint y: 150, distance: 31.5
click at [231, 156] on input "submit" at bounding box center [122, 156] width 245 height 19
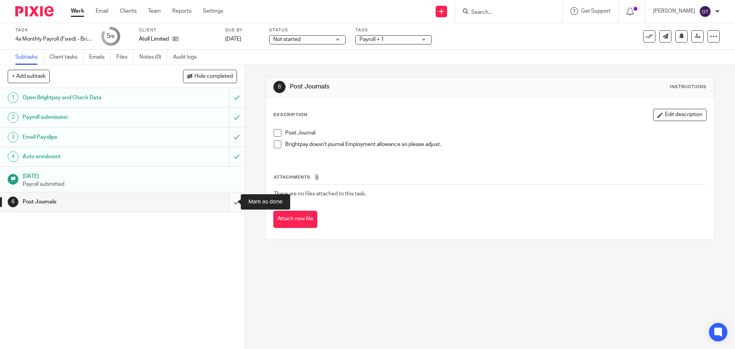
click at [231, 206] on input "submit" at bounding box center [122, 201] width 245 height 19
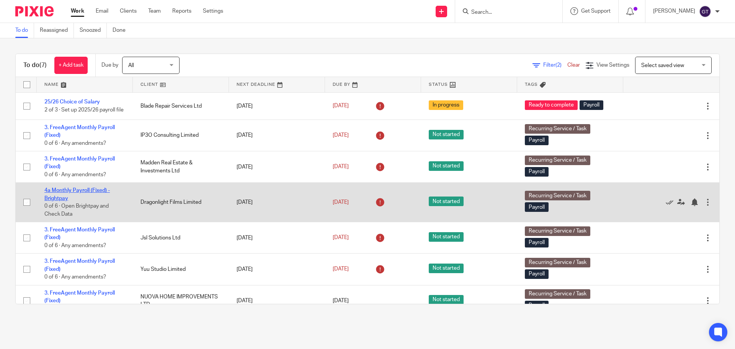
click at [59, 195] on link "4a Monthly Payroll (Fixed) - Brightpay" at bounding box center [76, 194] width 65 height 13
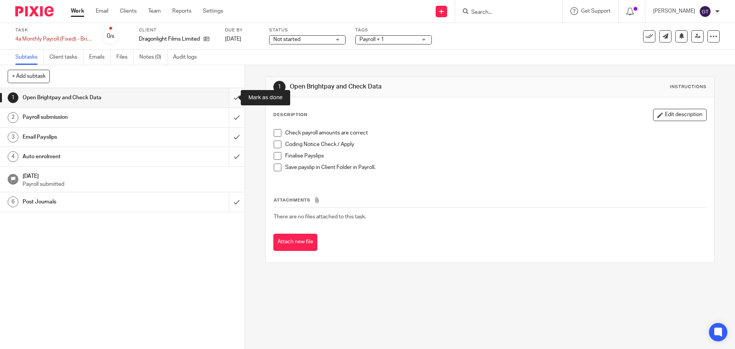
click at [229, 98] on input "submit" at bounding box center [122, 97] width 245 height 19
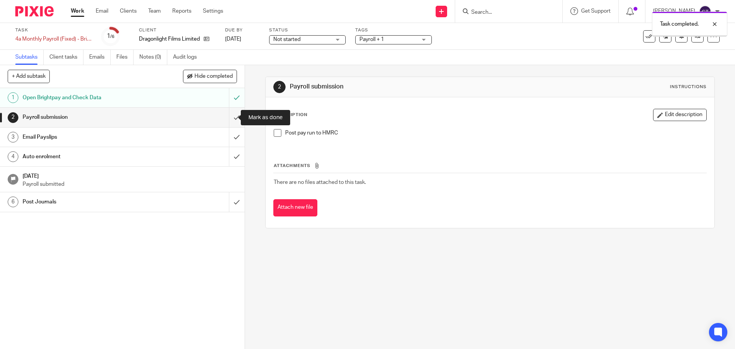
click at [227, 117] on input "submit" at bounding box center [122, 117] width 245 height 19
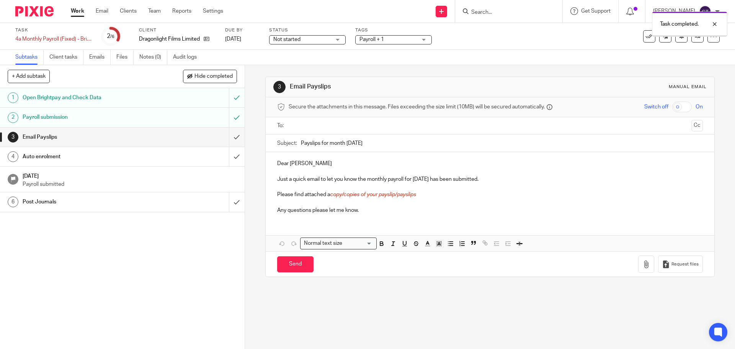
click at [325, 125] on input "text" at bounding box center [489, 125] width 396 height 9
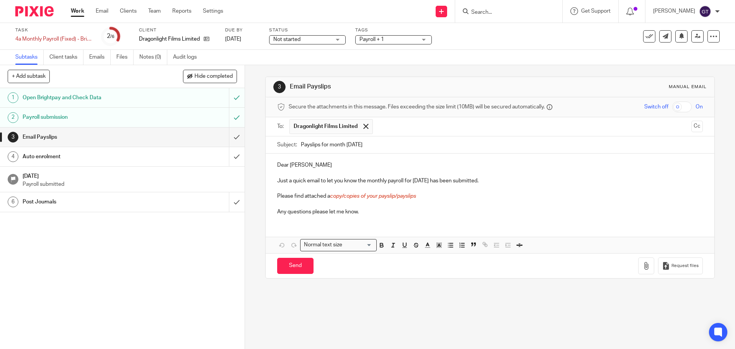
click at [328, 197] on p "Please find attached a copy/copies of your payslip/payslips" at bounding box center [489, 196] width 425 height 8
click at [673, 105] on input "checkbox" at bounding box center [682, 106] width 20 height 11
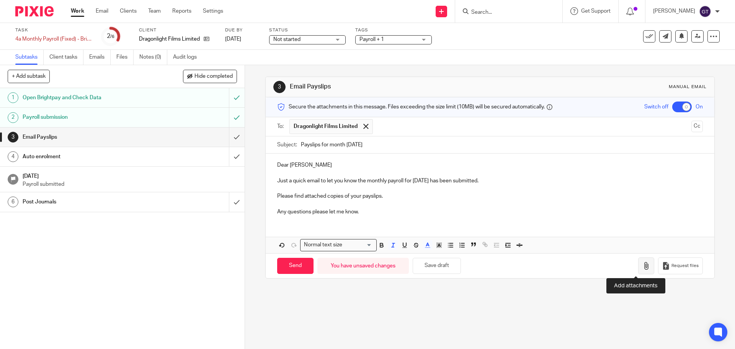
click at [642, 265] on icon "button" at bounding box center [646, 266] width 8 height 8
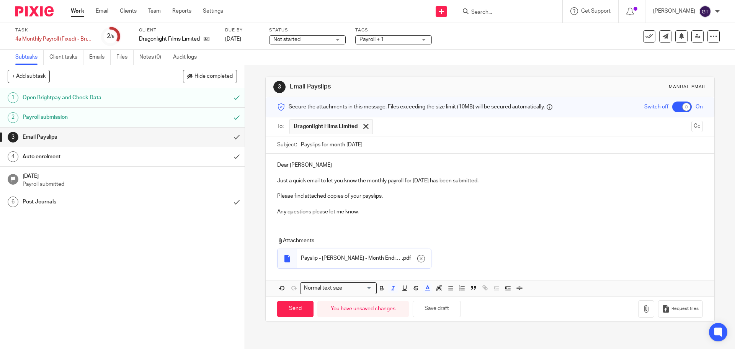
click at [405, 195] on p "Please find attached copies of your payslips." at bounding box center [489, 196] width 425 height 8
click at [380, 211] on p "Any questions please let me know." at bounding box center [489, 212] width 425 height 8
click at [292, 308] on input "Send" at bounding box center [295, 308] width 36 height 16
checkbox input "false"
type input "Sent"
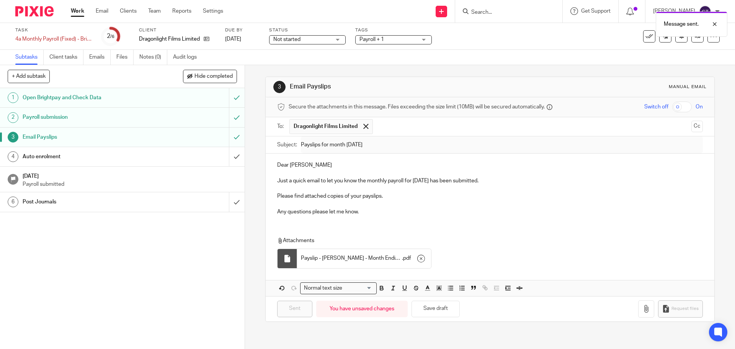
drag, startPoint x: 197, startPoint y: 157, endPoint x: 209, endPoint y: 157, distance: 11.1
click at [197, 157] on div "Auto enrolment" at bounding box center [122, 156] width 199 height 11
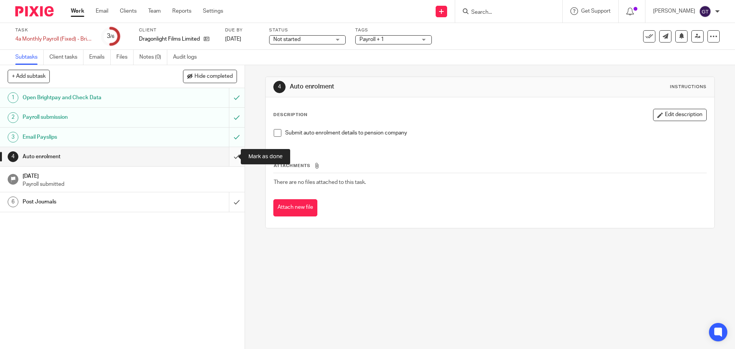
click at [228, 152] on input "submit" at bounding box center [122, 156] width 245 height 19
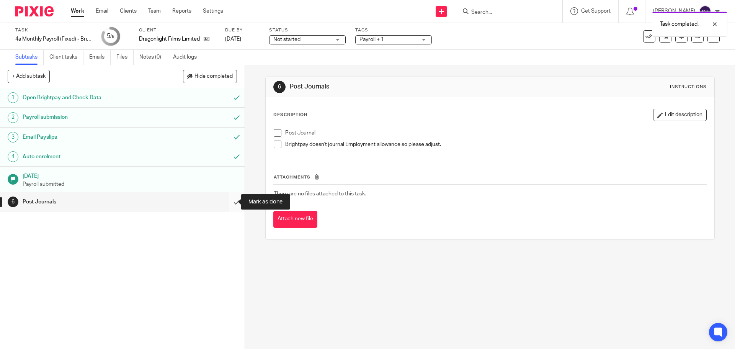
click at [228, 209] on input "submit" at bounding box center [122, 201] width 245 height 19
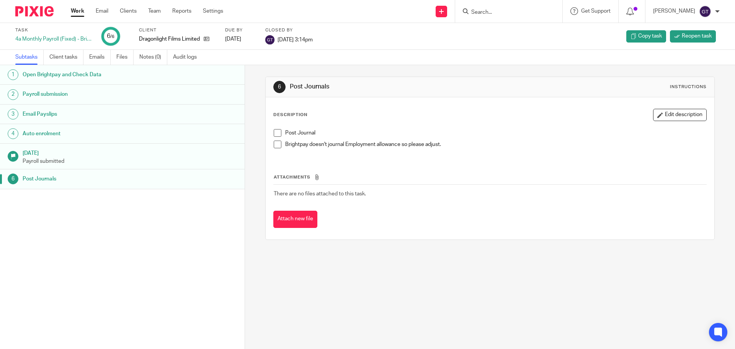
click at [486, 10] on input "Search" at bounding box center [504, 12] width 69 height 7
type input "k"
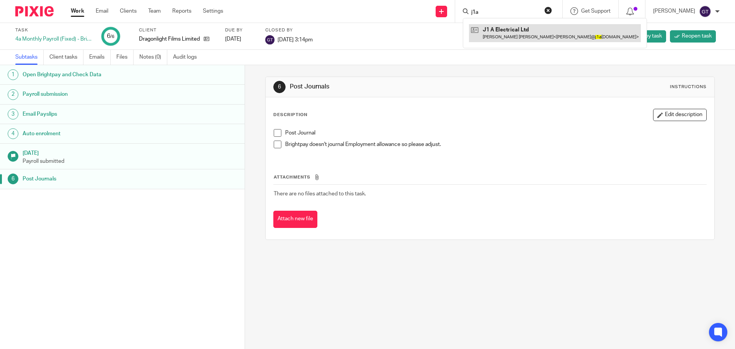
type input "j1a"
click at [524, 30] on link at bounding box center [555, 33] width 172 height 18
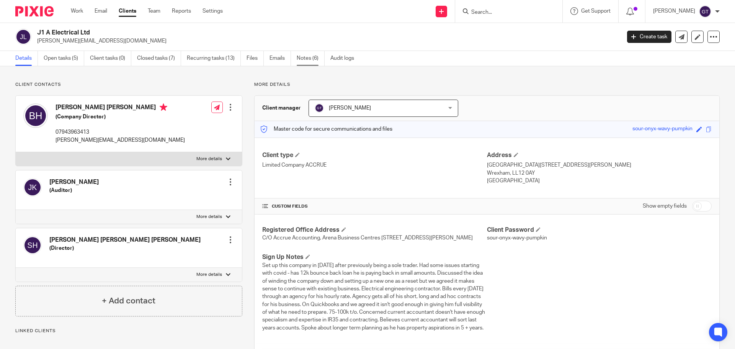
click at [306, 61] on link "Notes (6)" at bounding box center [311, 58] width 28 height 15
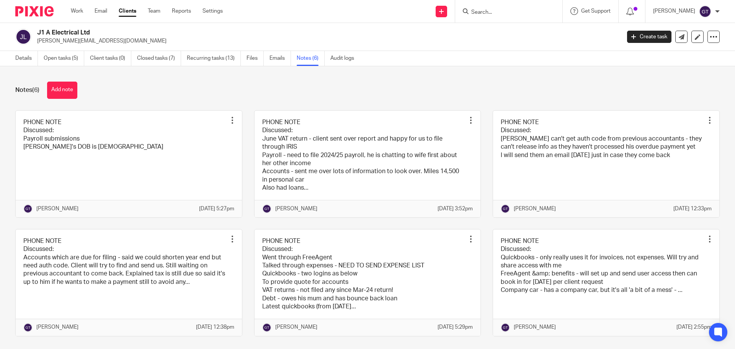
click at [499, 10] on input "Search" at bounding box center [504, 12] width 69 height 7
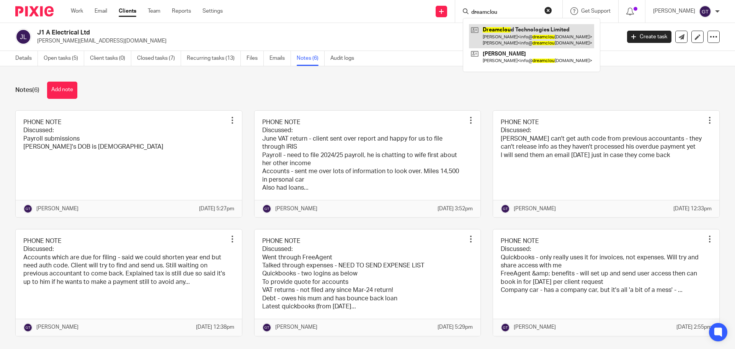
type input "dreamclou"
click at [517, 43] on link at bounding box center [531, 36] width 125 height 24
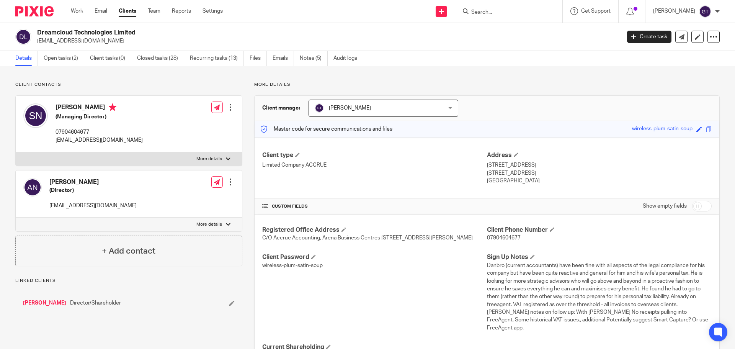
click at [63, 57] on link "Open tasks (2)" at bounding box center [64, 58] width 41 height 15
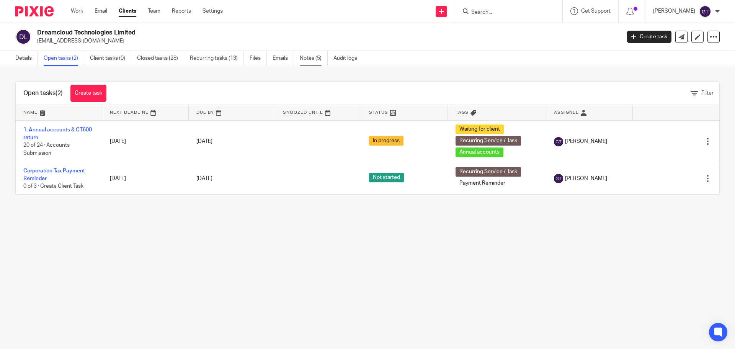
click at [312, 59] on link "Notes (5)" at bounding box center [314, 58] width 28 height 15
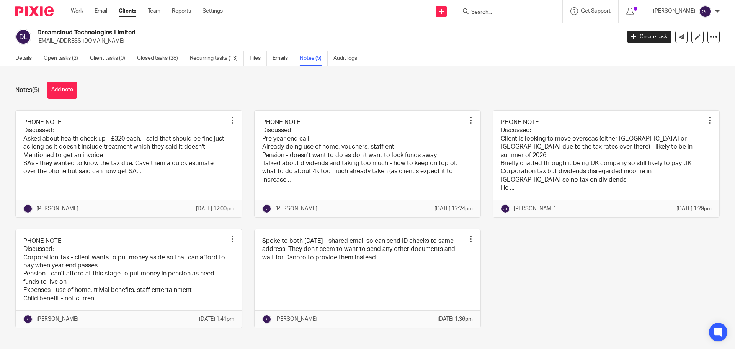
click at [63, 94] on button "Add note" at bounding box center [62, 90] width 30 height 17
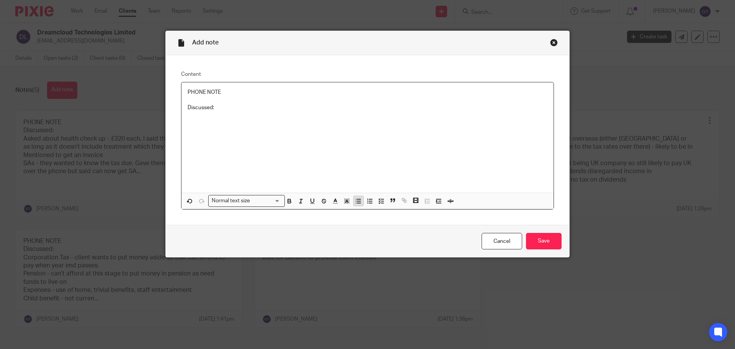
click at [355, 197] on icon "button" at bounding box center [358, 200] width 7 height 7
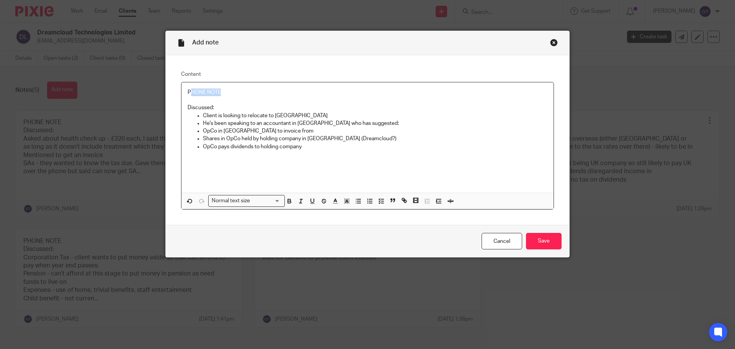
drag, startPoint x: 222, startPoint y: 93, endPoint x: 187, endPoint y: 91, distance: 34.9
click at [188, 91] on p "PHONE NOTE" at bounding box center [368, 92] width 360 height 8
click at [220, 95] on p "PHONE NOTE" at bounding box center [368, 92] width 360 height 8
drag, startPoint x: 223, startPoint y: 93, endPoint x: 167, endPoint y: 90, distance: 56.3
click at [167, 90] on div "Content PHONE NOTE Discussed: Client is looking to relocate to Portugal He's be…" at bounding box center [367, 140] width 403 height 170
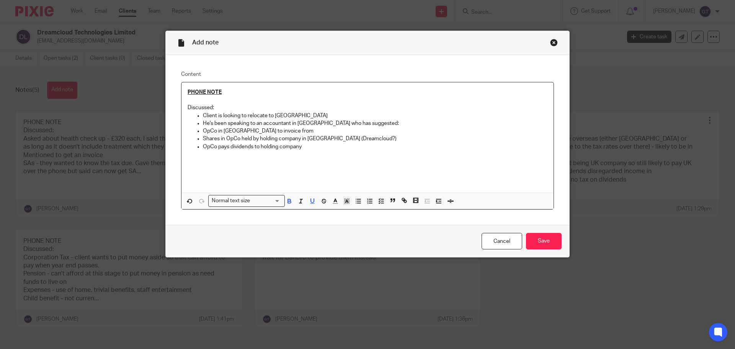
click at [313, 147] on p "OpCo pays dividends to holding company" at bounding box center [375, 147] width 344 height 8
click at [364, 141] on p "Shares in OpCo held by holding company in UK (Dreamcloud?)" at bounding box center [375, 139] width 344 height 8
click at [318, 148] on p "OpCo pays dividends to holding company" at bounding box center [375, 147] width 344 height 8
click at [377, 139] on p "Shares in OpCo held by holding company in UK (Dreamcloud?)" at bounding box center [375, 139] width 344 height 8
click at [328, 124] on p "He's been speaking to an accountant in Portugal who has suggested:" at bounding box center [375, 123] width 344 height 8
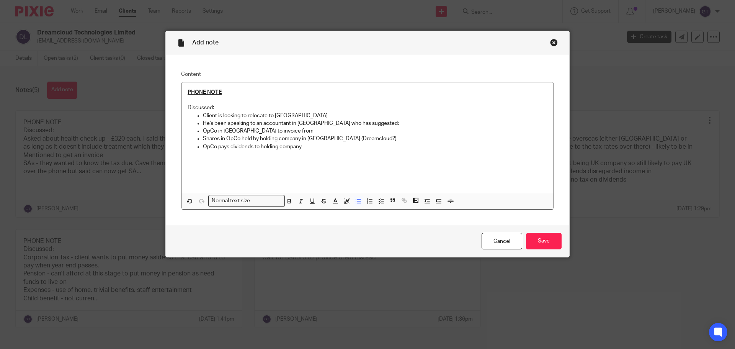
click at [379, 120] on p "He's been speaking to an accountant in Portugal who has suggested:" at bounding box center [375, 123] width 344 height 8
click at [376, 127] on p "OpCo in Portugal to invoice from" at bounding box center [375, 131] width 344 height 8
click at [374, 135] on p "Shares in OpCo held by holding company in UK (Dreamcloud?)" at bounding box center [375, 139] width 344 height 8
click at [368, 144] on p "OpCo pays dividends to holding company" at bounding box center [375, 147] width 344 height 8
click at [368, 139] on p "Shares in OpCo held by holding company in UK (Dreamcloud?)" at bounding box center [375, 139] width 344 height 8
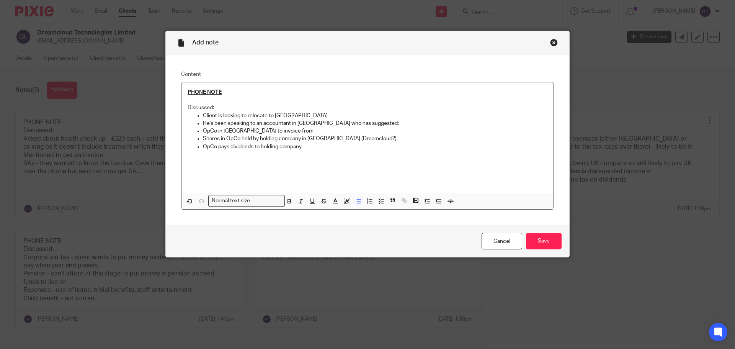
click at [362, 129] on p "OpCo in Portugal to invoice from" at bounding box center [375, 131] width 344 height 8
click at [367, 123] on p "He's been speaking to an accountant in Portugal who has suggested:" at bounding box center [375, 123] width 344 height 8
click at [367, 116] on p "Client is looking to relocate to Portugal" at bounding box center [375, 116] width 344 height 8
click at [367, 124] on p "He's been speaking to an accountant in Portugal who has suggested:" at bounding box center [375, 123] width 344 height 8
click at [371, 130] on p "OpCo in Portugal to invoice from" at bounding box center [375, 131] width 344 height 8
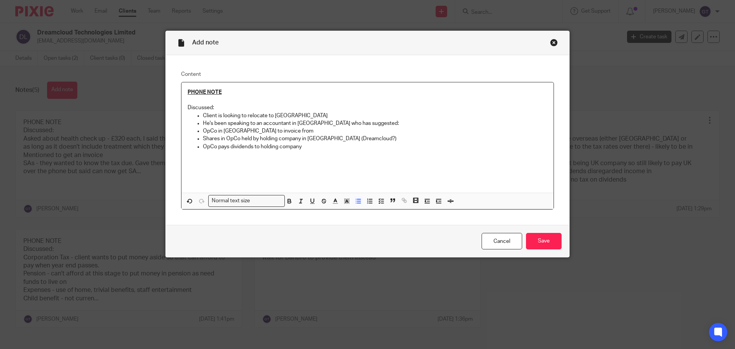
click at [326, 146] on p "OpCo pays dividends to holding company" at bounding box center [375, 147] width 344 height 8
click at [230, 152] on p "No CT for for holding company which means" at bounding box center [375, 154] width 344 height 8
drag, startPoint x: 303, startPoint y: 156, endPoint x: 268, endPoint y: 153, distance: 35.3
click at [268, 153] on p "No CT for holding company which means" at bounding box center [375, 154] width 344 height 8
click at [308, 146] on p "OpCo pays dividends to holding company" at bounding box center [375, 147] width 344 height 8
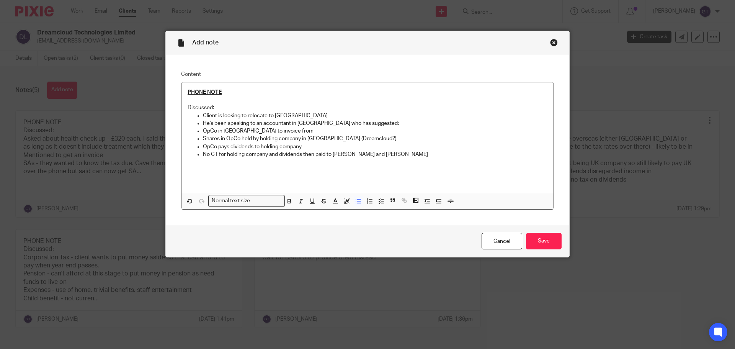
click at [384, 138] on p "Shares in OpCo held by holding company in UK (Dreamcloud?)" at bounding box center [375, 139] width 344 height 8
click at [290, 129] on p "OpCo in Portugal to invoice from" at bounding box center [375, 131] width 344 height 8
click at [380, 120] on p "He's been speaking to an accountant in Portugal who has suggested:" at bounding box center [375, 123] width 344 height 8
click at [334, 110] on p "Discussed:" at bounding box center [368, 108] width 360 height 8
drag, startPoint x: 228, startPoint y: 116, endPoint x: 276, endPoint y: 116, distance: 48.2
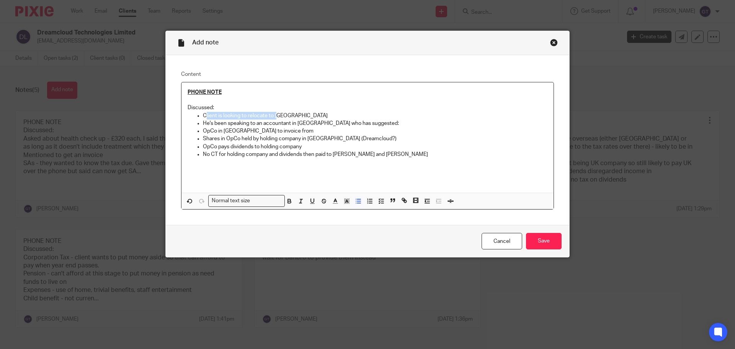
click at [276, 116] on p "Client is looking to relocate to Portugal" at bounding box center [375, 116] width 344 height 8
click at [302, 115] on p "Client is looking to relocate to Portugal" at bounding box center [375, 116] width 344 height 8
click at [371, 122] on p "He's been speaking to an accountant in Portugal who has suggested:" at bounding box center [375, 123] width 344 height 8
click at [364, 129] on p "OpCo in Portugal to invoice from" at bounding box center [375, 131] width 344 height 8
click at [360, 137] on p "Shares in OpCo held by holding company in UK (Dreamcloud?)" at bounding box center [375, 139] width 344 height 8
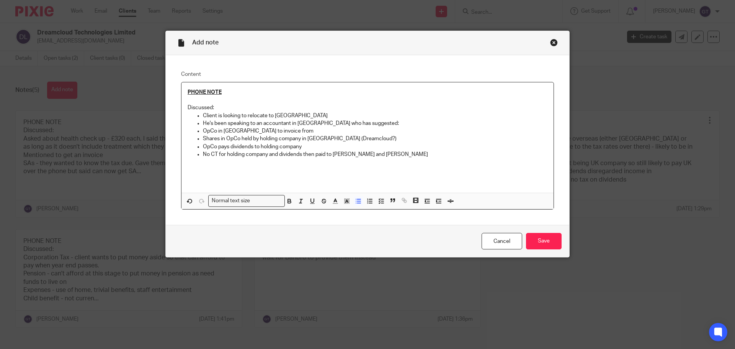
click at [357, 144] on p "OpCo pays dividends to holding company" at bounding box center [375, 147] width 344 height 8
click at [401, 158] on div "PHONE NOTE Discussed: Client is looking to relocate to Portugal He's been speak…" at bounding box center [367, 137] width 372 height 110
click at [357, 144] on p "OpCo pays dividends to holding company" at bounding box center [375, 147] width 344 height 8
click at [364, 137] on p "Shares in OpCo held by holding company in UK (Dreamcloud?)" at bounding box center [375, 139] width 344 height 8
click at [312, 129] on p "OpCo in Portugal to invoice from" at bounding box center [375, 131] width 344 height 8
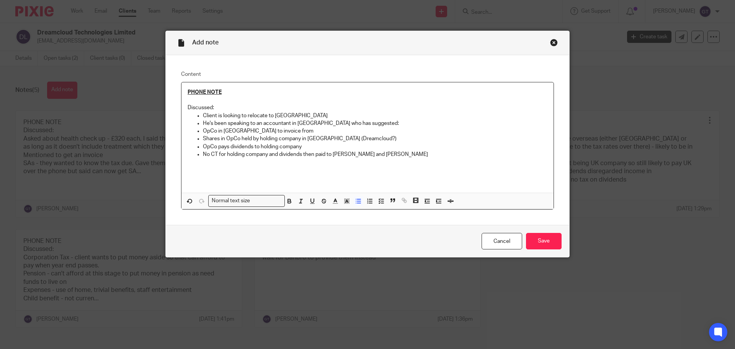
click at [384, 125] on p "He's been speaking to an accountant in Portugal who has suggested:" at bounding box center [375, 123] width 344 height 8
click at [361, 130] on p "OpCo in Portugal to invoice from" at bounding box center [375, 131] width 344 height 8
click at [549, 239] on input "Save" at bounding box center [544, 241] width 36 height 16
